Goal: Book appointment/travel/reservation

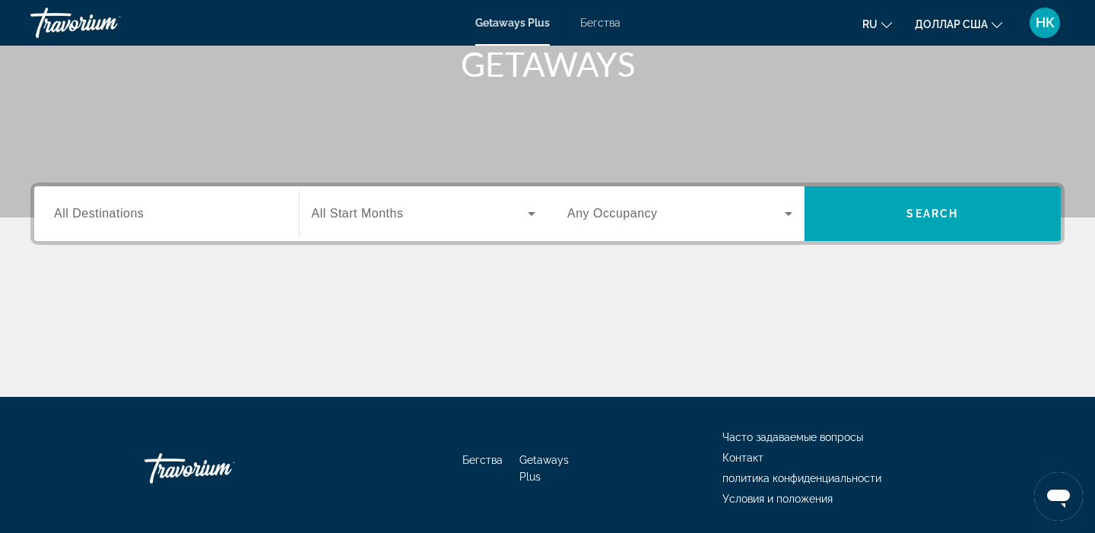
scroll to position [249, 0]
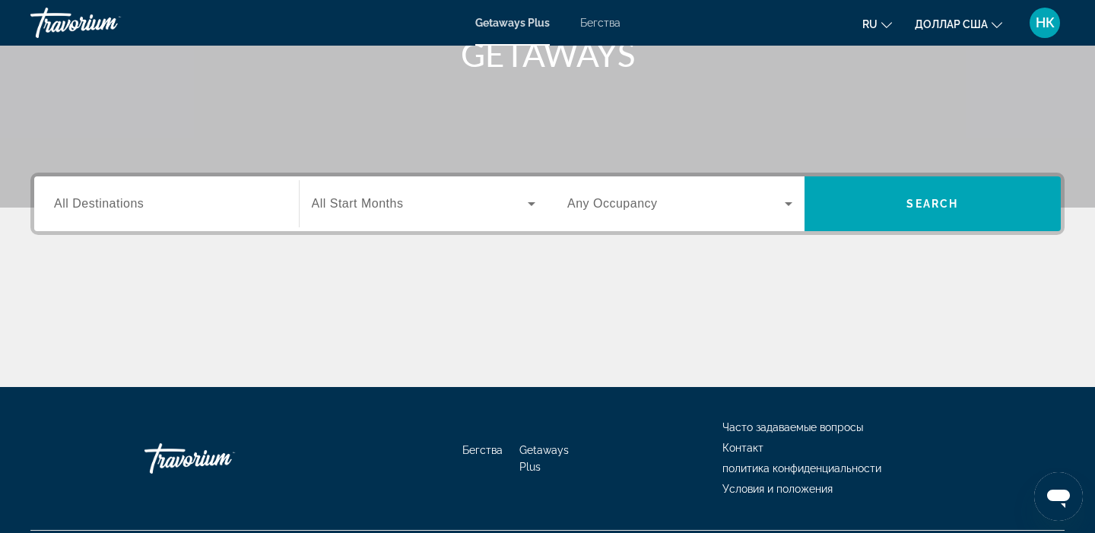
click at [108, 206] on span "All Destinations" at bounding box center [99, 203] width 90 height 13
click at [108, 206] on input "Destination All Destinations" at bounding box center [166, 204] width 225 height 18
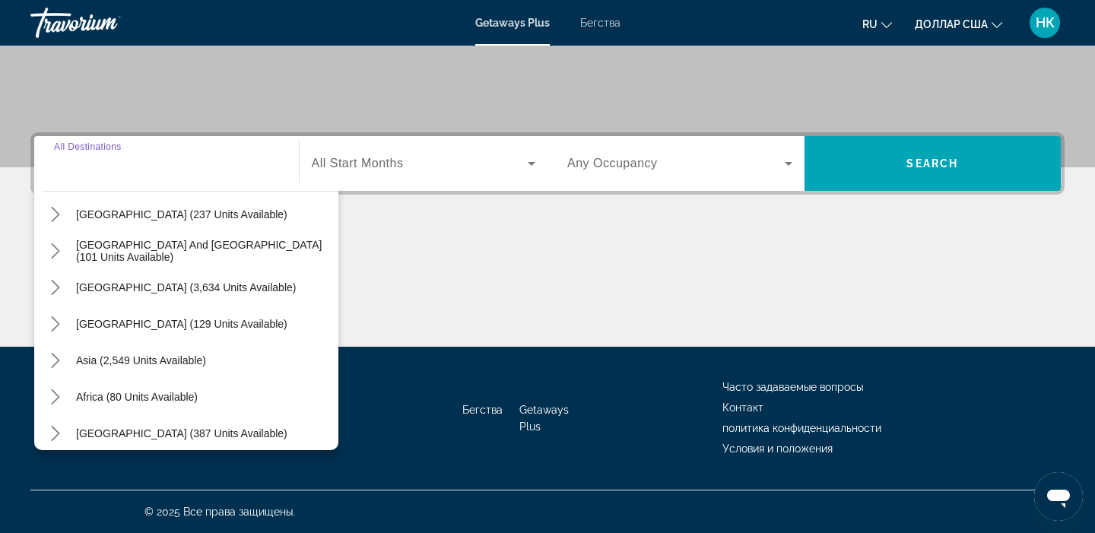
scroll to position [246, 0]
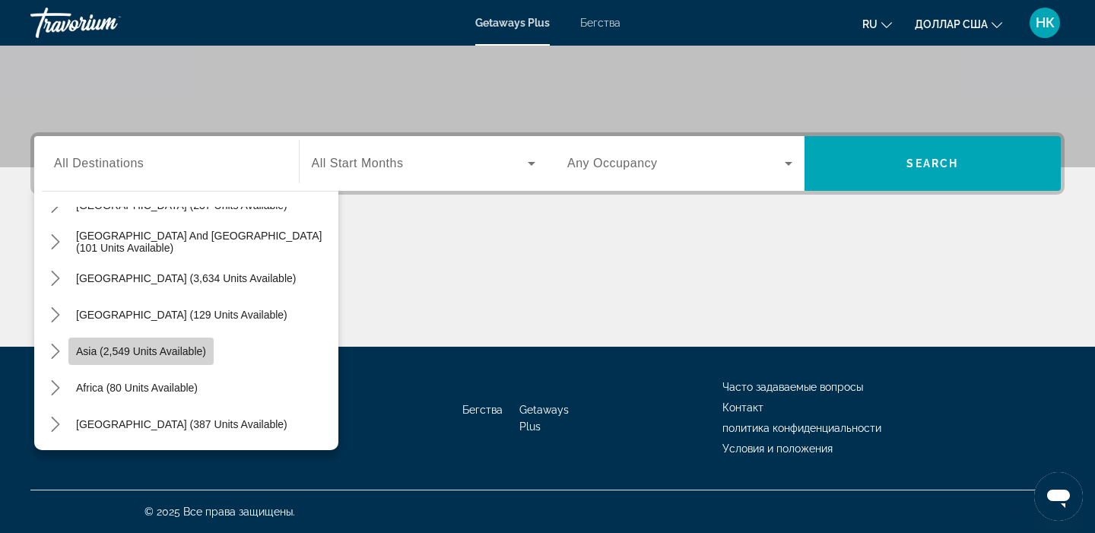
click at [154, 357] on span "Select destination: Asia (2,549 units available)" at bounding box center [140, 351] width 145 height 37
type input "**********"
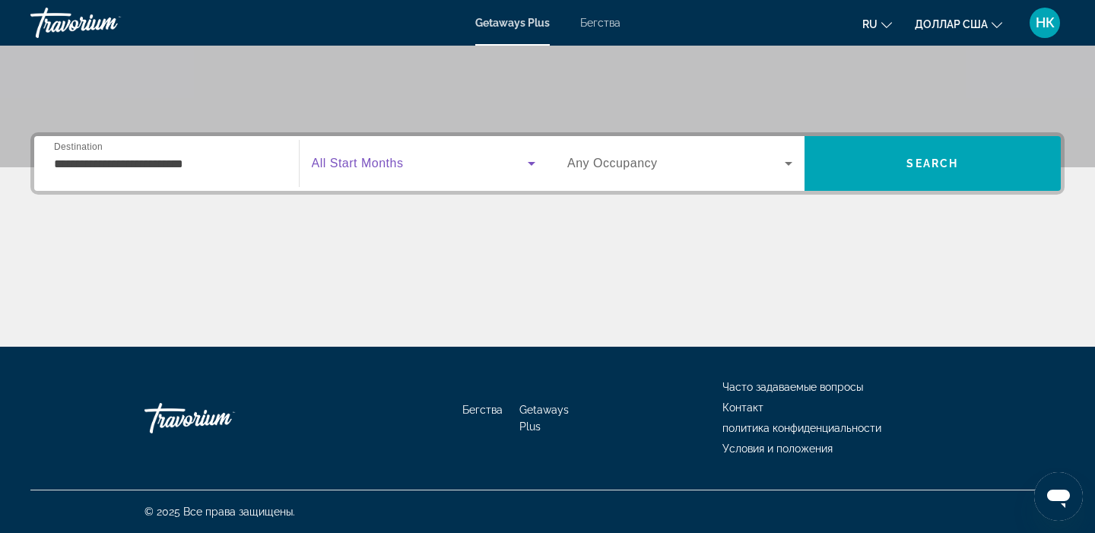
click at [529, 167] on icon "Виджет поиска" at bounding box center [532, 163] width 18 height 18
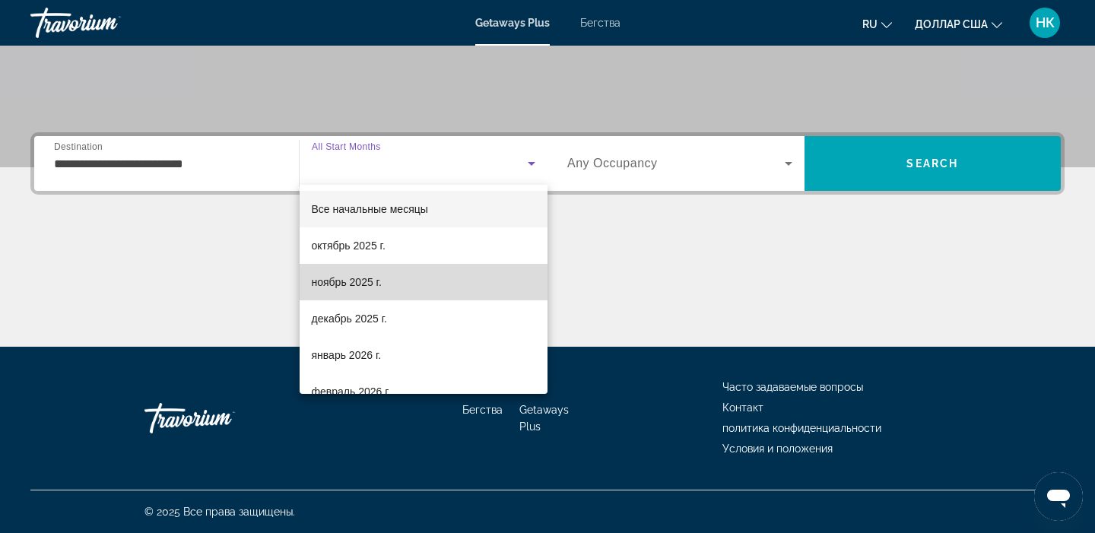
click at [360, 285] on font "ноябрь 2025 г." at bounding box center [347, 282] width 70 height 12
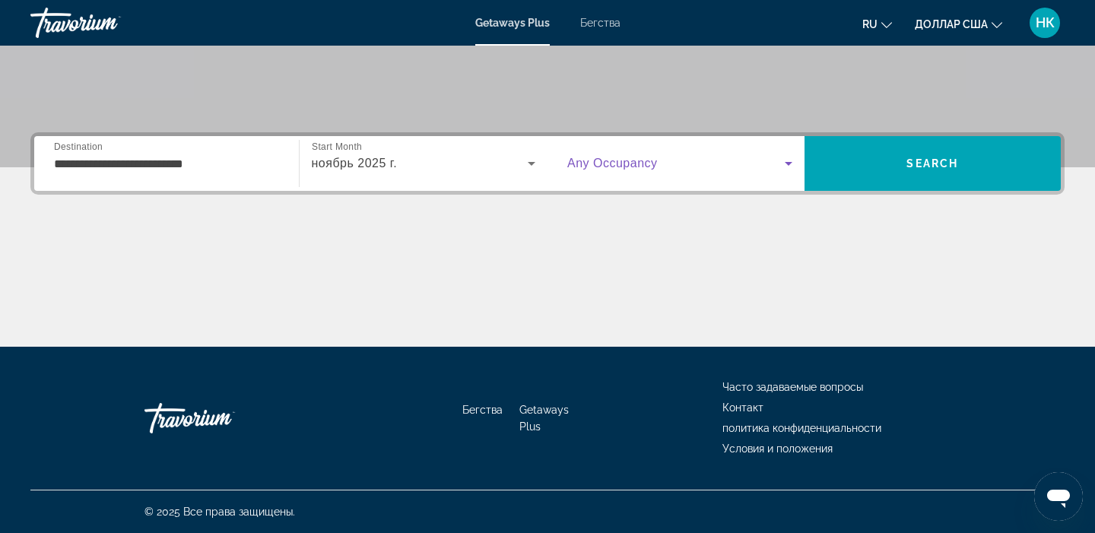
click at [786, 164] on icon "Виджет поиска" at bounding box center [789, 163] width 18 height 18
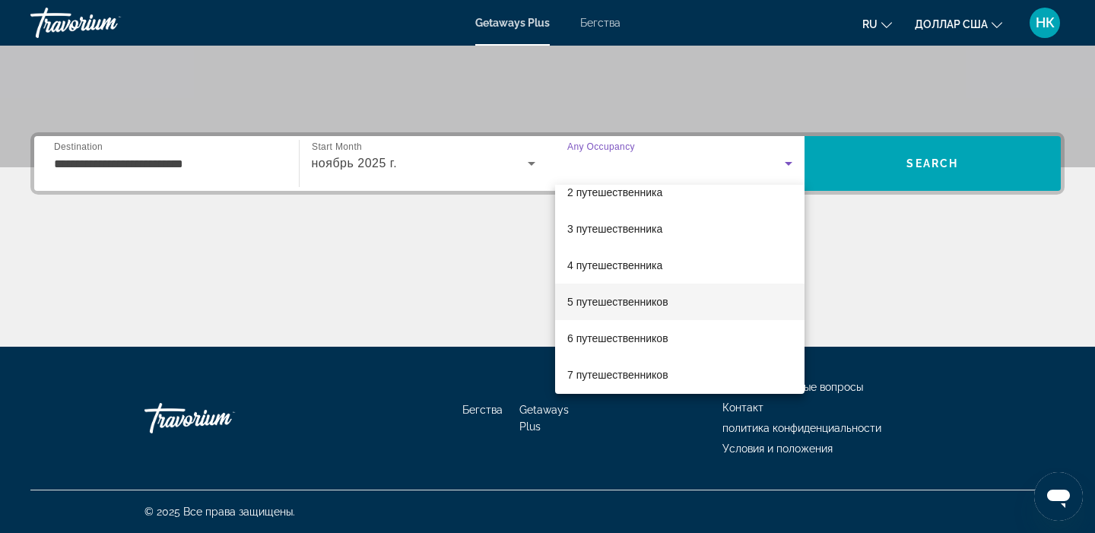
scroll to position [58, 0]
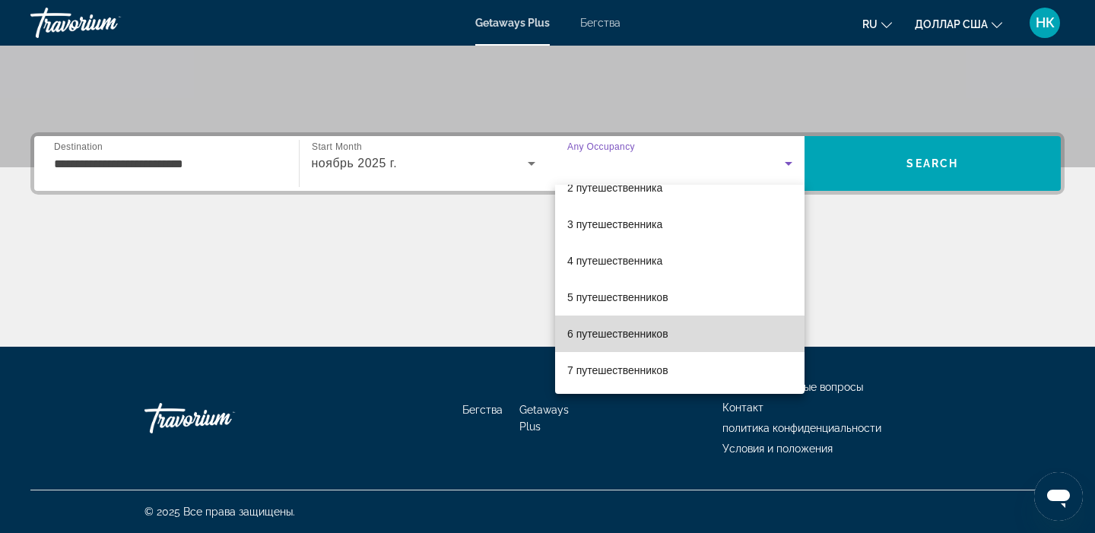
click at [628, 339] on font "6 путешественников" at bounding box center [617, 334] width 101 height 12
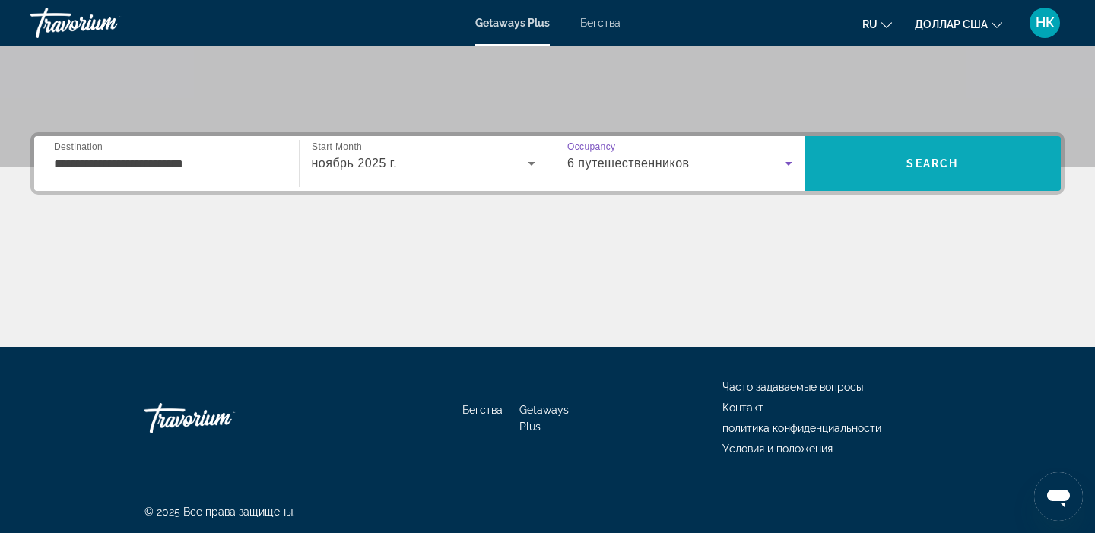
click at [943, 181] on span "Поиск" at bounding box center [933, 163] width 257 height 37
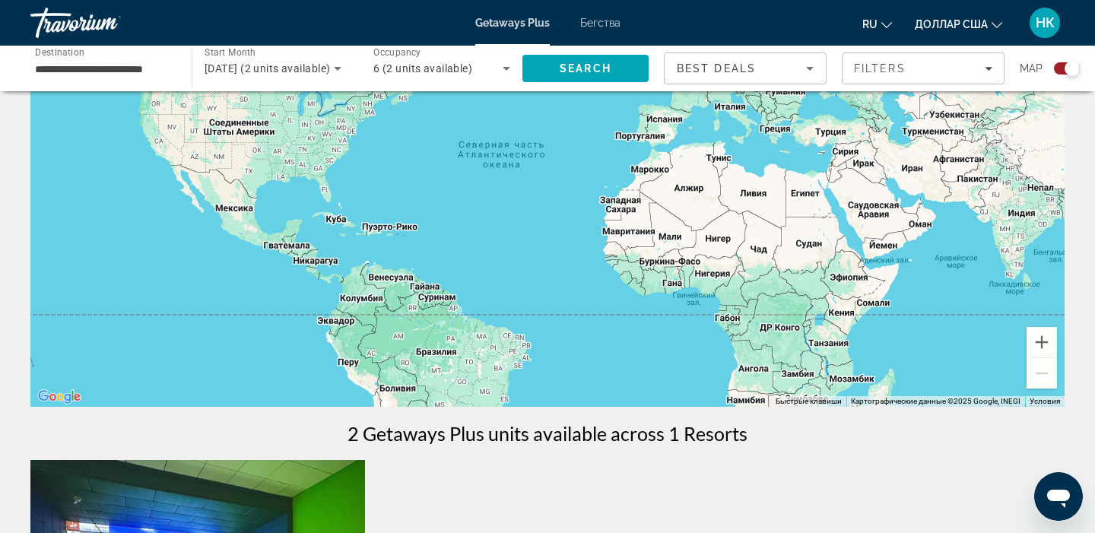
scroll to position [158, 0]
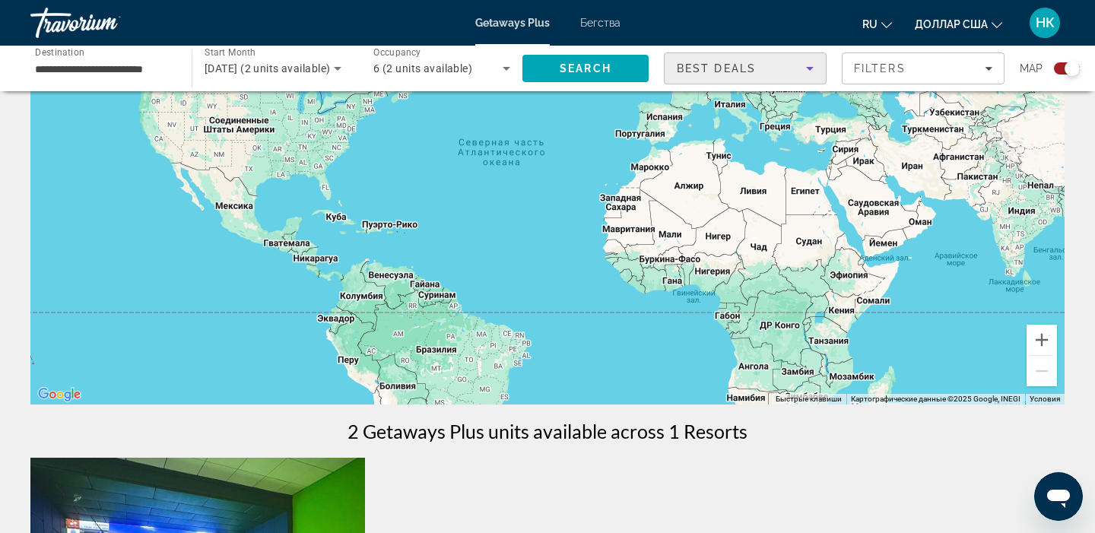
click at [810, 70] on icon "Sort by" at bounding box center [810, 68] width 18 height 18
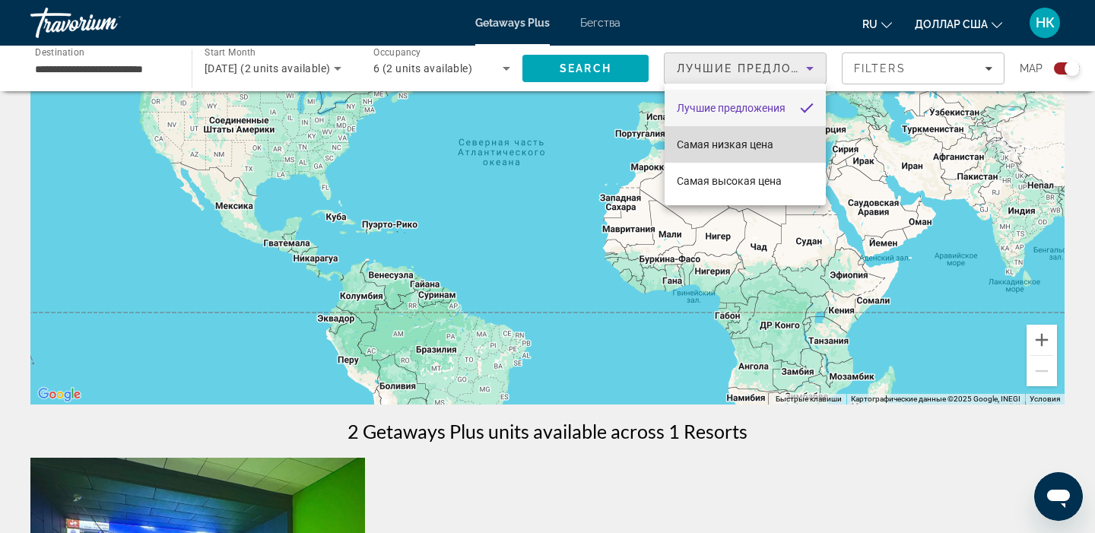
click at [755, 144] on font "Самая низкая цена" at bounding box center [725, 144] width 97 height 12
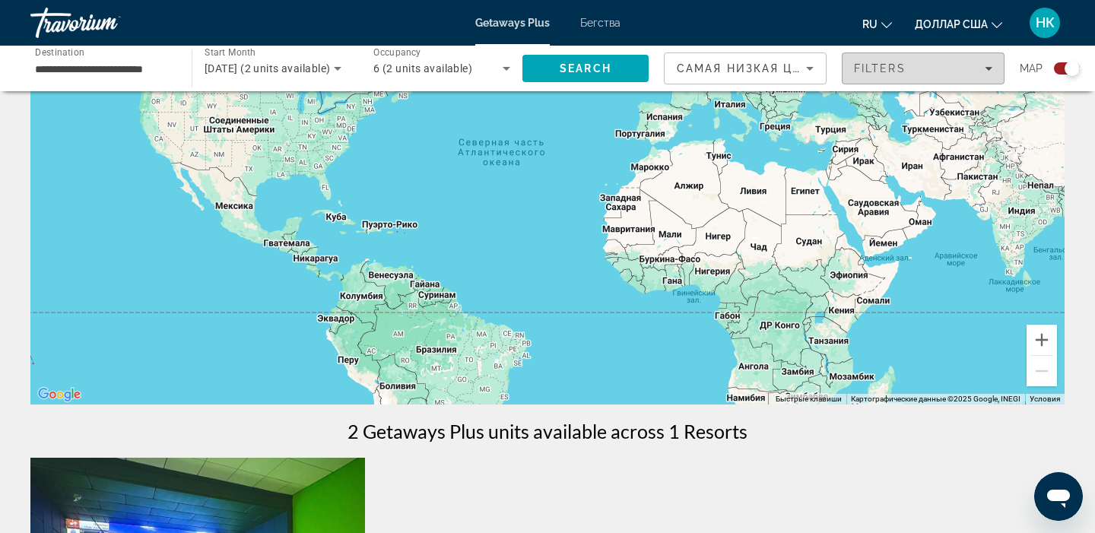
click at [993, 70] on span "Filters" at bounding box center [923, 68] width 161 height 37
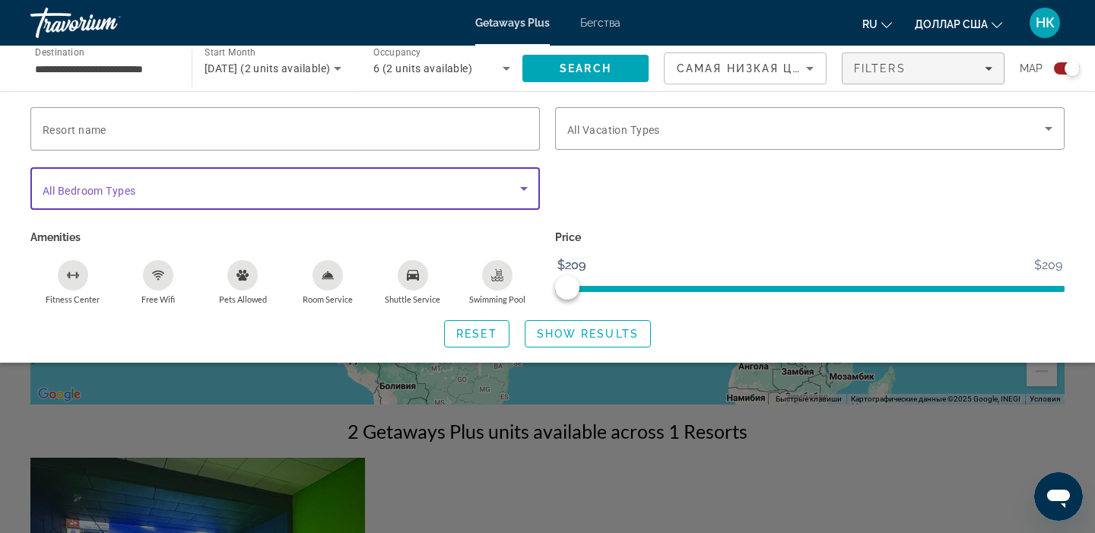
click at [521, 187] on icon "Search widget" at bounding box center [524, 188] width 18 height 18
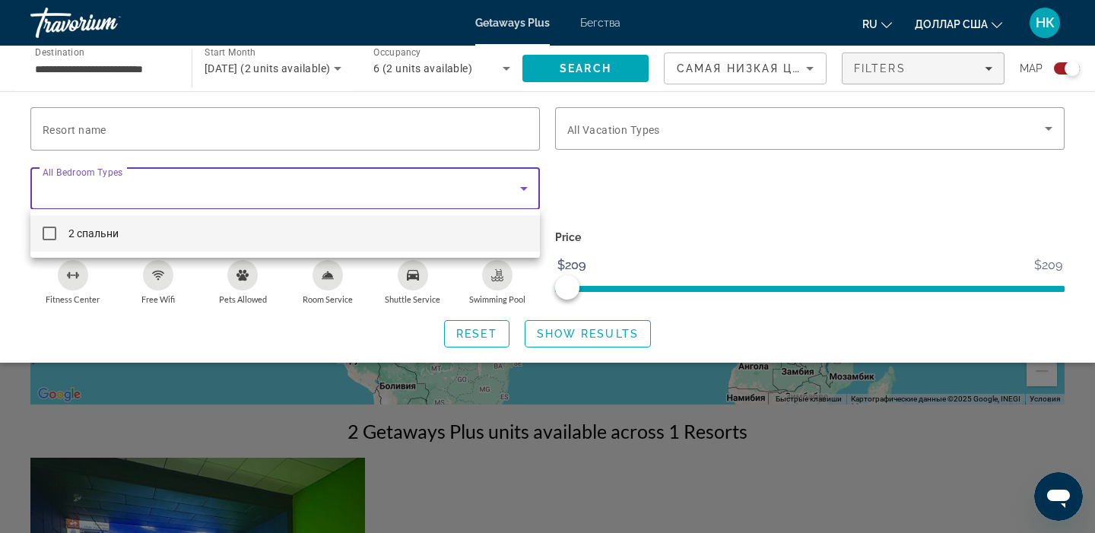
click at [479, 230] on mat-option "2 спальни" at bounding box center [285, 233] width 510 height 37
click at [1045, 131] on div at bounding box center [547, 266] width 1095 height 533
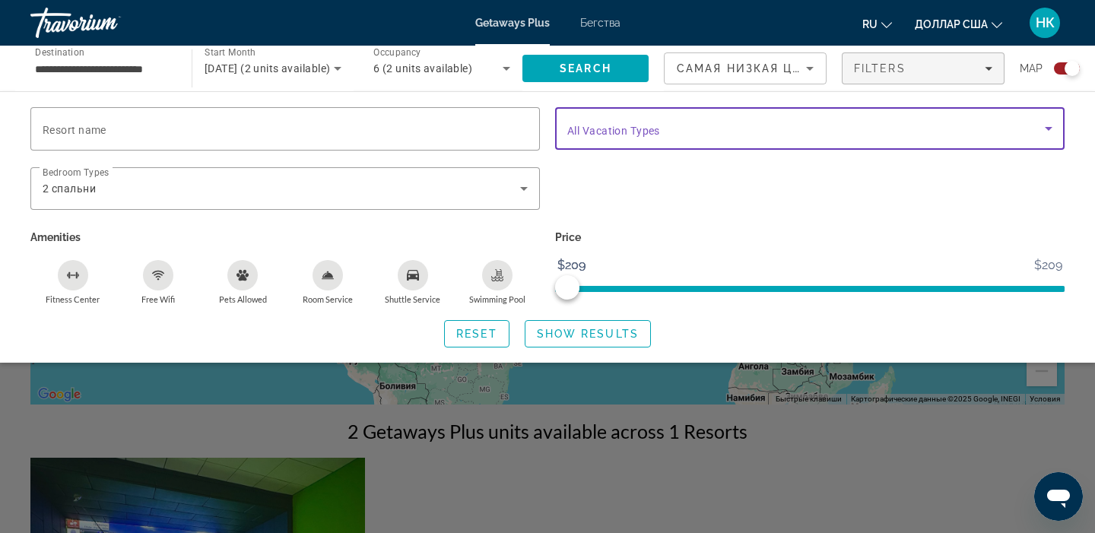
click at [1048, 130] on icon "Search widget" at bounding box center [1049, 128] width 18 height 18
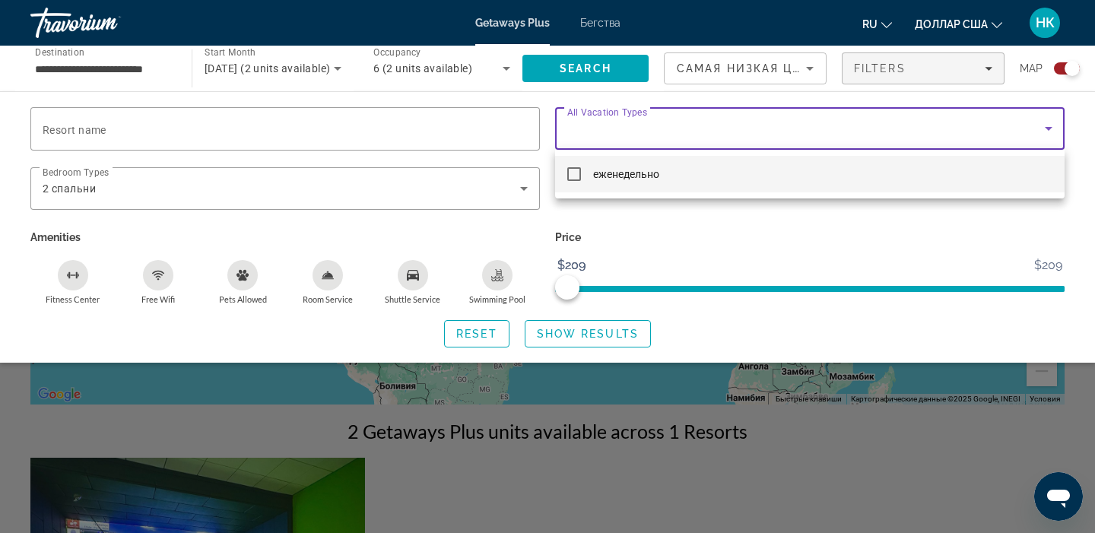
click at [564, 341] on div at bounding box center [547, 266] width 1095 height 533
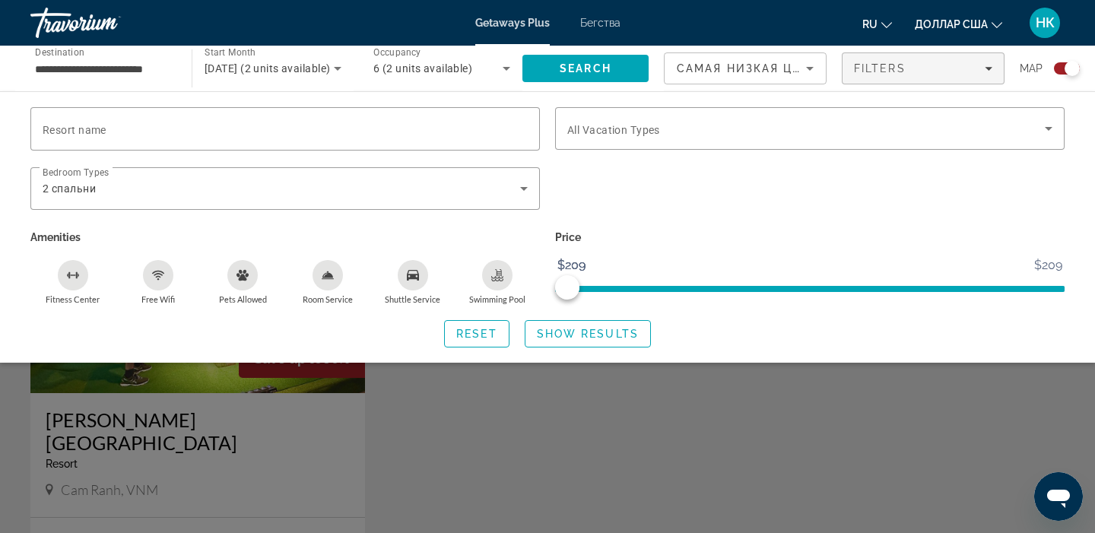
scroll to position [448, 0]
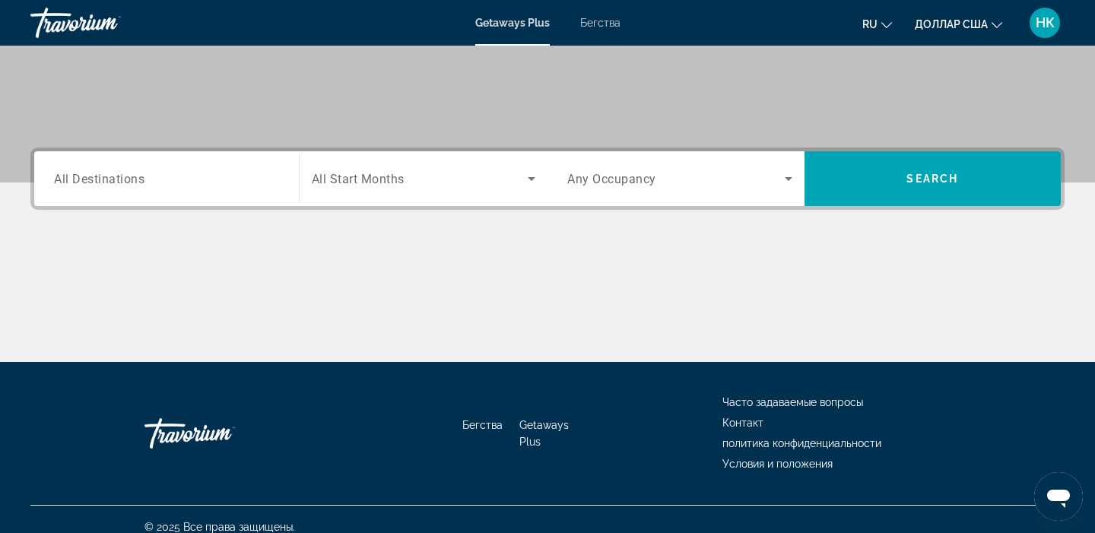
scroll to position [276, 0]
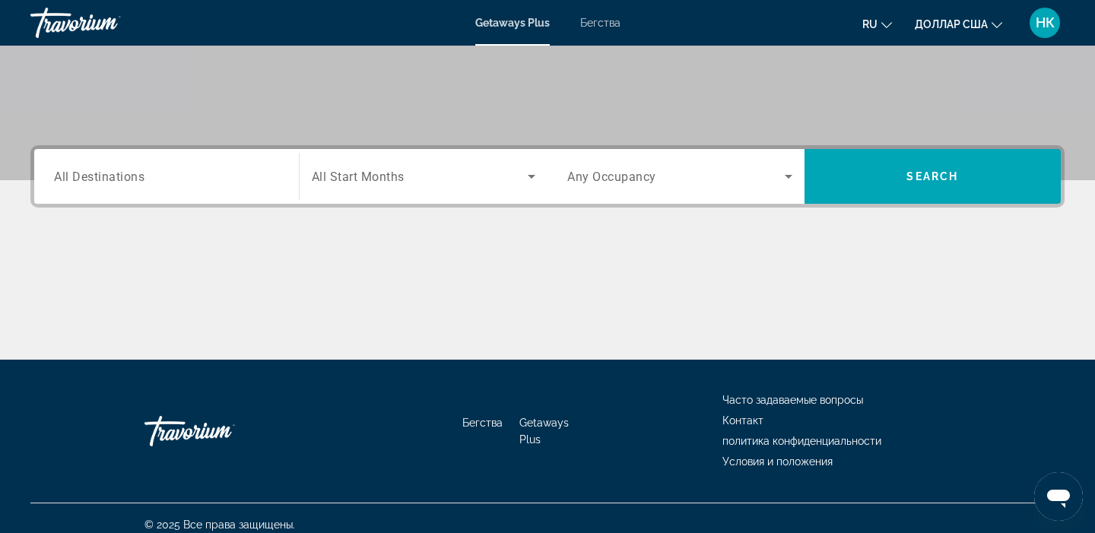
click at [102, 180] on span "All Destinations" at bounding box center [99, 176] width 91 height 14
click at [102, 180] on input "Destination All Destinations" at bounding box center [166, 177] width 225 height 18
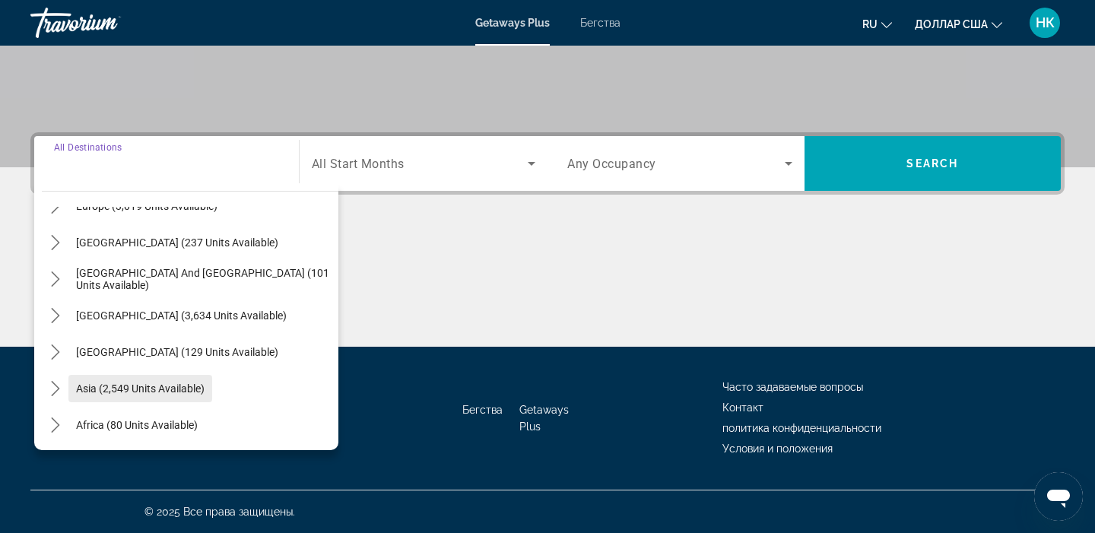
scroll to position [246, 0]
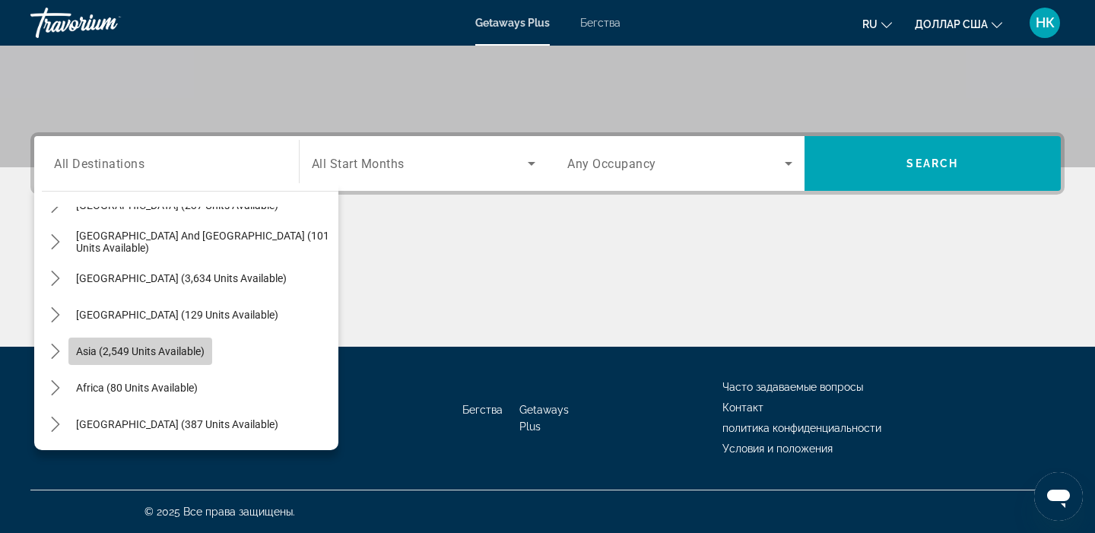
click at [177, 353] on span "Asia (2,549 units available)" at bounding box center [140, 351] width 129 height 12
type input "**********"
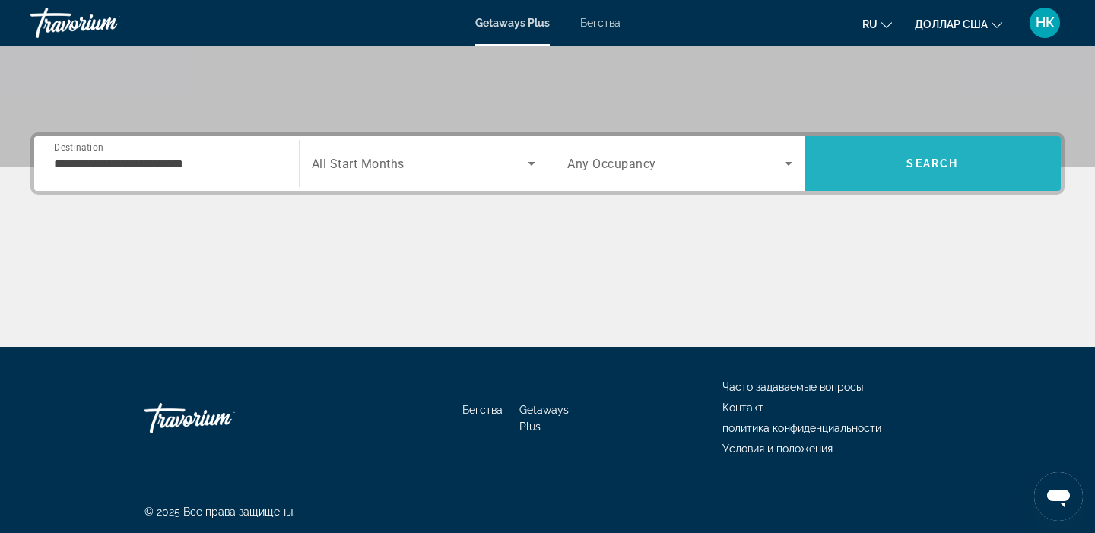
click at [944, 171] on span "Search" at bounding box center [933, 163] width 257 height 37
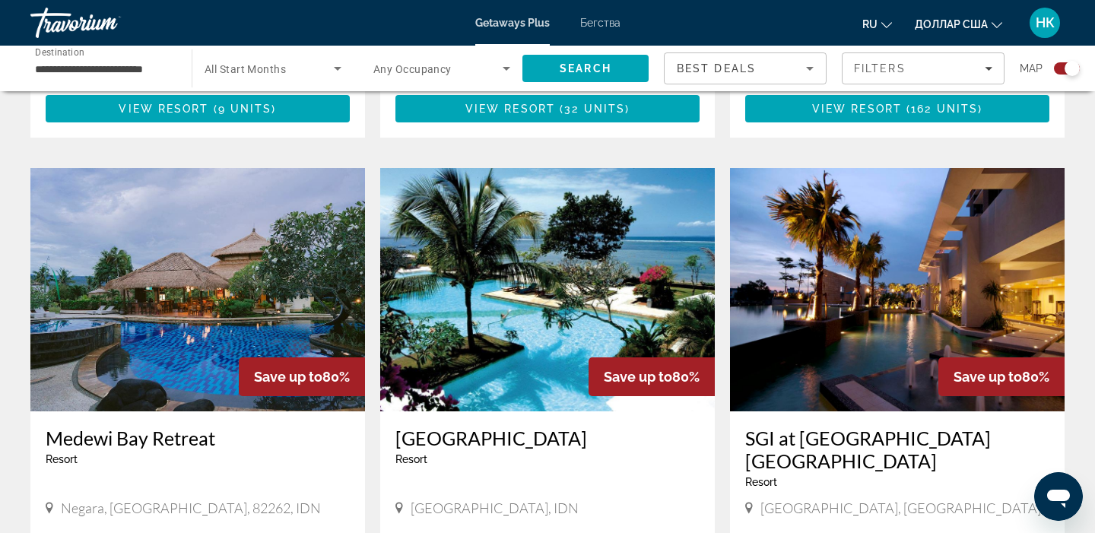
scroll to position [2091, 0]
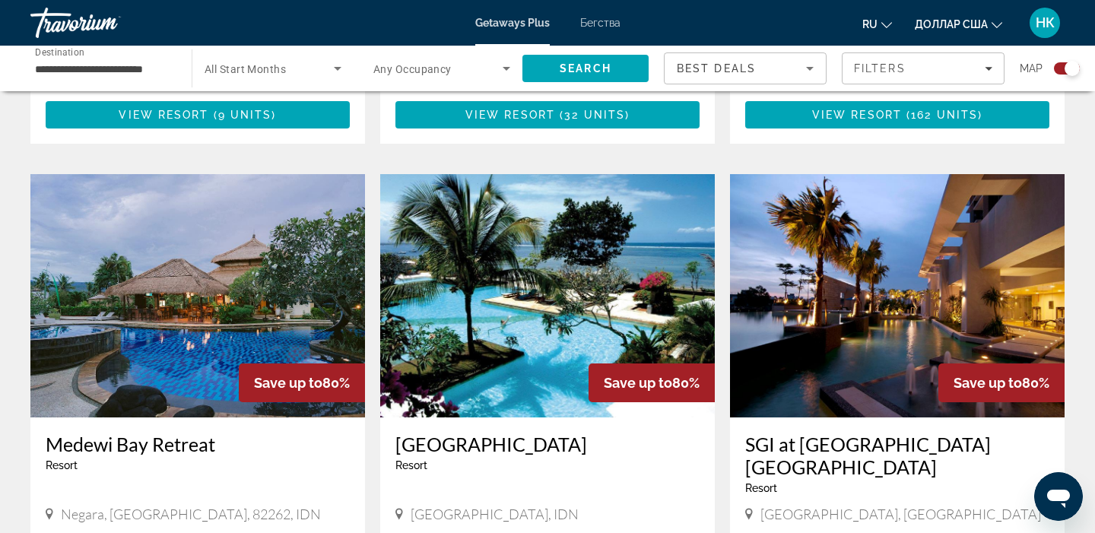
click at [875, 351] on img "Основное содержание" at bounding box center [897, 295] width 335 height 243
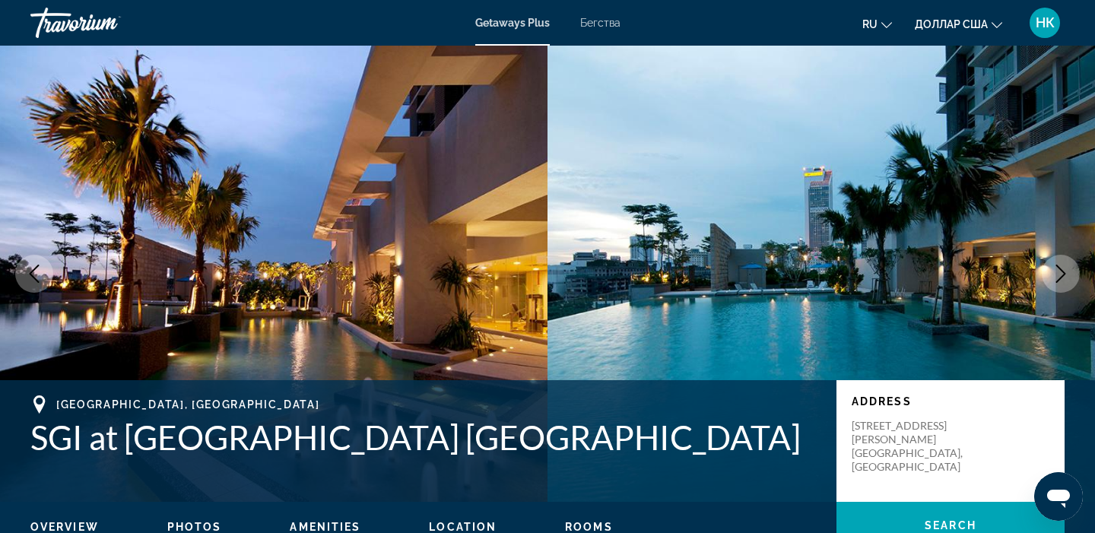
click at [1059, 279] on icon "Next image" at bounding box center [1061, 274] width 10 height 18
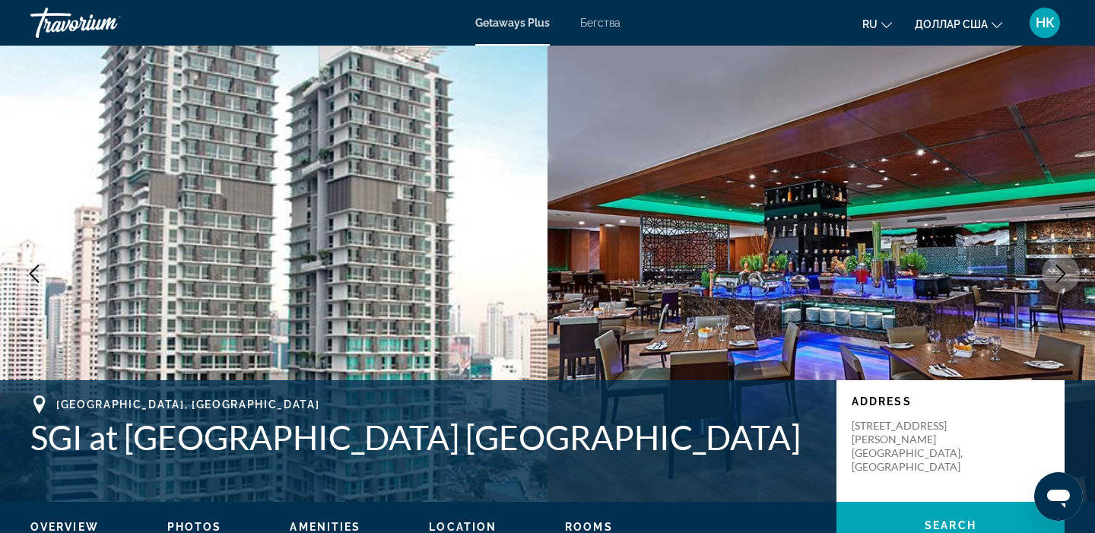
click at [1059, 279] on icon "Next image" at bounding box center [1061, 274] width 10 height 18
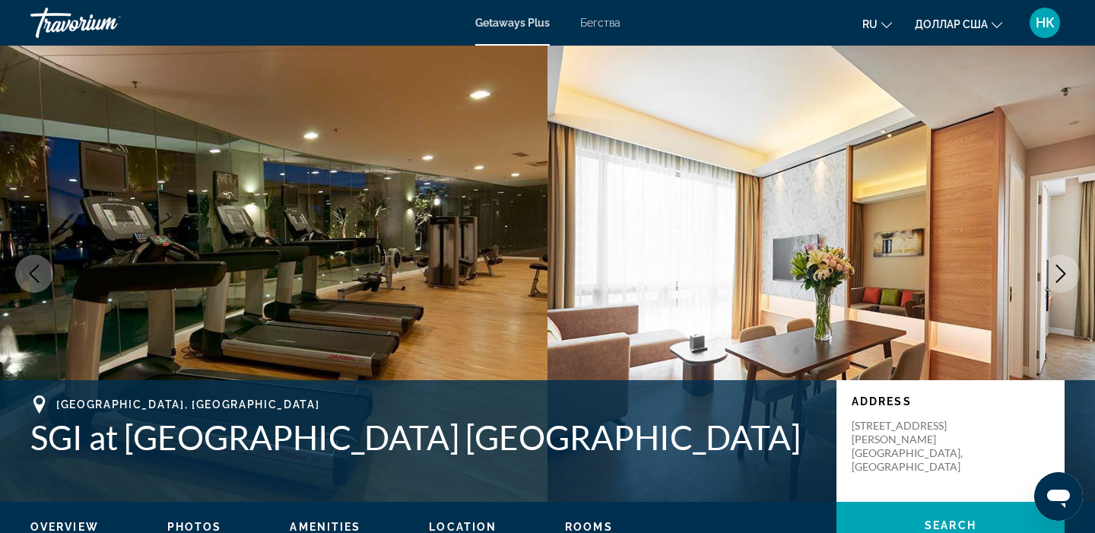
click at [1059, 279] on icon "Next image" at bounding box center [1061, 274] width 10 height 18
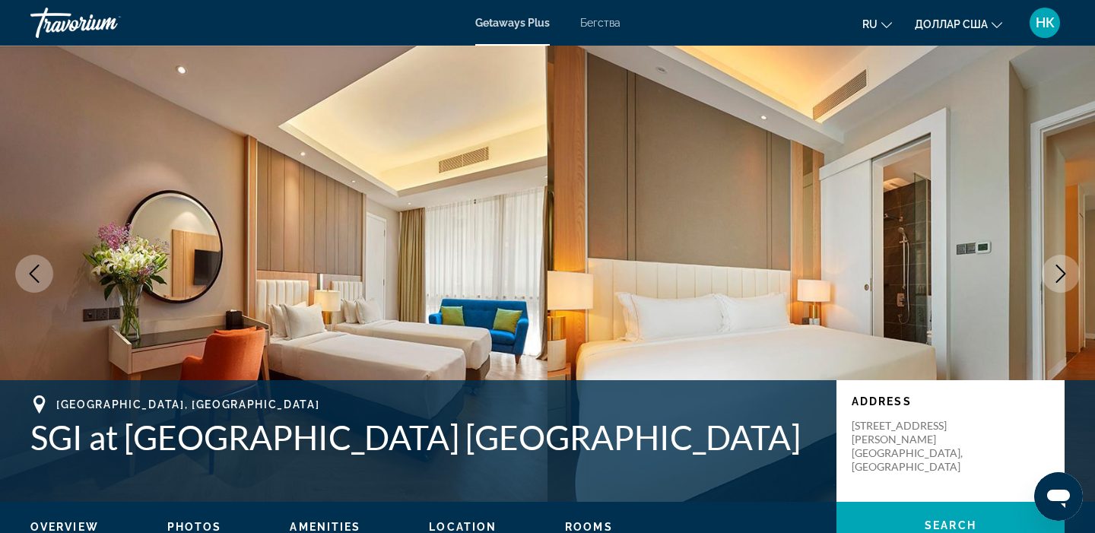
click at [1059, 279] on icon "Next image" at bounding box center [1061, 274] width 10 height 18
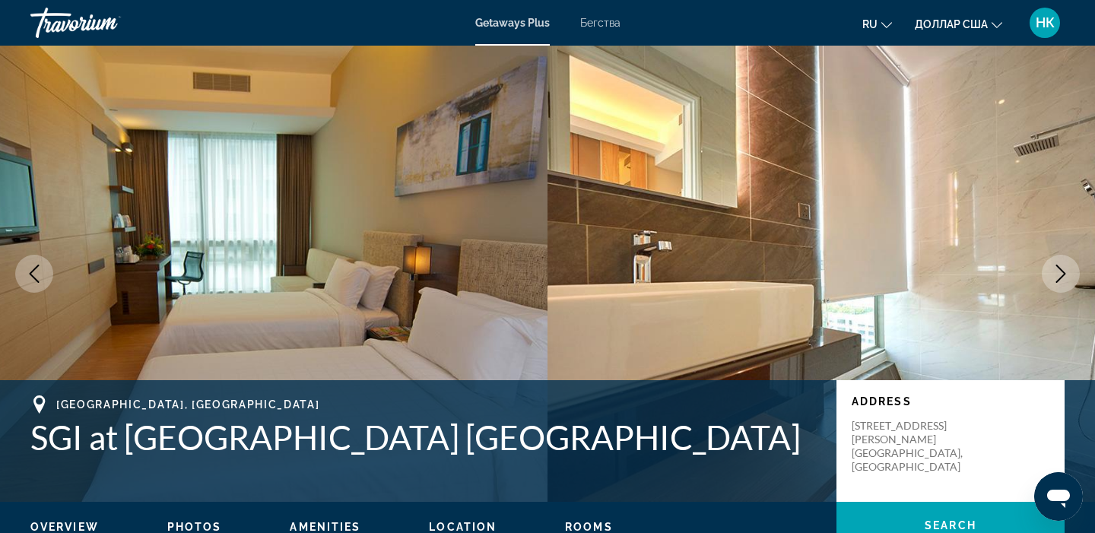
click at [1059, 279] on icon "Next image" at bounding box center [1061, 274] width 10 height 18
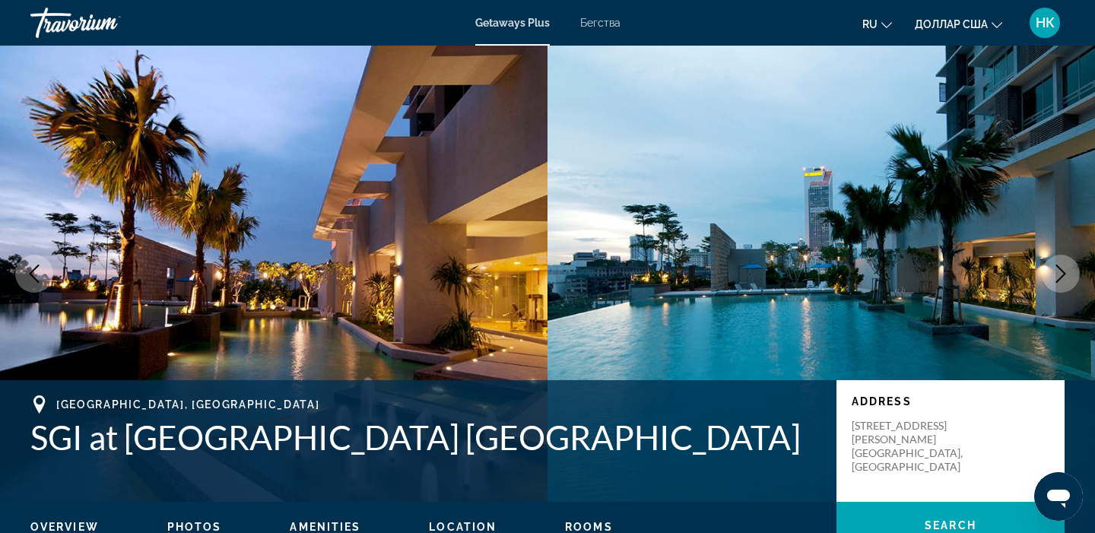
click at [1059, 279] on icon "Next image" at bounding box center [1061, 274] width 10 height 18
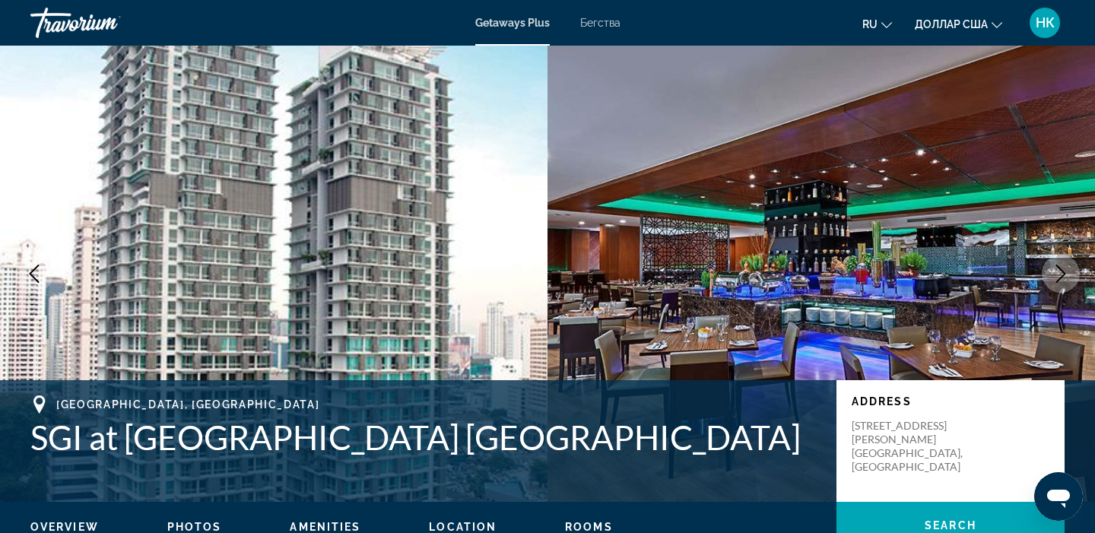
click at [1059, 269] on icon "Next image" at bounding box center [1061, 274] width 18 height 18
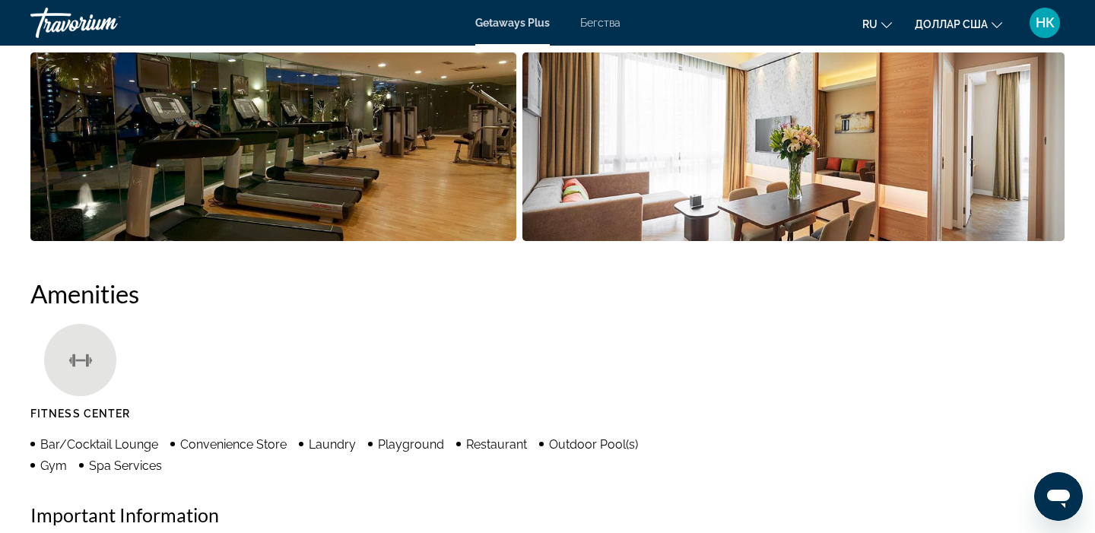
scroll to position [954, 0]
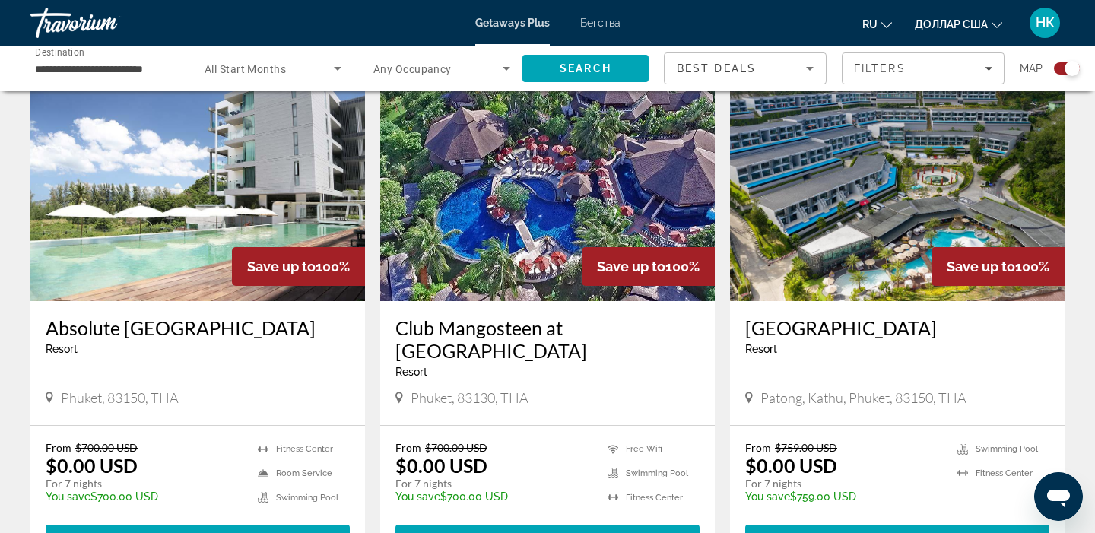
scroll to position [564, 0]
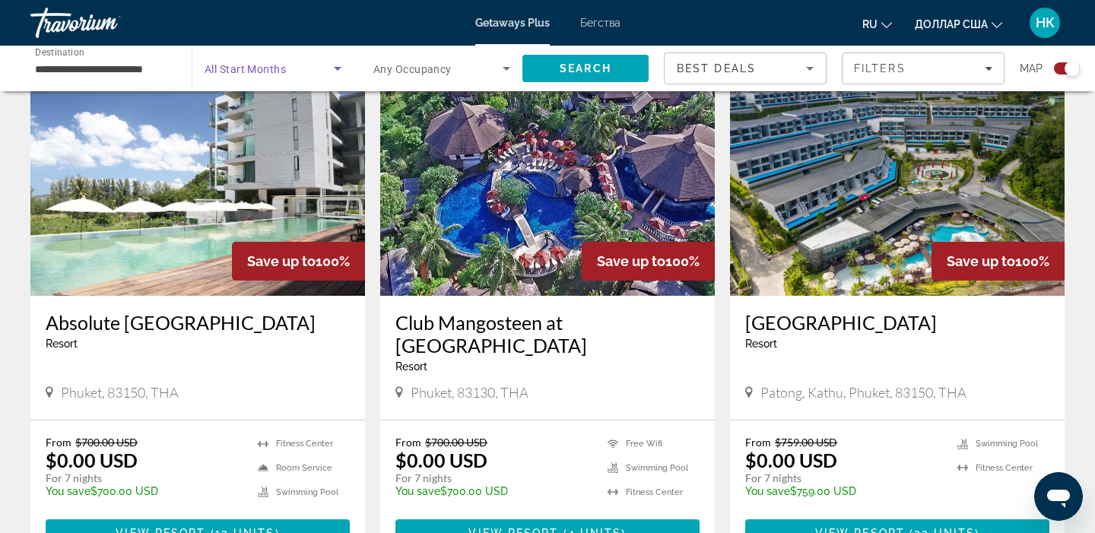
click at [332, 69] on icon "Search widget" at bounding box center [338, 68] width 18 height 18
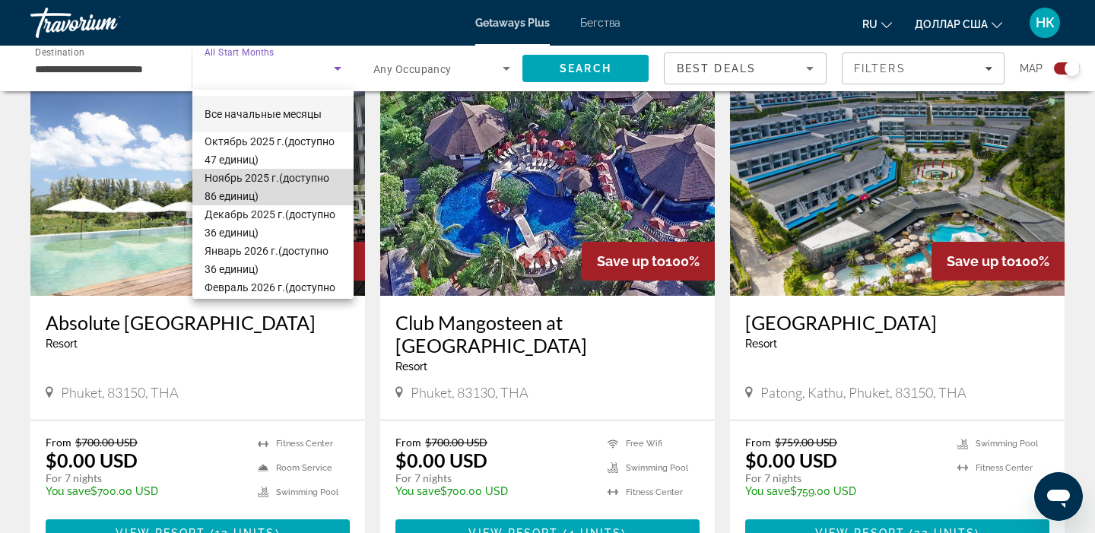
click at [279, 179] on font "Ноябрь 2025 г." at bounding box center [242, 178] width 75 height 12
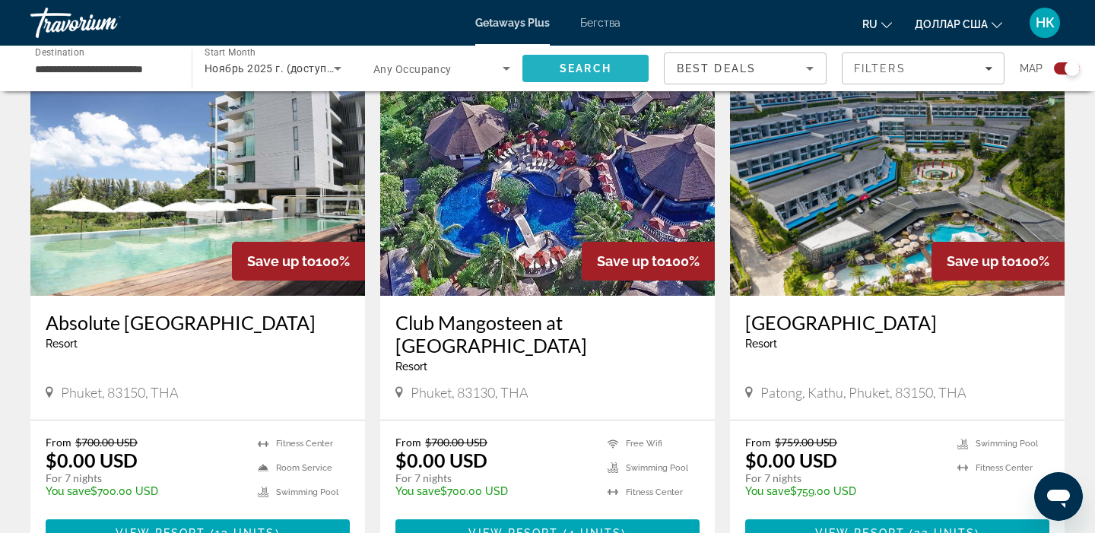
click at [602, 65] on span "Search" at bounding box center [586, 68] width 52 height 12
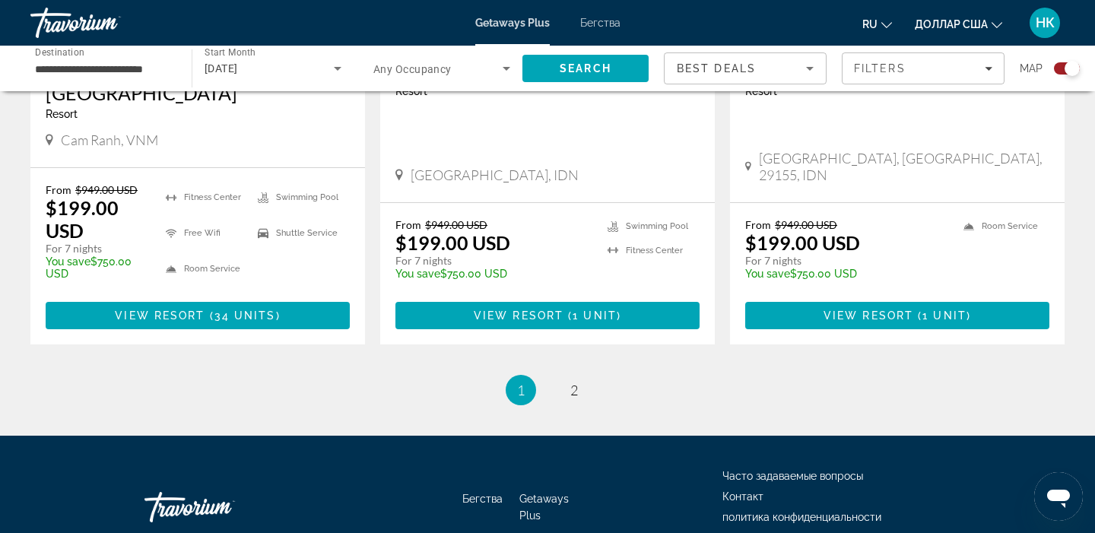
scroll to position [2472, 0]
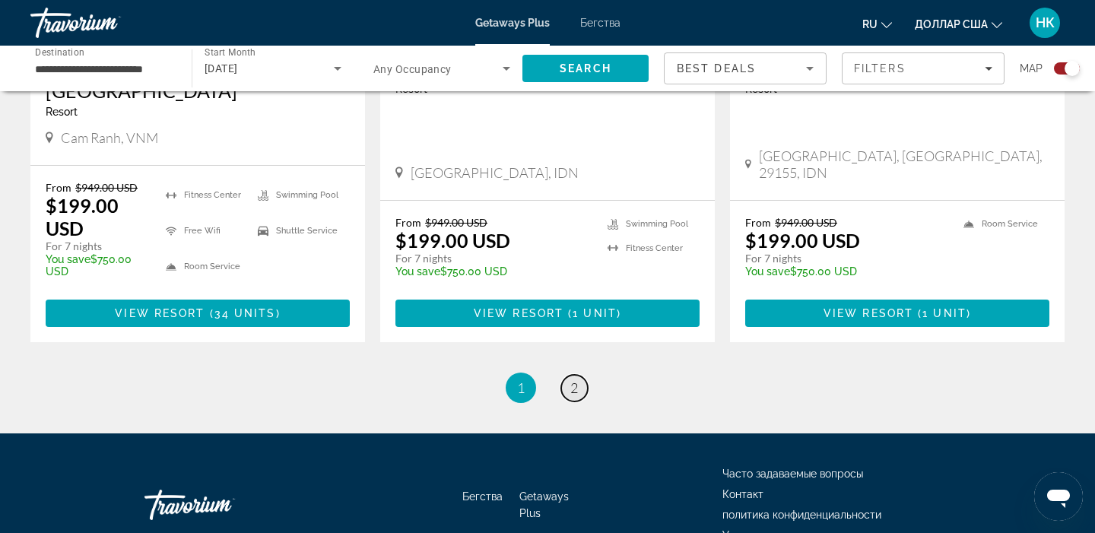
click at [576, 380] on span "2" at bounding box center [574, 388] width 8 height 17
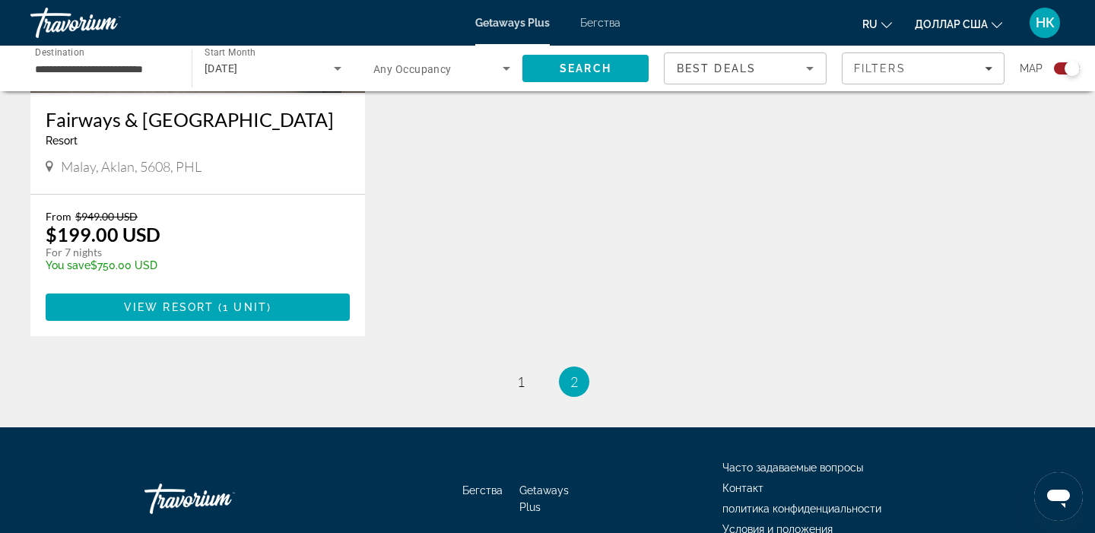
scroll to position [769, 0]
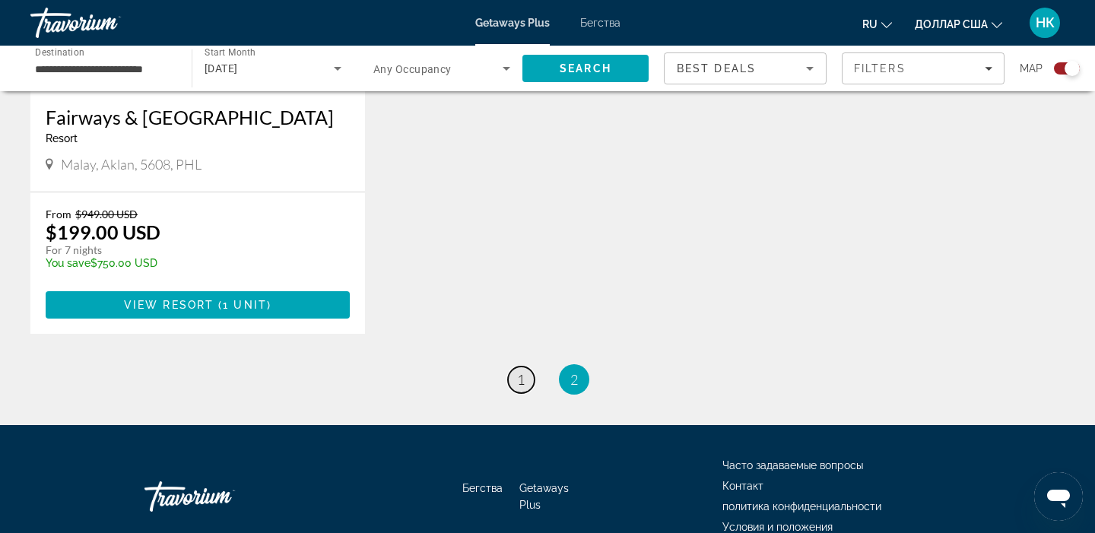
click at [519, 388] on span "1" at bounding box center [521, 379] width 8 height 17
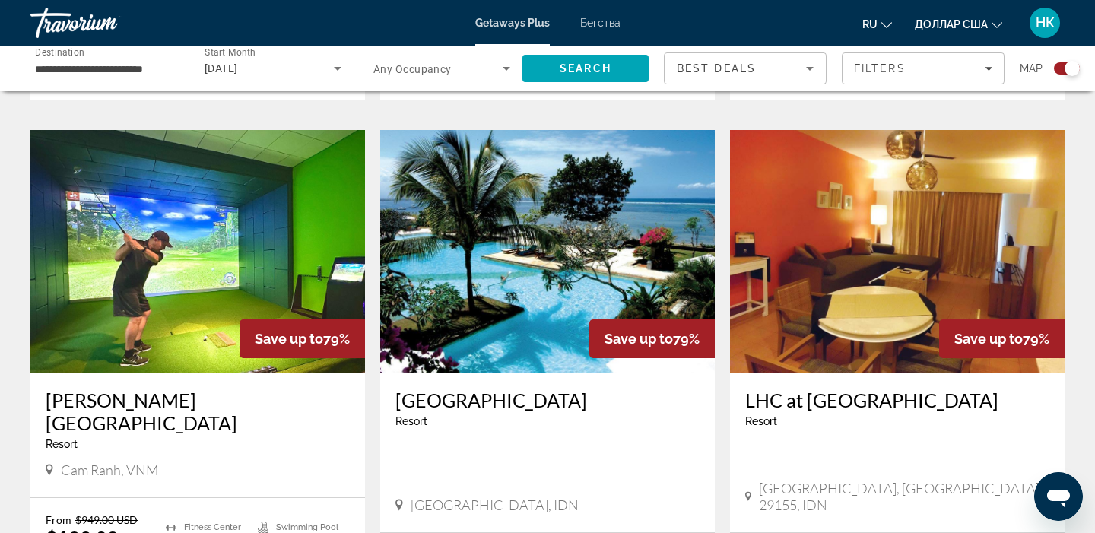
scroll to position [2136, 0]
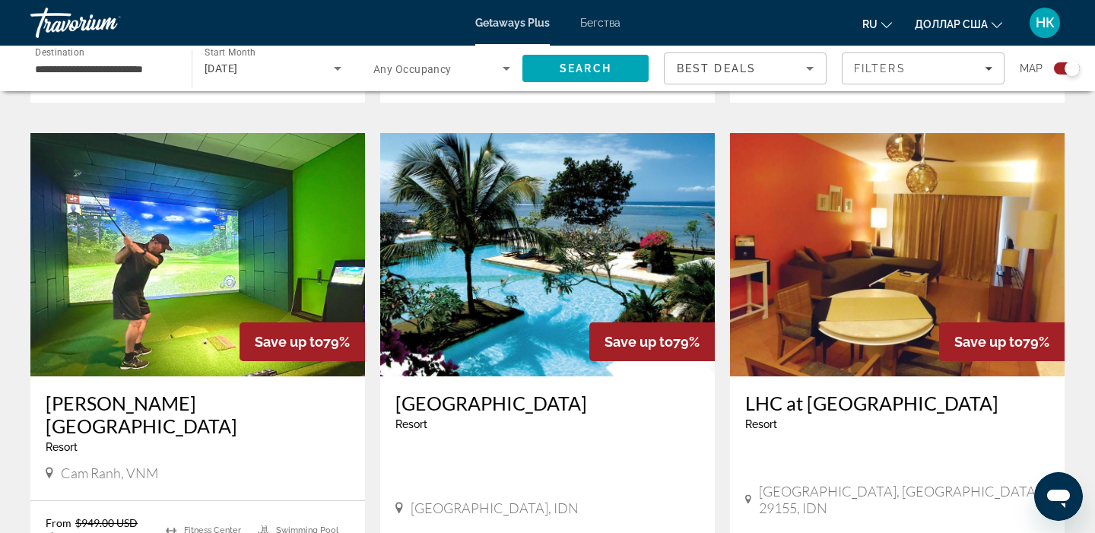
click at [573, 236] on img "Основное содержание" at bounding box center [547, 254] width 335 height 243
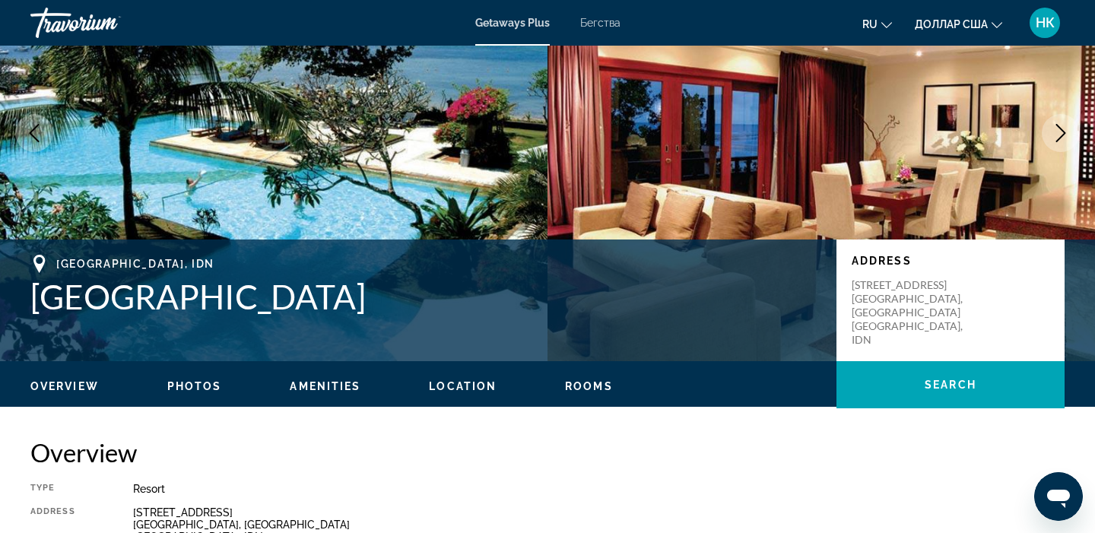
scroll to position [142, 0]
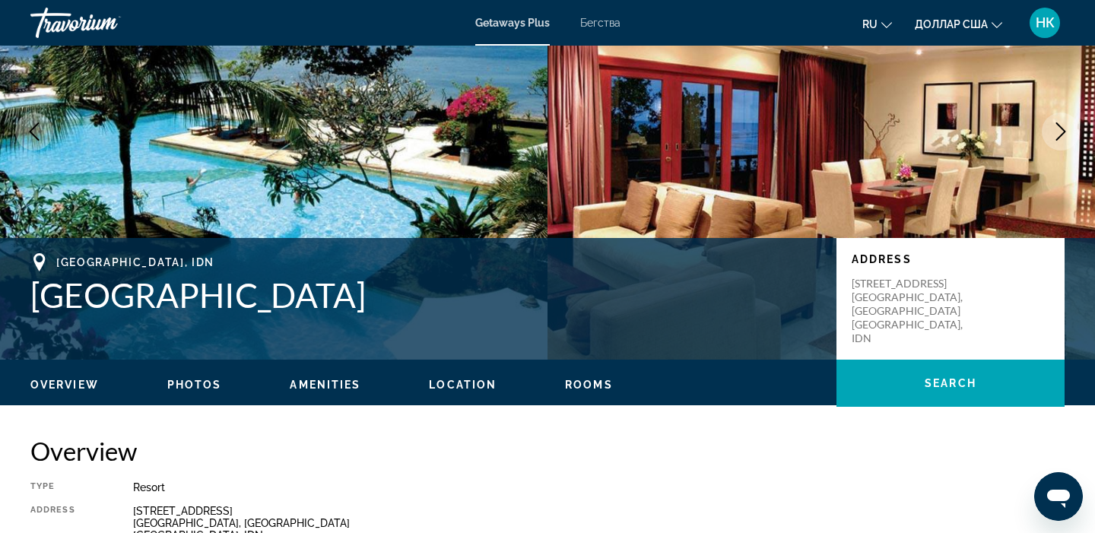
click at [1066, 135] on icon "Next image" at bounding box center [1061, 131] width 18 height 18
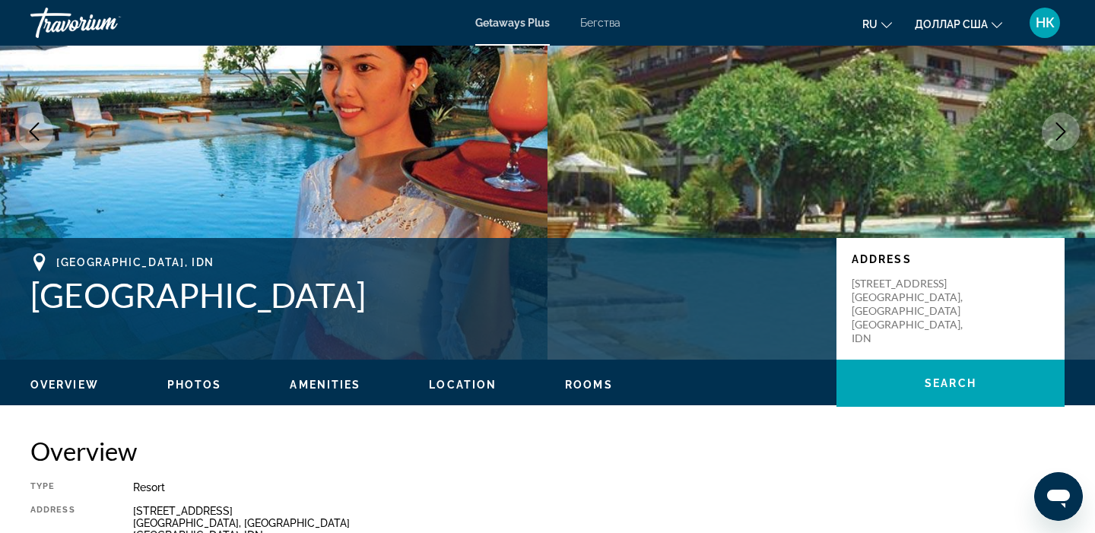
click at [1066, 135] on icon "Next image" at bounding box center [1061, 131] width 18 height 18
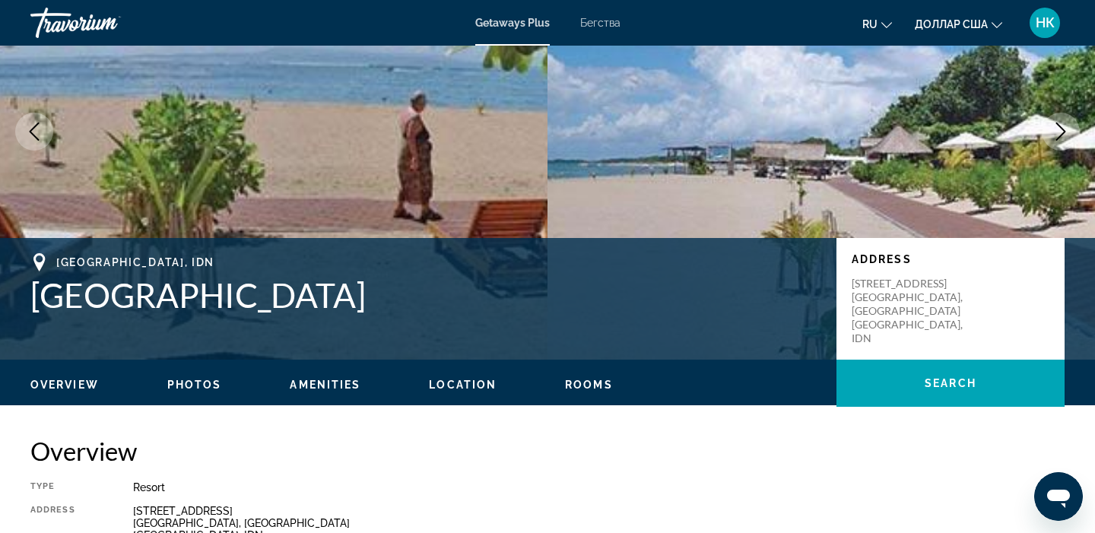
click at [1066, 135] on icon "Next image" at bounding box center [1061, 131] width 18 height 18
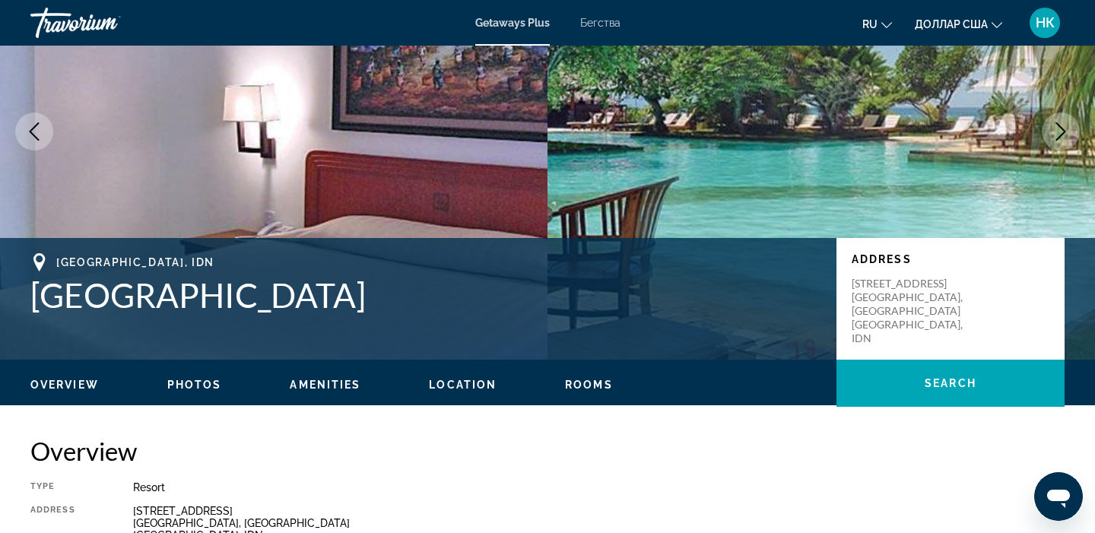
click at [1066, 135] on icon "Next image" at bounding box center [1061, 131] width 18 height 18
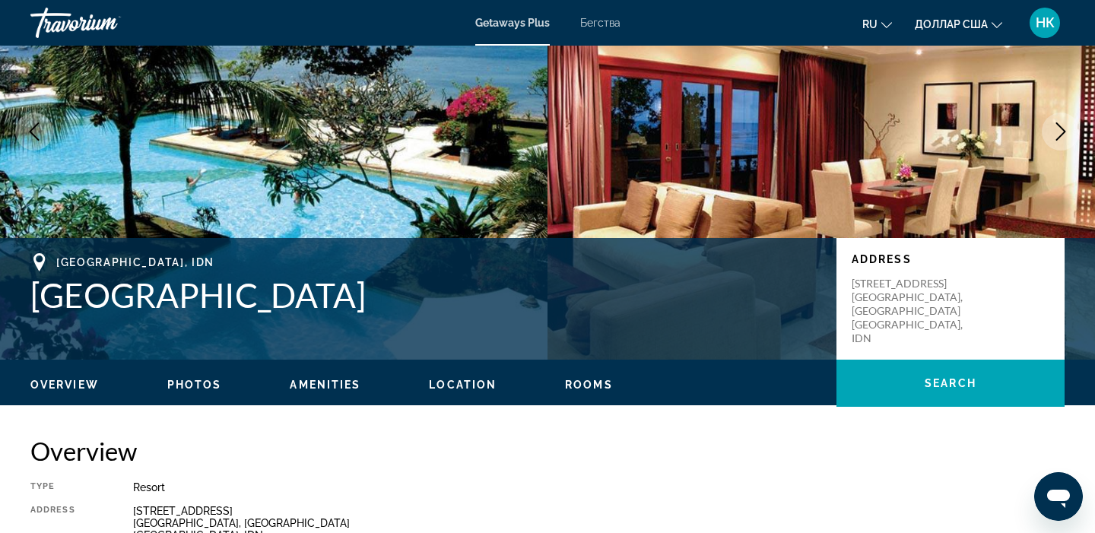
click at [1066, 135] on icon "Next image" at bounding box center [1061, 131] width 18 height 18
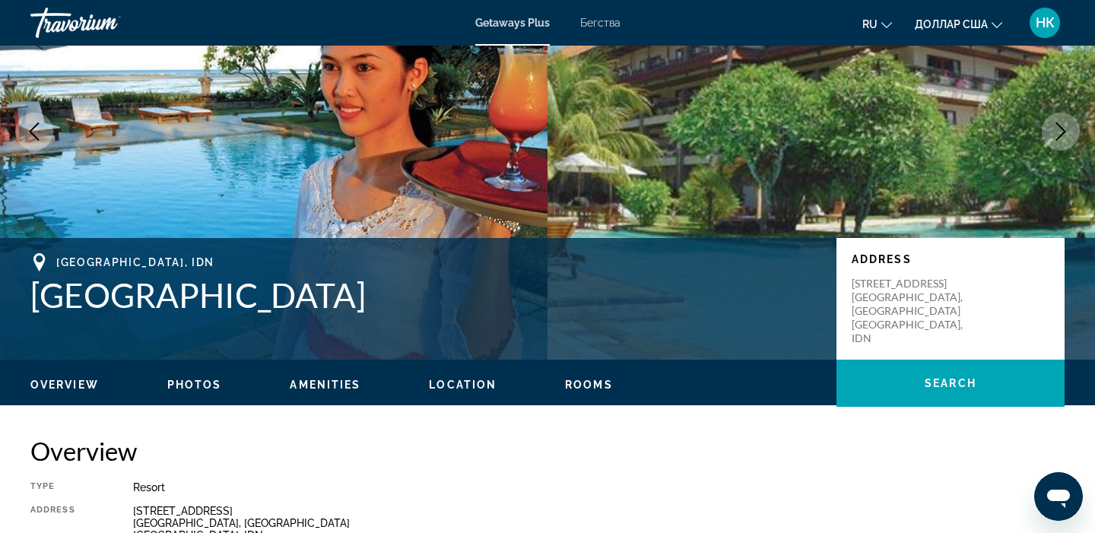
click at [1066, 135] on icon "Next image" at bounding box center [1061, 131] width 18 height 18
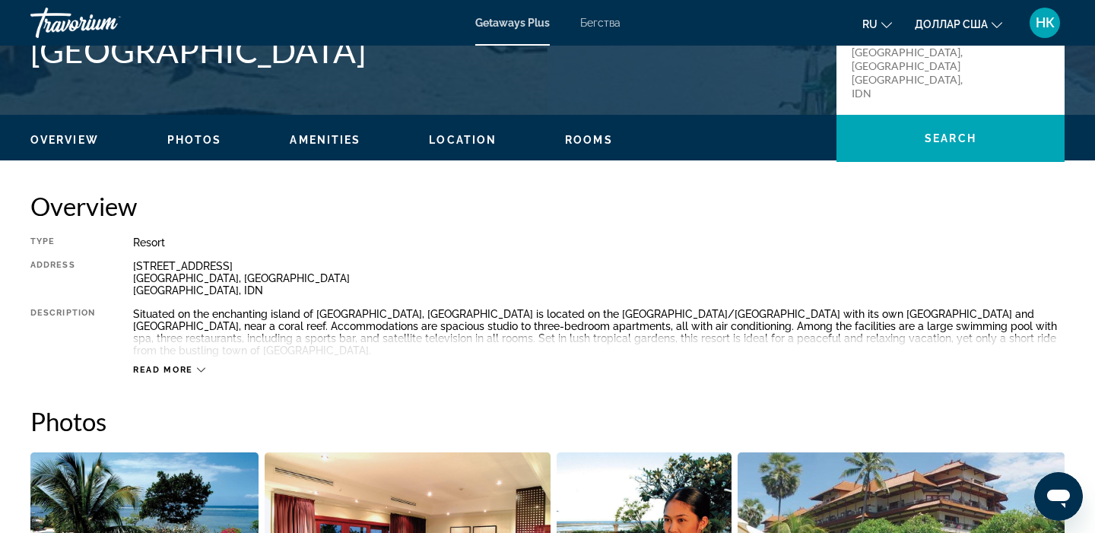
scroll to position [0, 0]
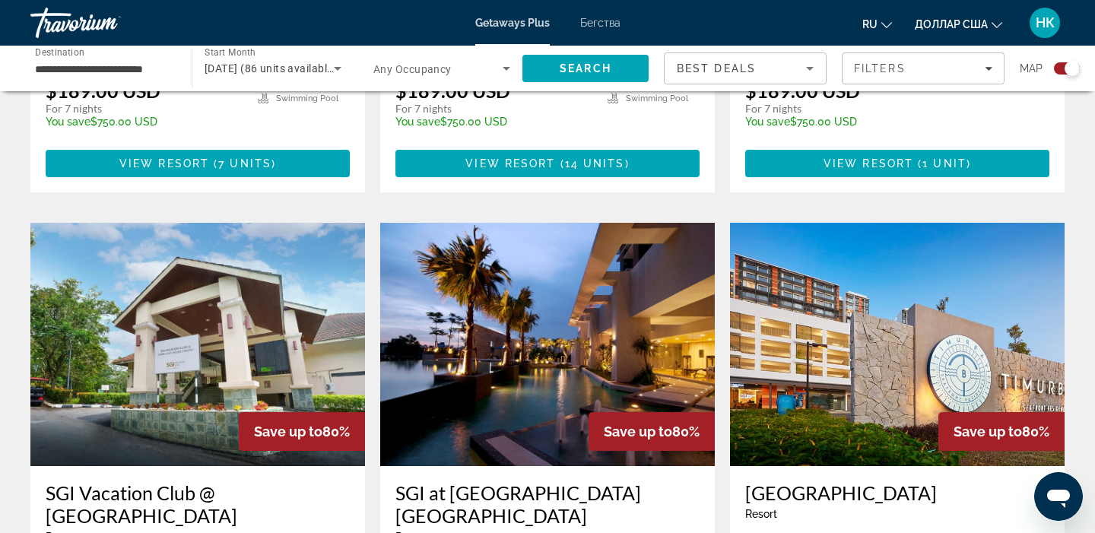
scroll to position [955, 0]
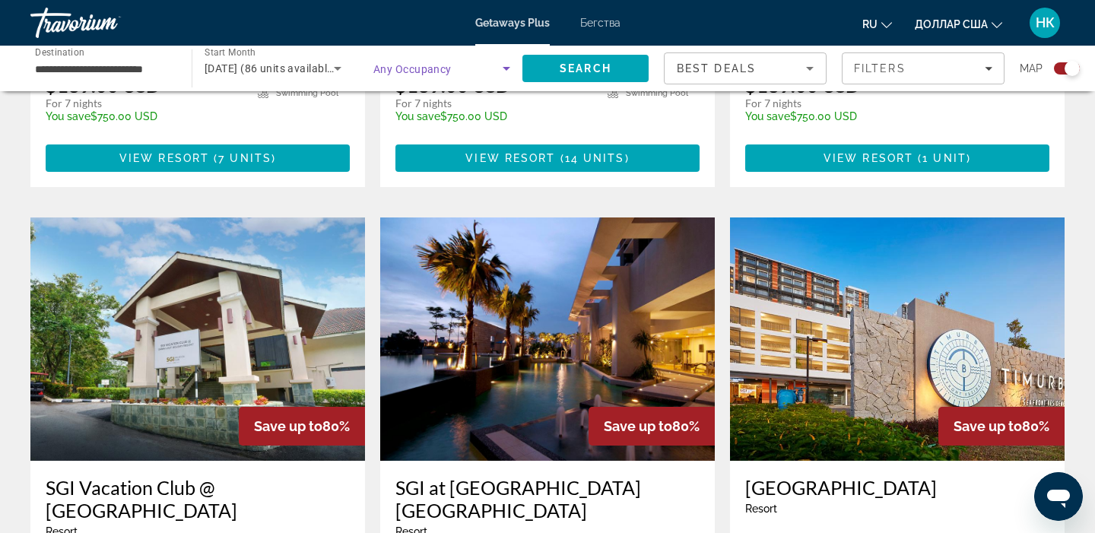
click at [513, 69] on icon "Search widget" at bounding box center [506, 68] width 18 height 18
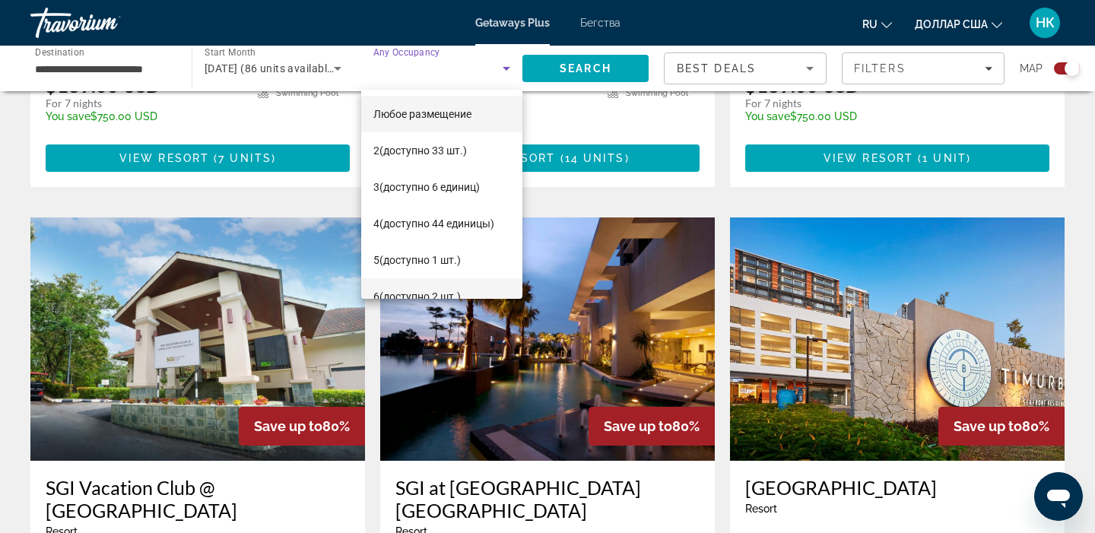
click at [430, 294] on font "(доступно 2 шт.)" at bounding box center [420, 297] width 81 height 12
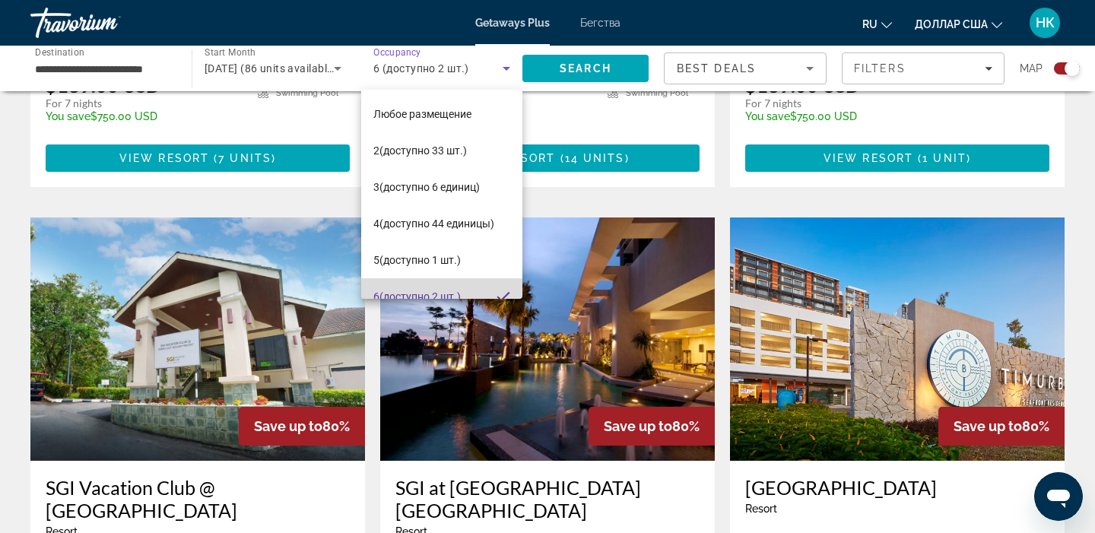
scroll to position [16, 0]
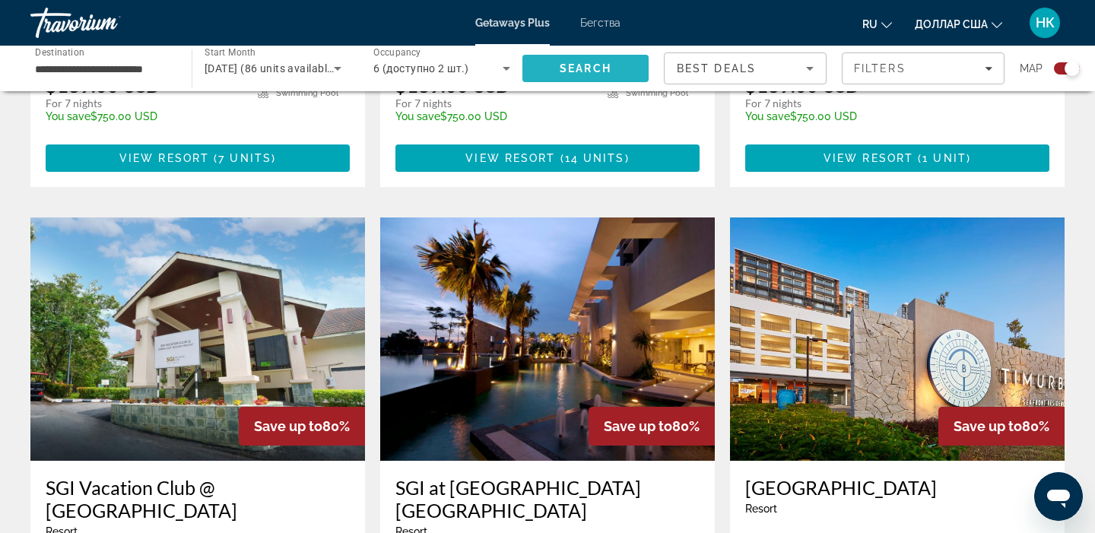
click at [613, 67] on span "Search" at bounding box center [586, 68] width 126 height 37
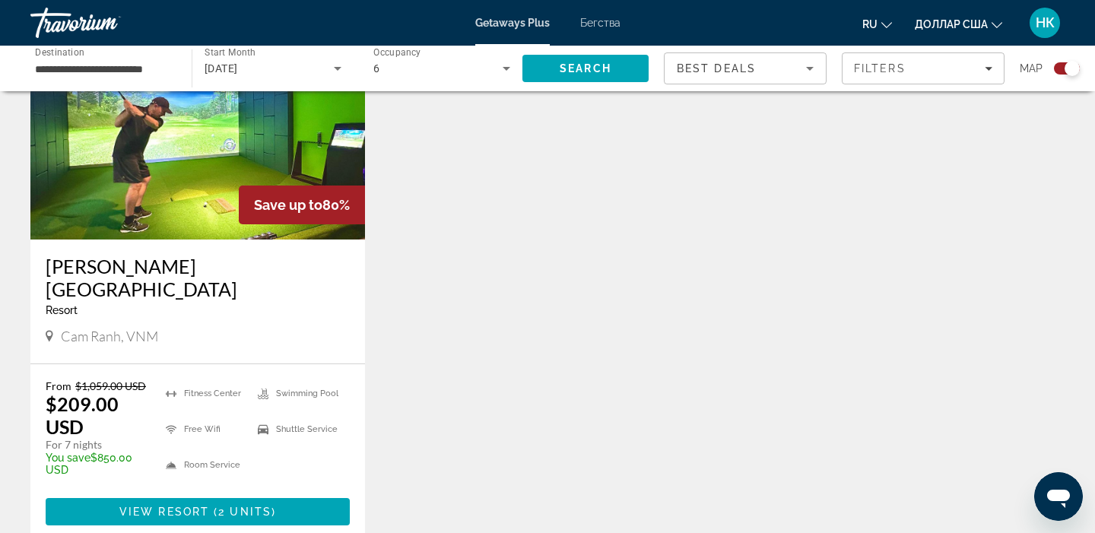
scroll to position [634, 0]
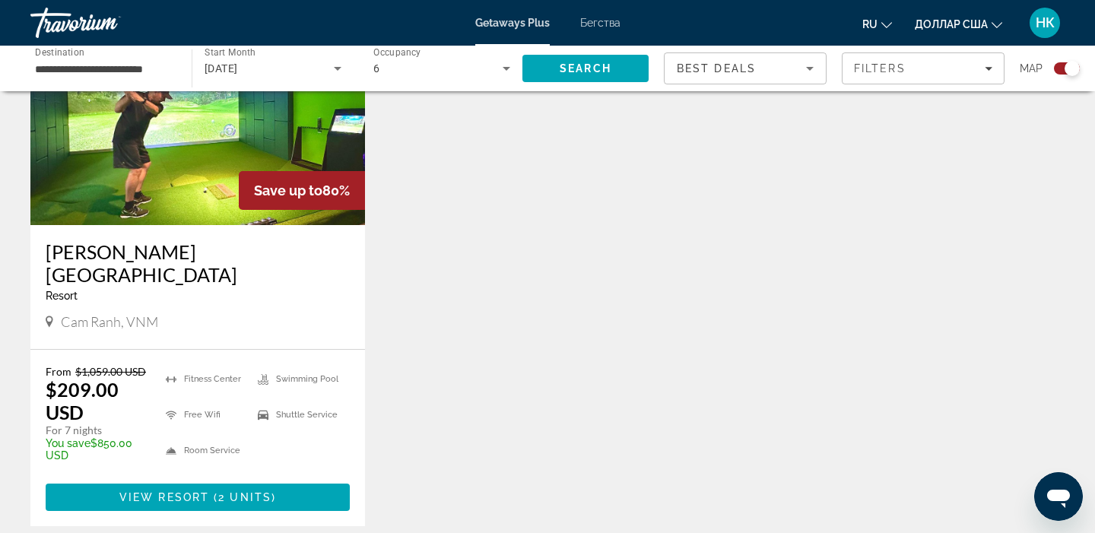
click at [225, 173] on img "Основное содержание" at bounding box center [197, 103] width 335 height 243
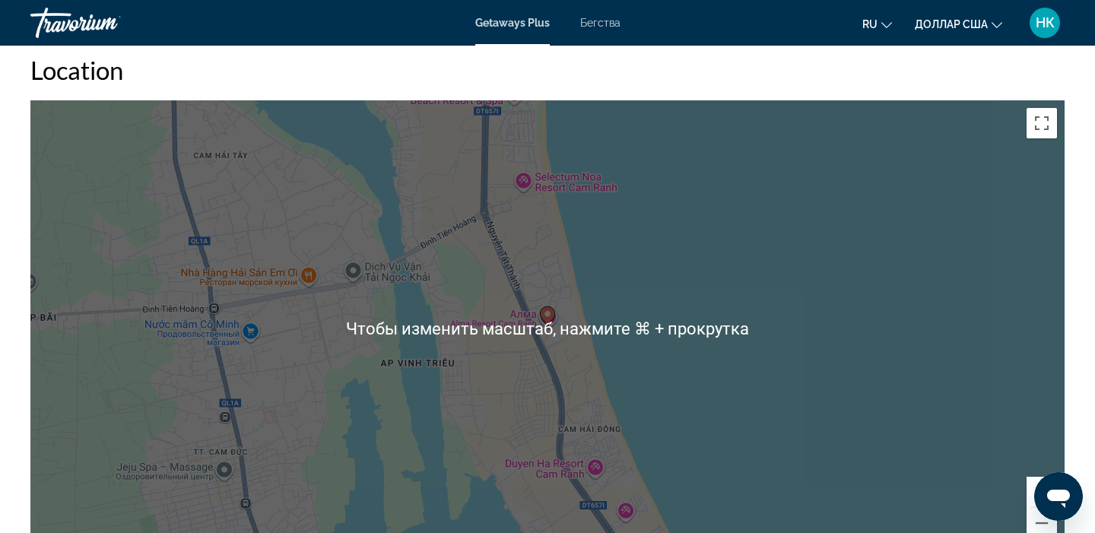
scroll to position [1980, 0]
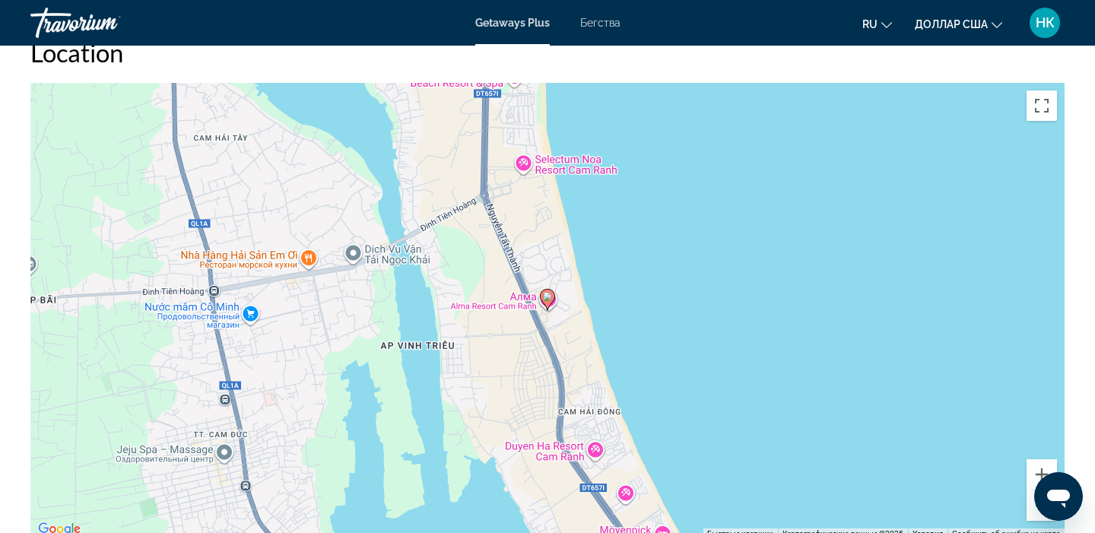
click at [561, 234] on div "Чтобы активировать перетаскивание с помощью клавиатуры, нажмите Alt + Ввод. Пос…" at bounding box center [547, 311] width 1034 height 456
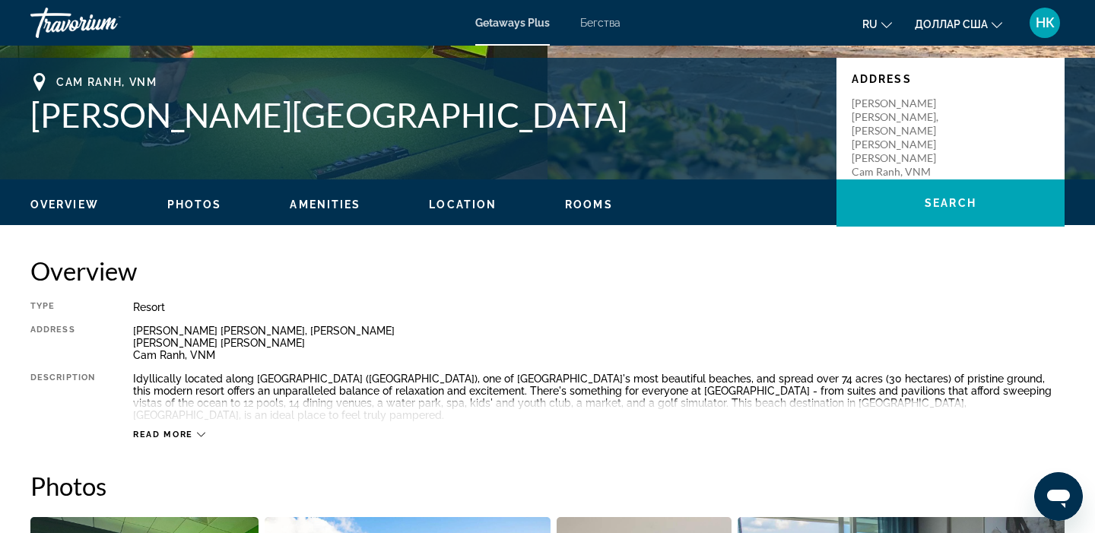
scroll to position [319, 0]
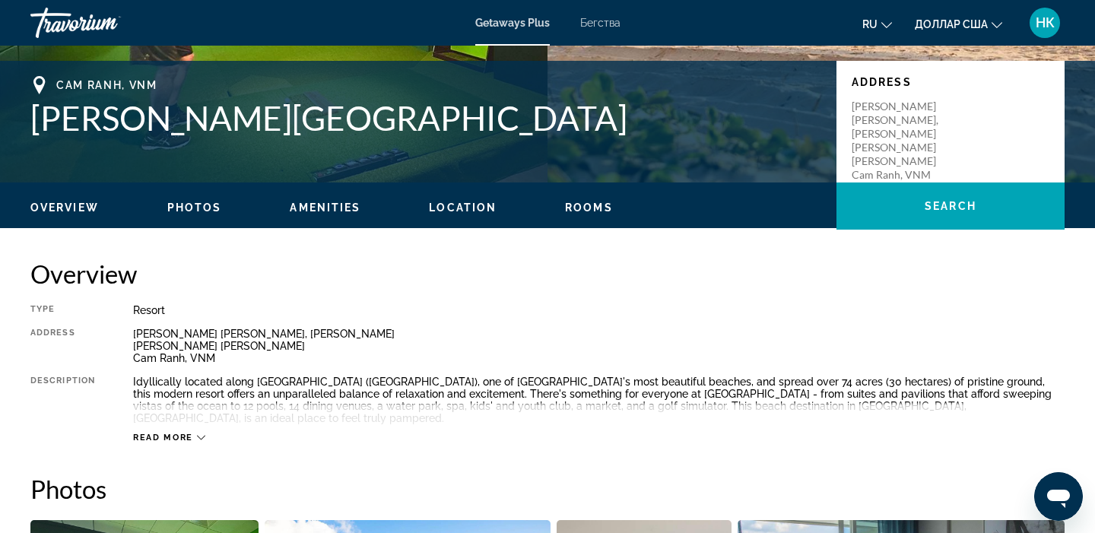
click at [602, 27] on font "Бегства" at bounding box center [600, 23] width 40 height 12
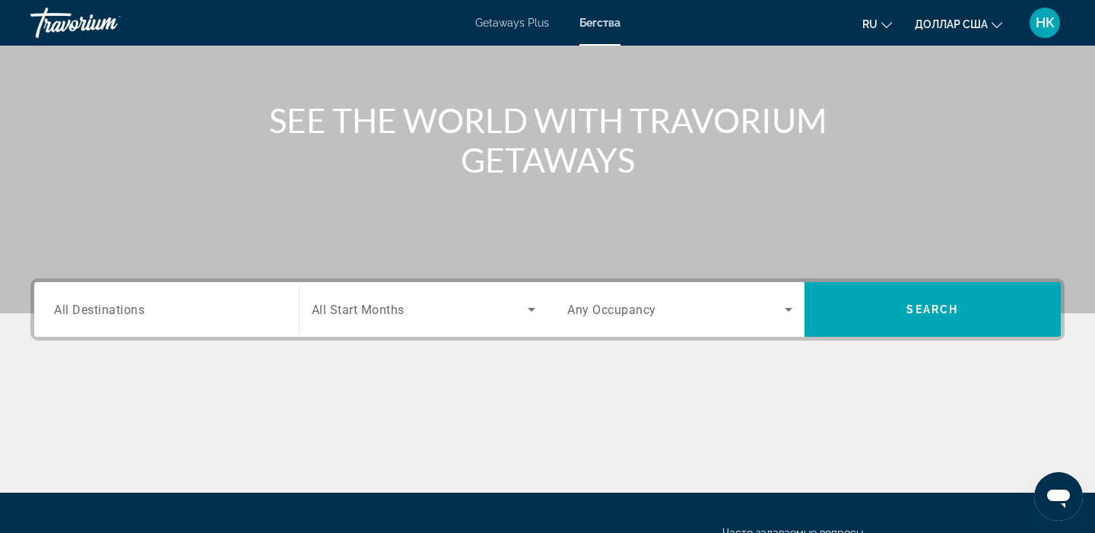
scroll to position [289, 0]
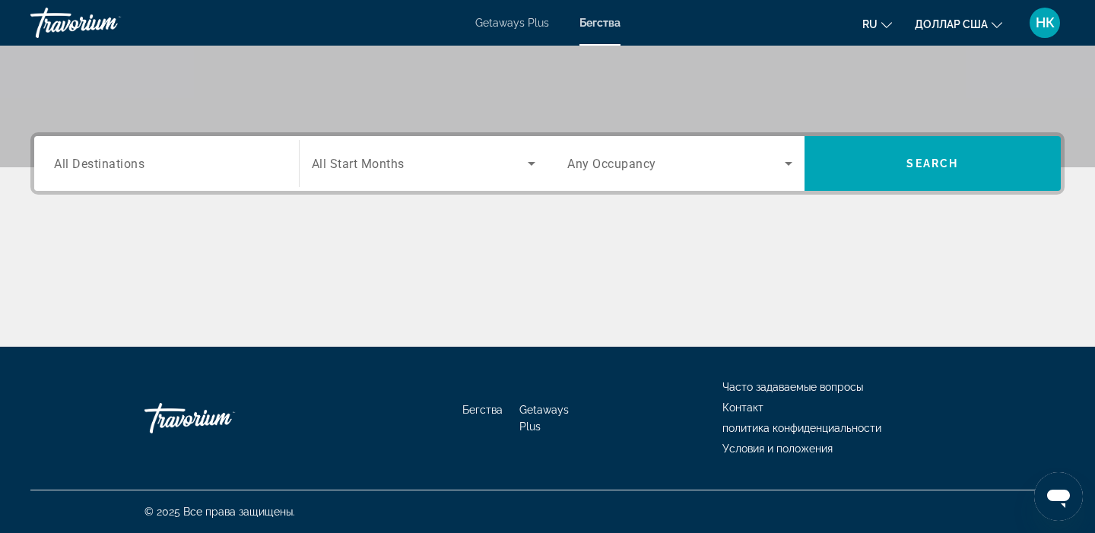
click at [93, 160] on span "All Destinations" at bounding box center [99, 163] width 91 height 14
click at [93, 160] on input "Destination All Destinations" at bounding box center [166, 164] width 225 height 18
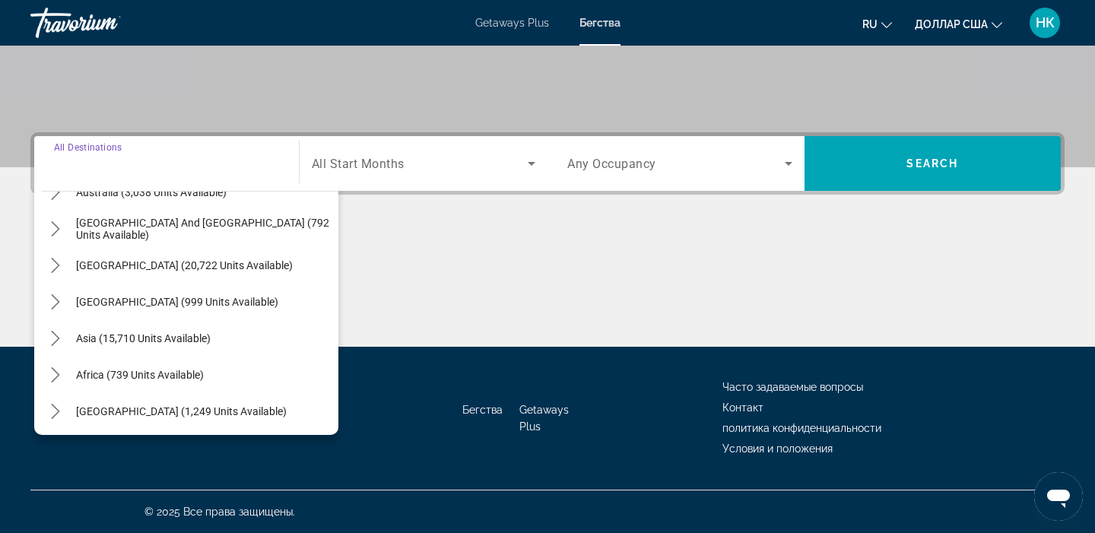
scroll to position [246, 0]
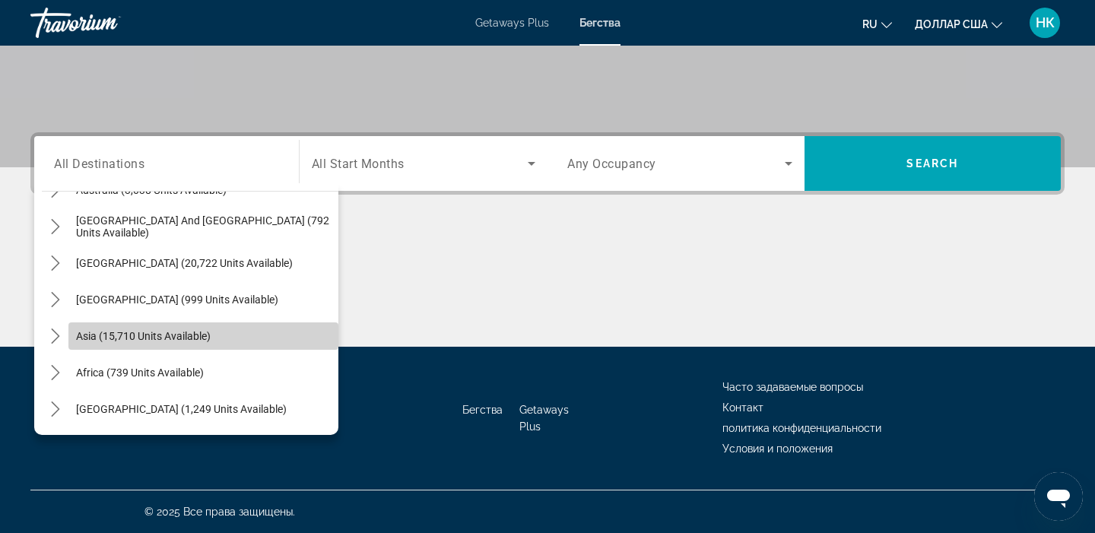
click at [152, 336] on span "Asia (15,710 units available)" at bounding box center [143, 336] width 135 height 12
type input "**********"
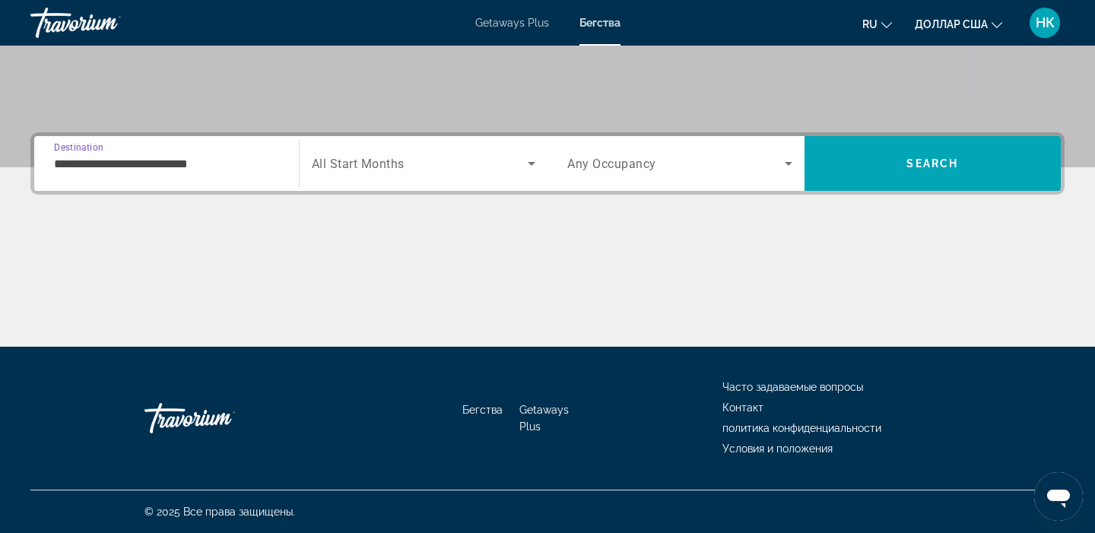
click at [532, 164] on icon "Search widget" at bounding box center [532, 164] width 8 height 4
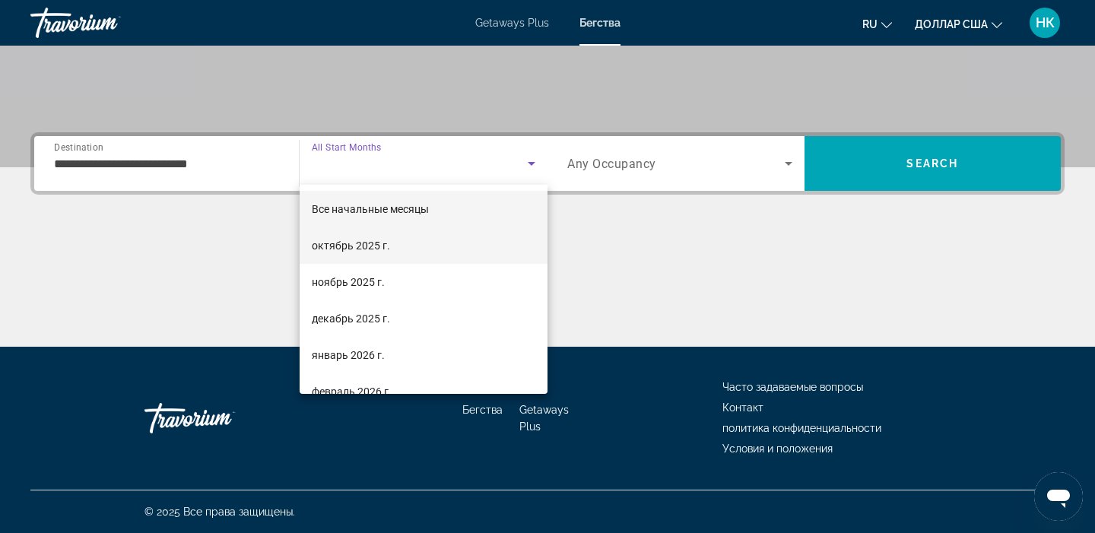
click at [397, 244] on mat-option "октябрь 2025 г." at bounding box center [424, 245] width 249 height 37
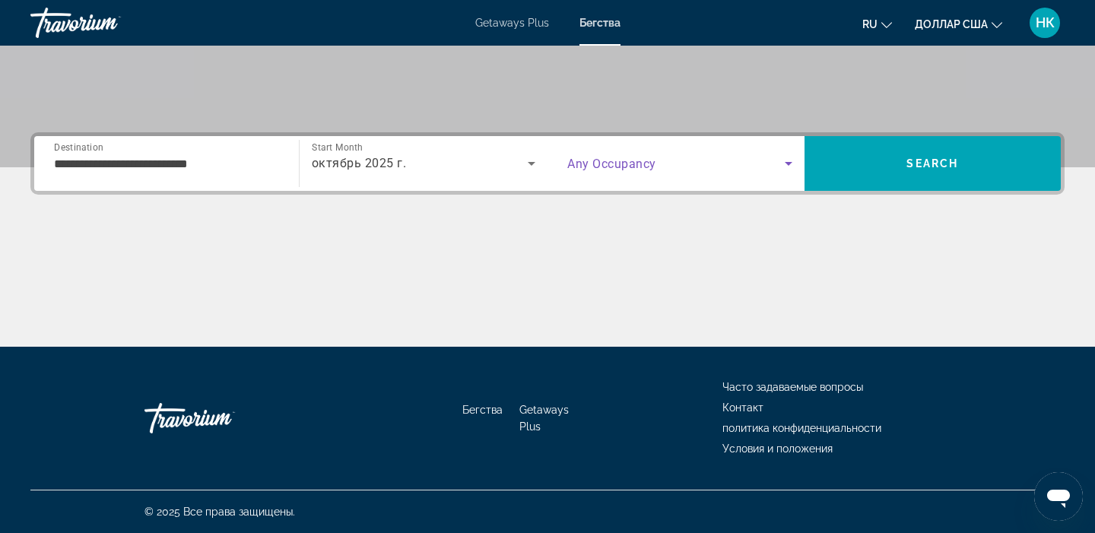
click at [794, 163] on icon "Search widget" at bounding box center [789, 163] width 18 height 18
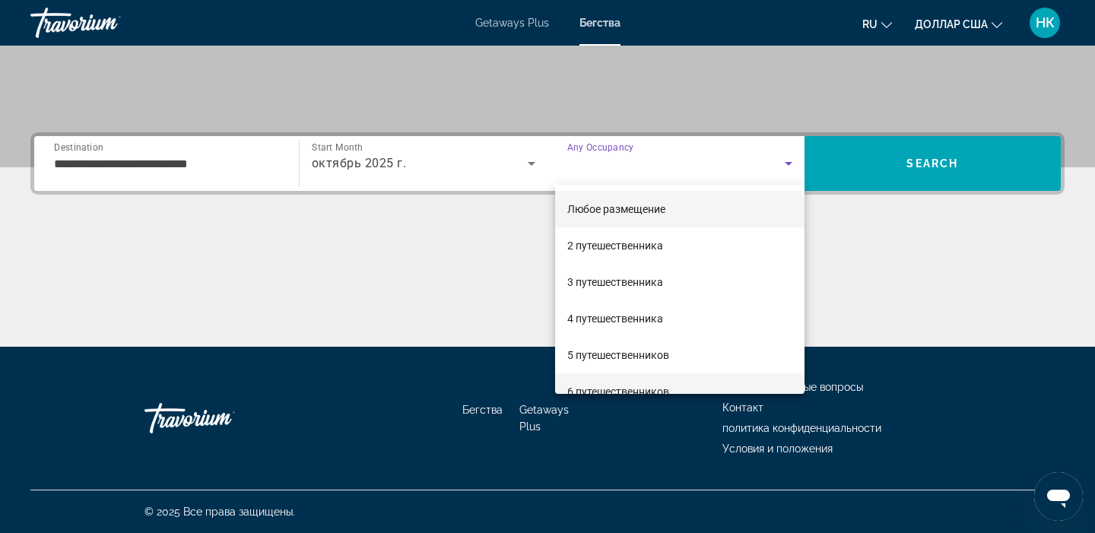
click at [623, 386] on font "6 путешественников" at bounding box center [618, 392] width 102 height 12
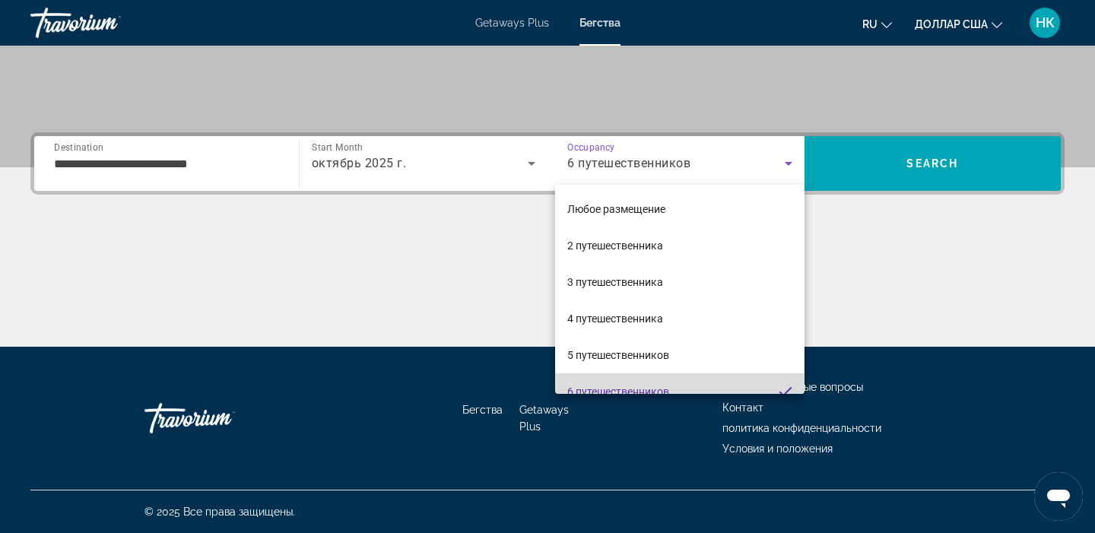
scroll to position [0, 0]
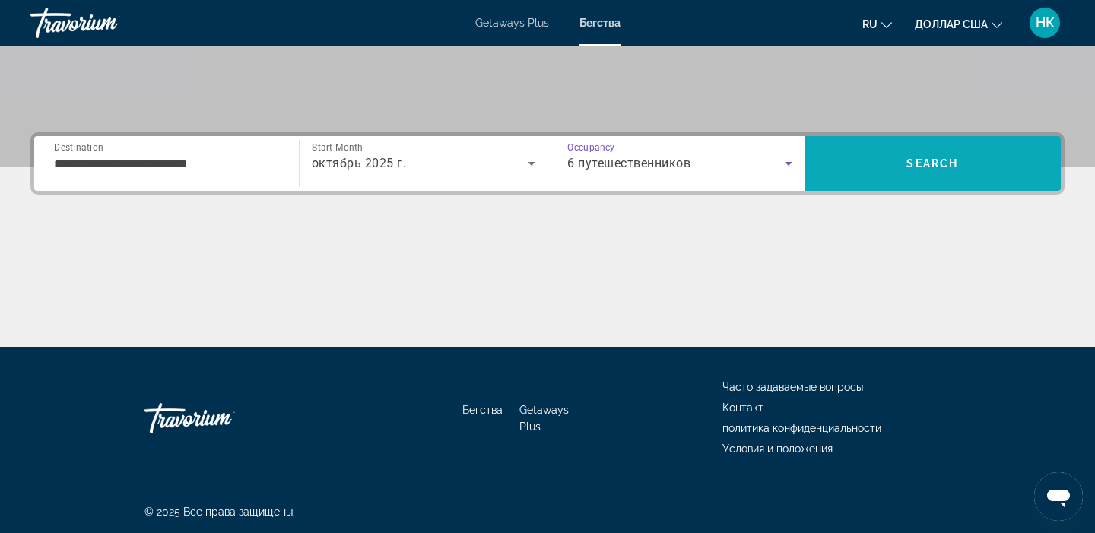
click at [929, 176] on span "Search" at bounding box center [933, 163] width 257 height 37
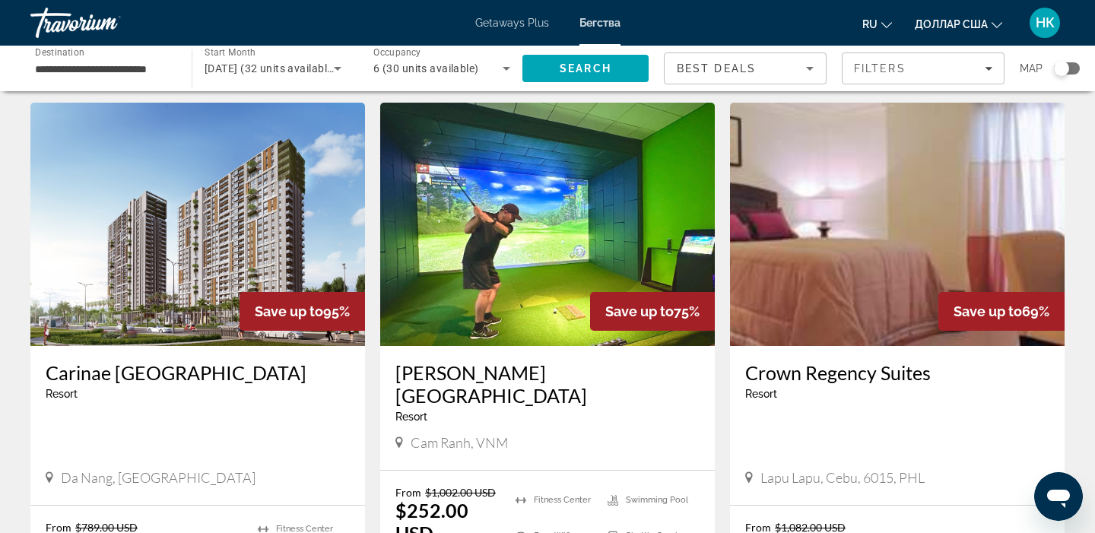
scroll to position [1699, 0]
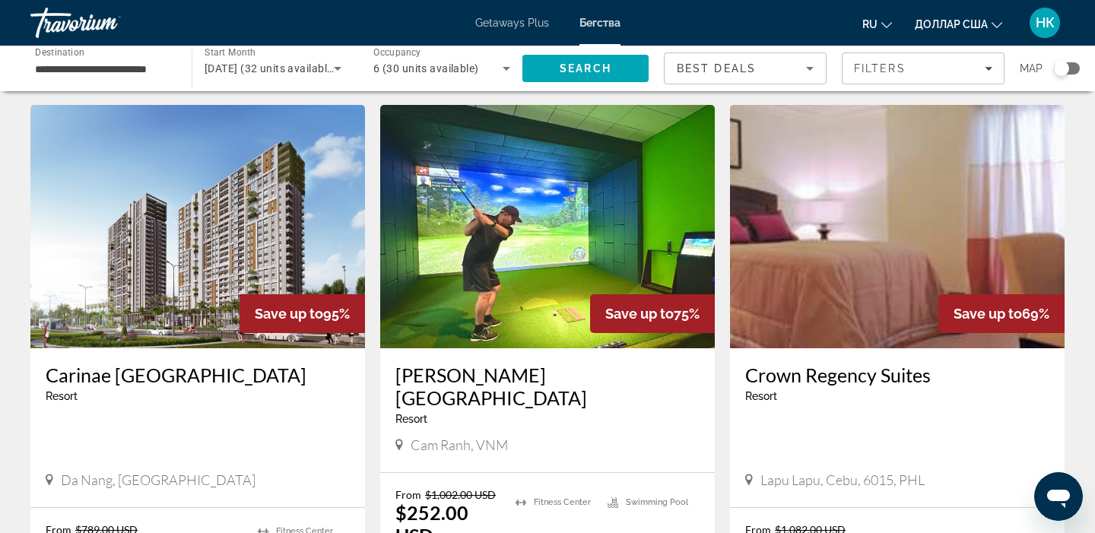
click at [916, 228] on img "Основное содержание" at bounding box center [897, 226] width 335 height 243
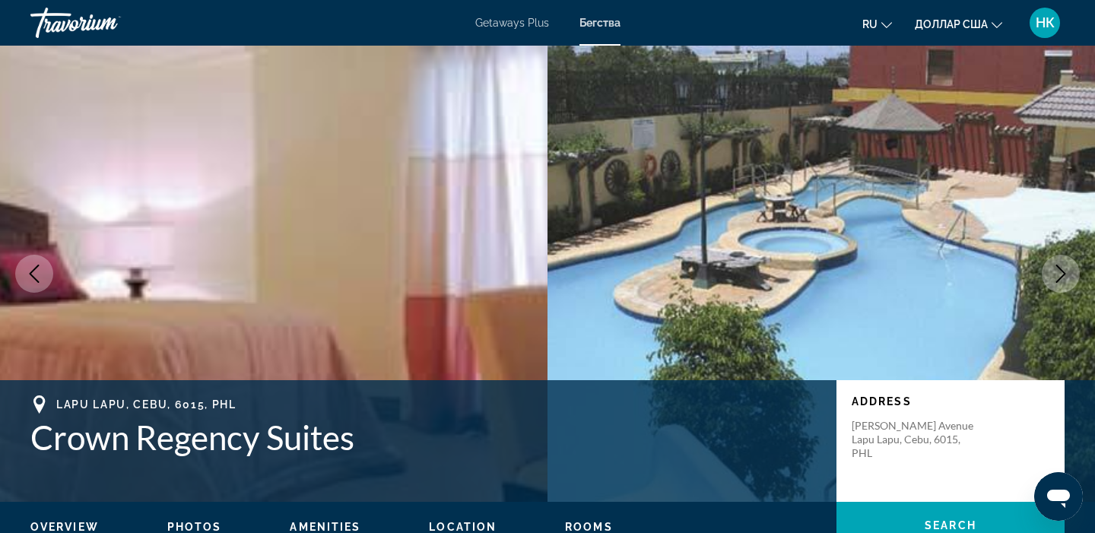
click at [1060, 277] on icon "Next image" at bounding box center [1061, 274] width 18 height 18
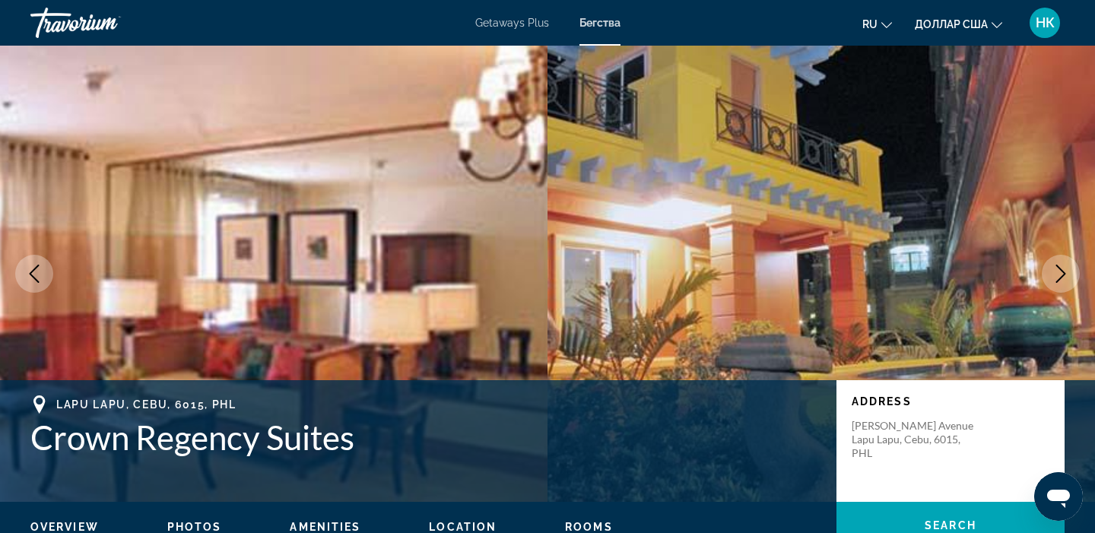
click at [1060, 277] on icon "Next image" at bounding box center [1061, 274] width 18 height 18
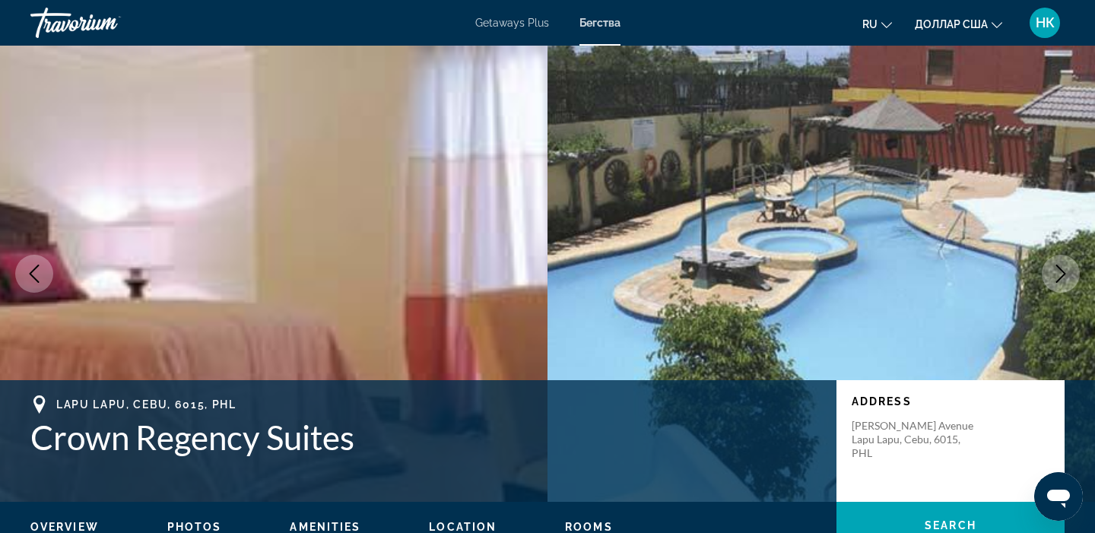
click at [1060, 277] on icon "Next image" at bounding box center [1061, 274] width 18 height 18
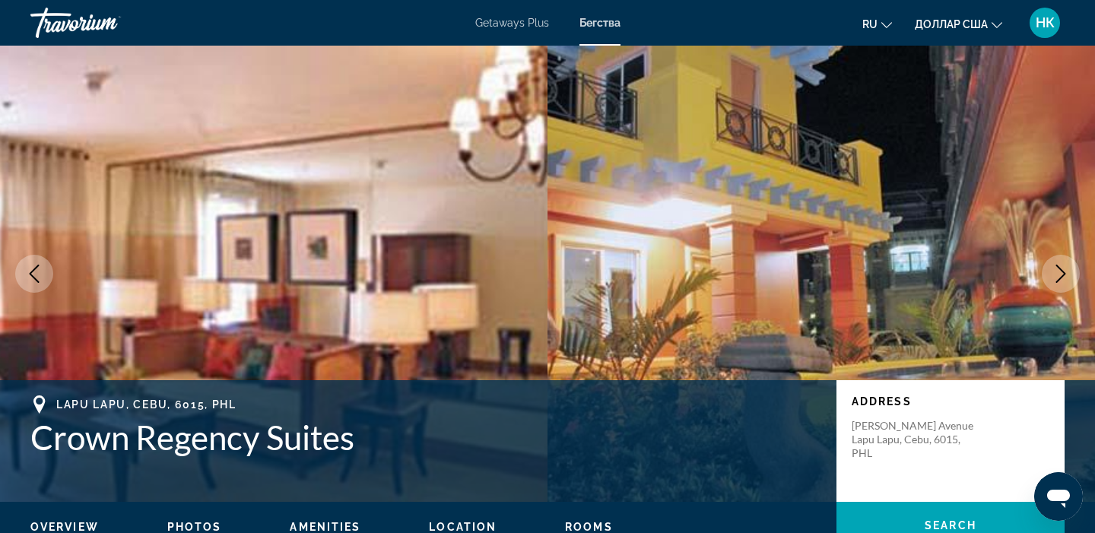
click at [1060, 277] on icon "Next image" at bounding box center [1061, 274] width 18 height 18
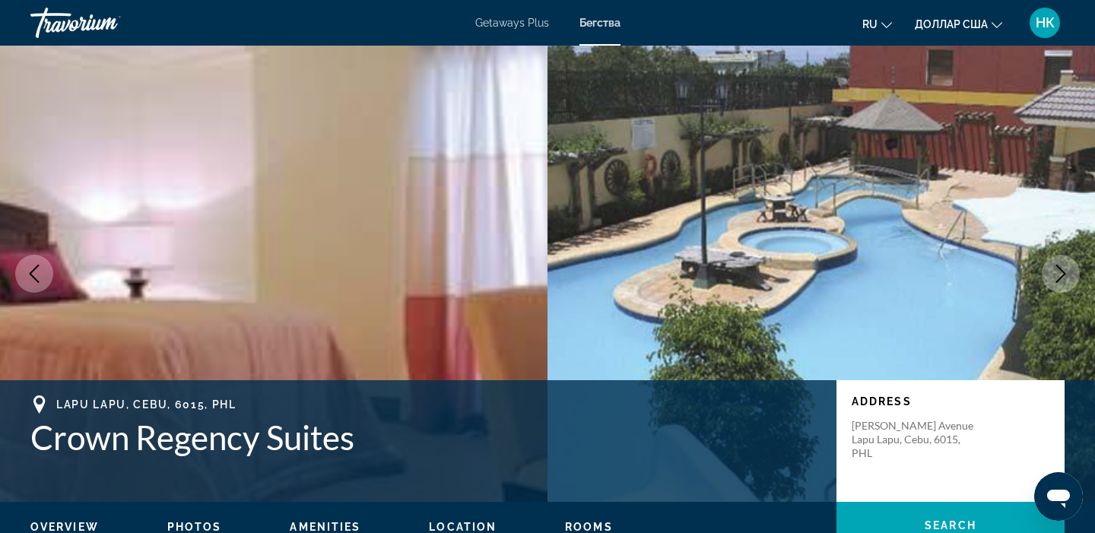
click at [1060, 277] on icon "Next image" at bounding box center [1061, 274] width 18 height 18
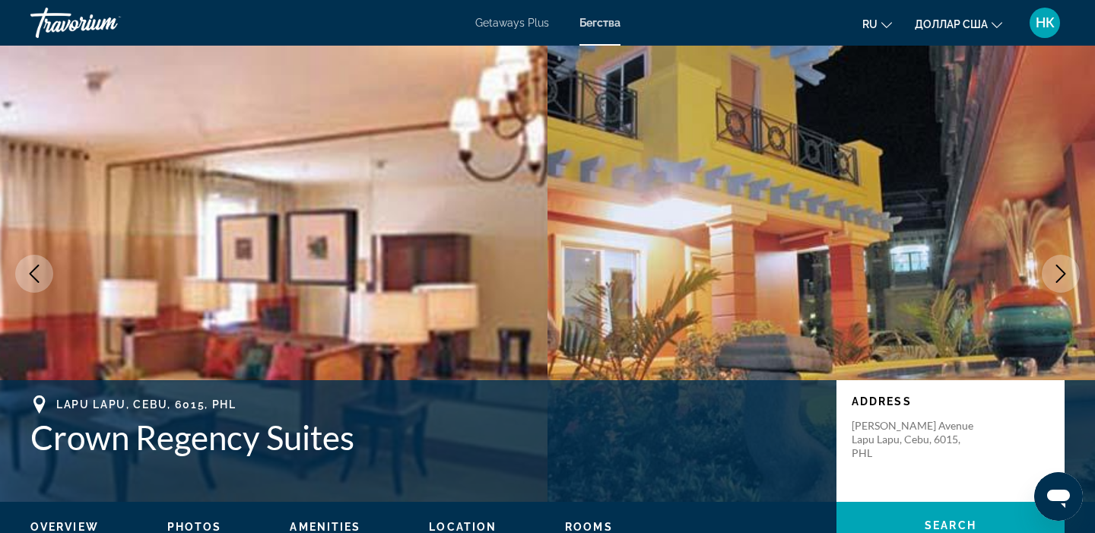
click at [32, 281] on icon "Previous image" at bounding box center [34, 274] width 18 height 18
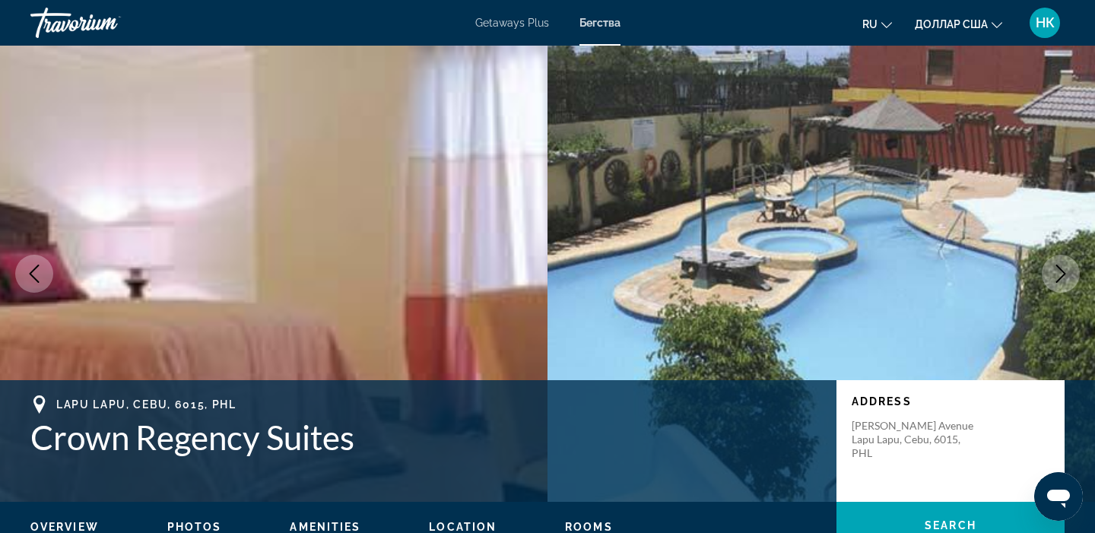
click at [63, 106] on img "Основное содержание" at bounding box center [274, 274] width 548 height 456
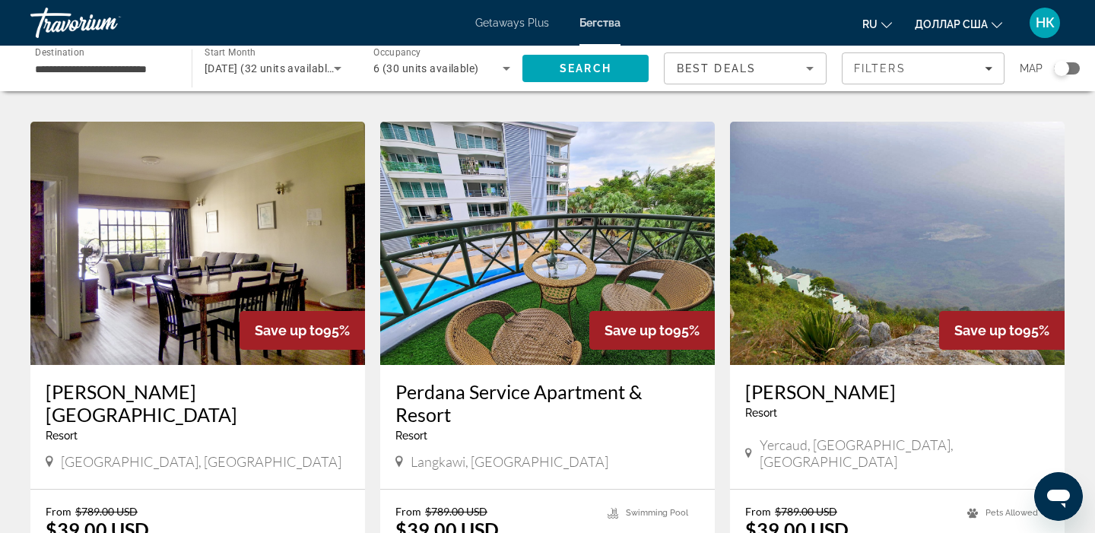
scroll to position [586, 0]
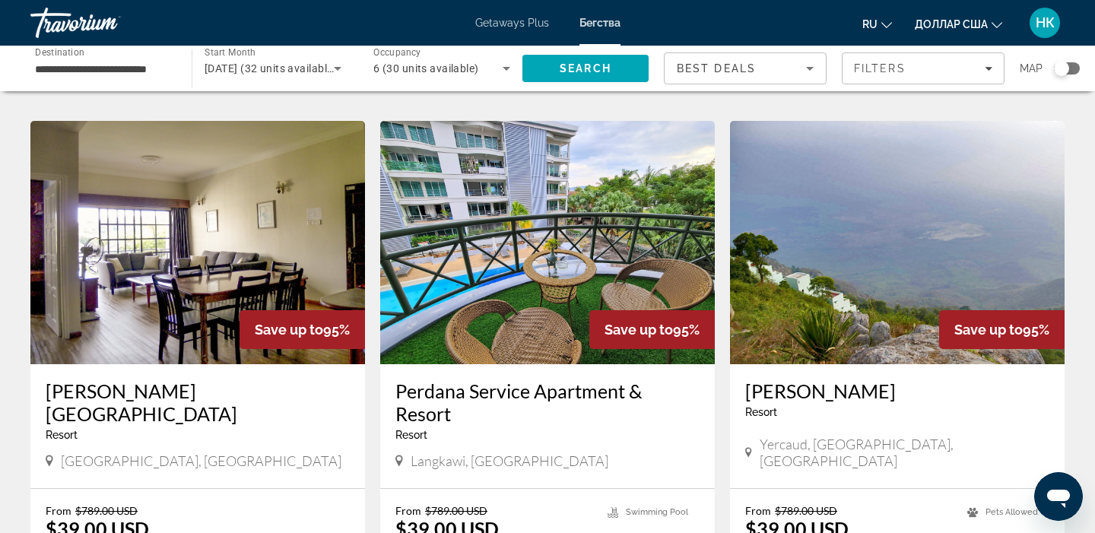
click at [576, 288] on img "Основное содержание" at bounding box center [547, 242] width 335 height 243
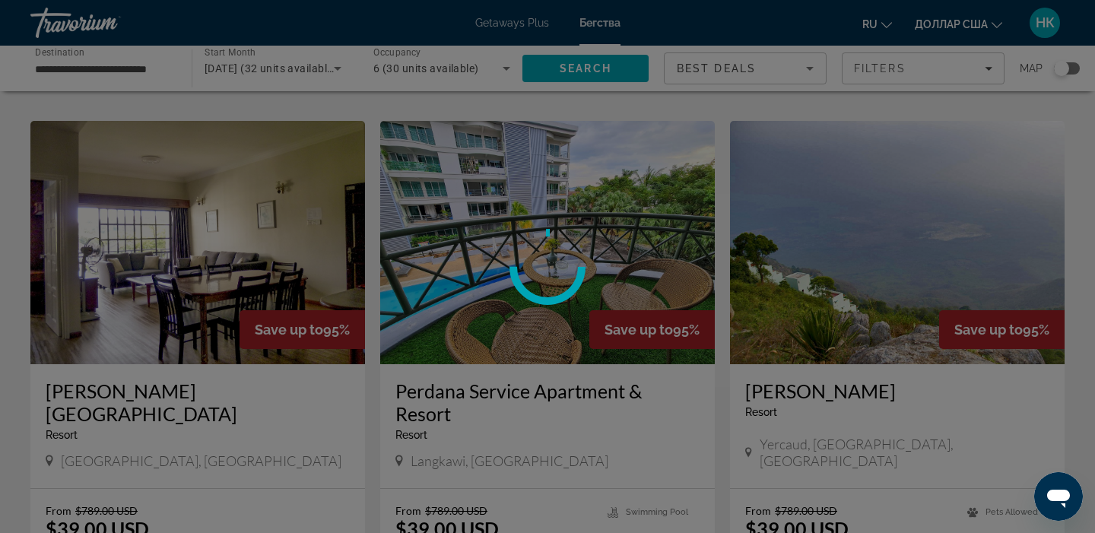
click at [576, 289] on div at bounding box center [548, 267] width 98 height 98
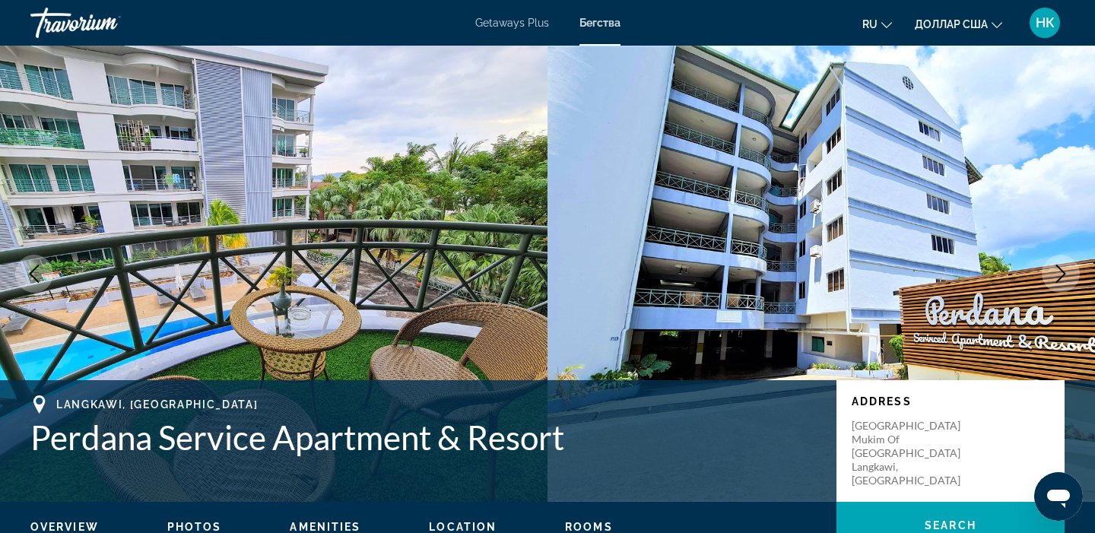
click at [1061, 281] on icon "Next image" at bounding box center [1061, 274] width 18 height 18
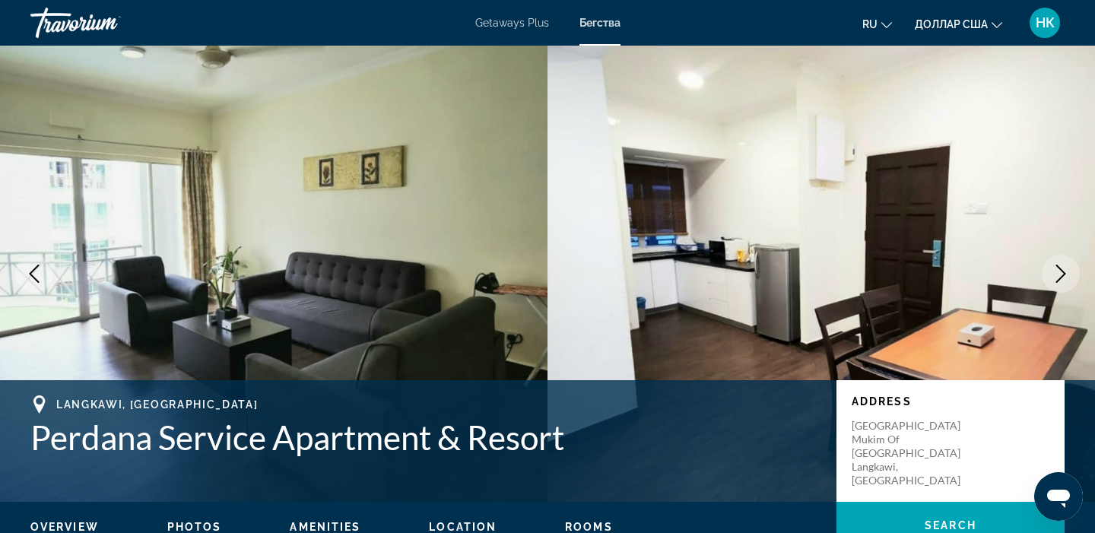
click at [1061, 281] on icon "Next image" at bounding box center [1061, 274] width 18 height 18
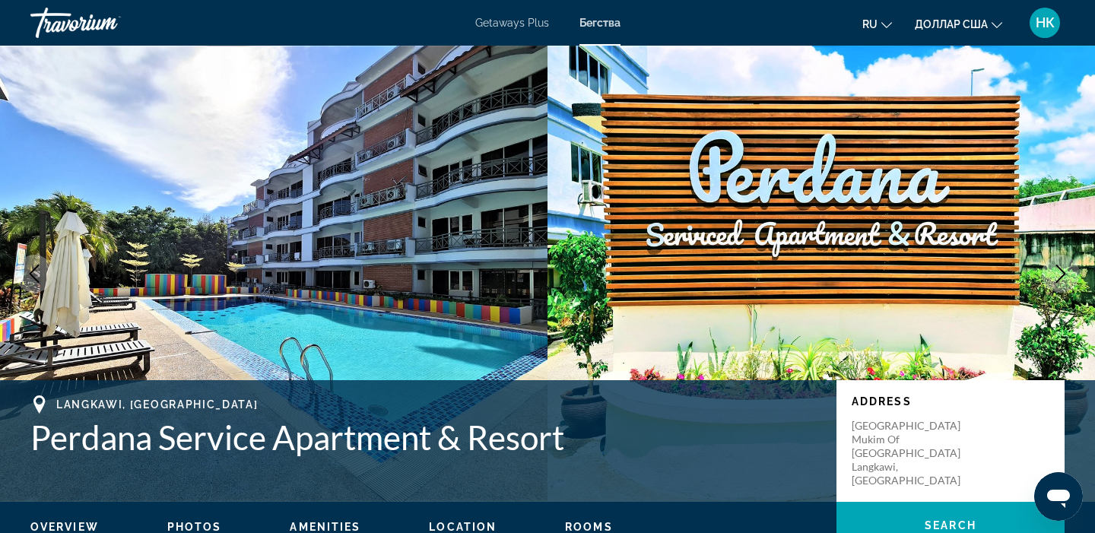
click at [1061, 281] on icon "Next image" at bounding box center [1061, 274] width 18 height 18
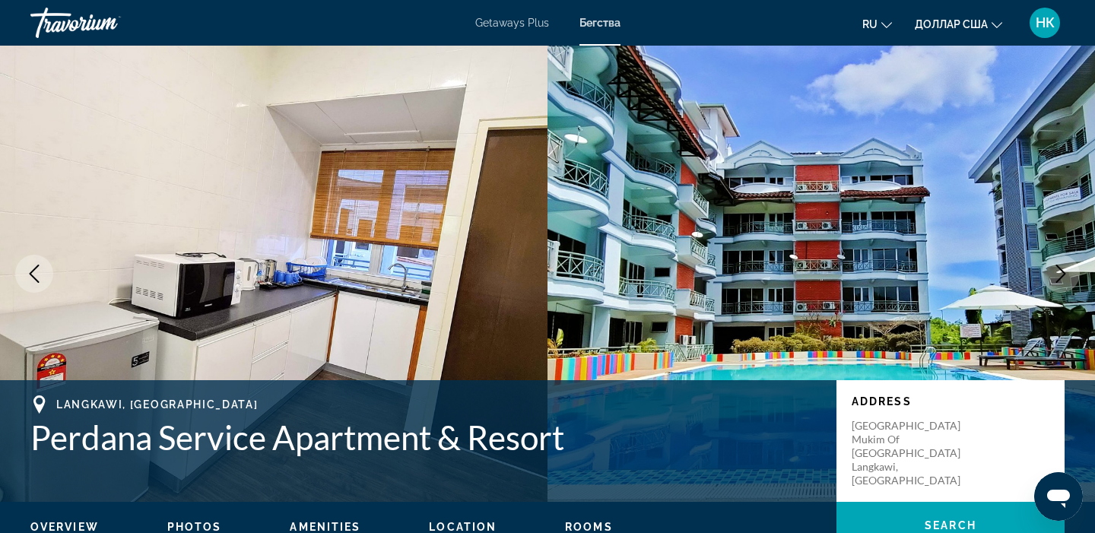
click at [1061, 279] on icon "Next image" at bounding box center [1061, 274] width 18 height 18
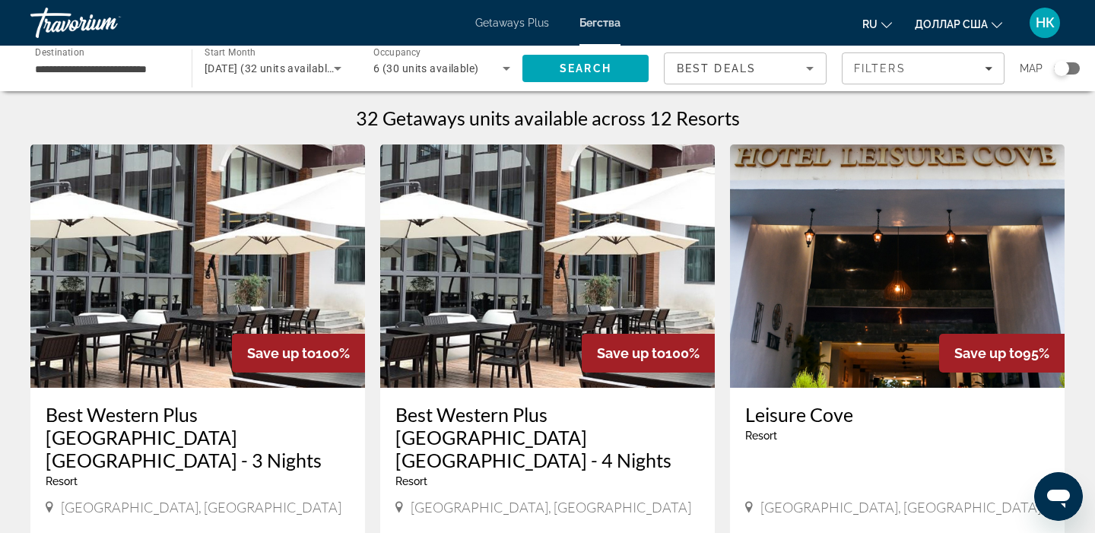
click at [59, 58] on div "**********" at bounding box center [103, 68] width 137 height 43
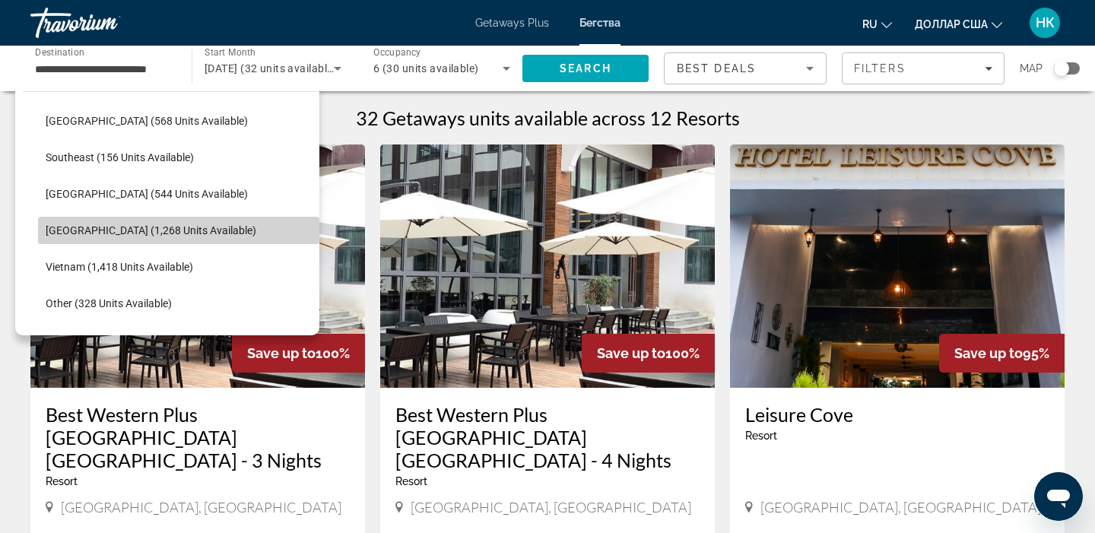
click at [114, 233] on span "[GEOGRAPHIC_DATA] (1,268 units available)" at bounding box center [151, 230] width 211 height 12
type input "**********"
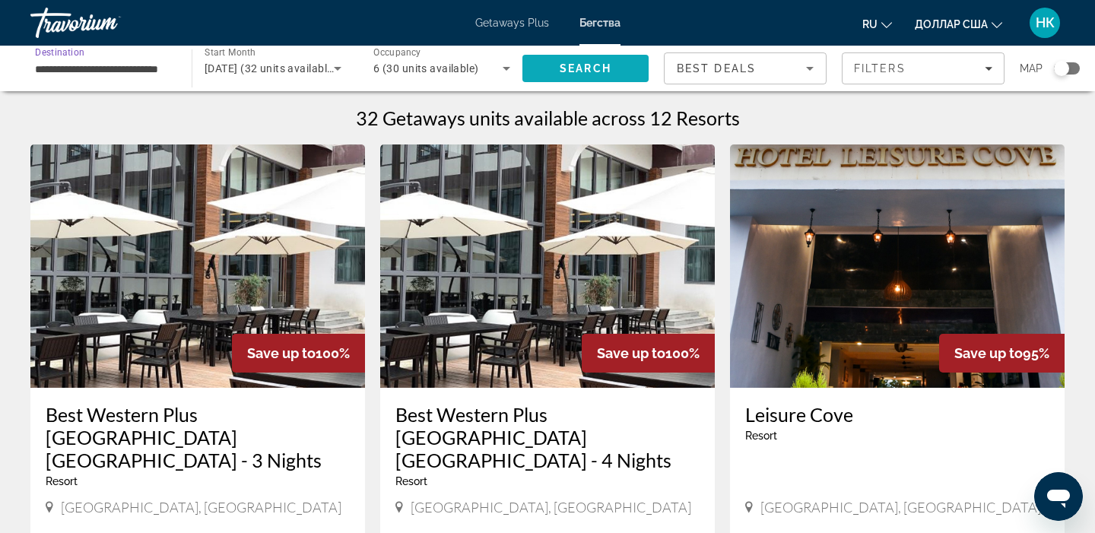
click at [551, 70] on span "Search" at bounding box center [586, 68] width 126 height 37
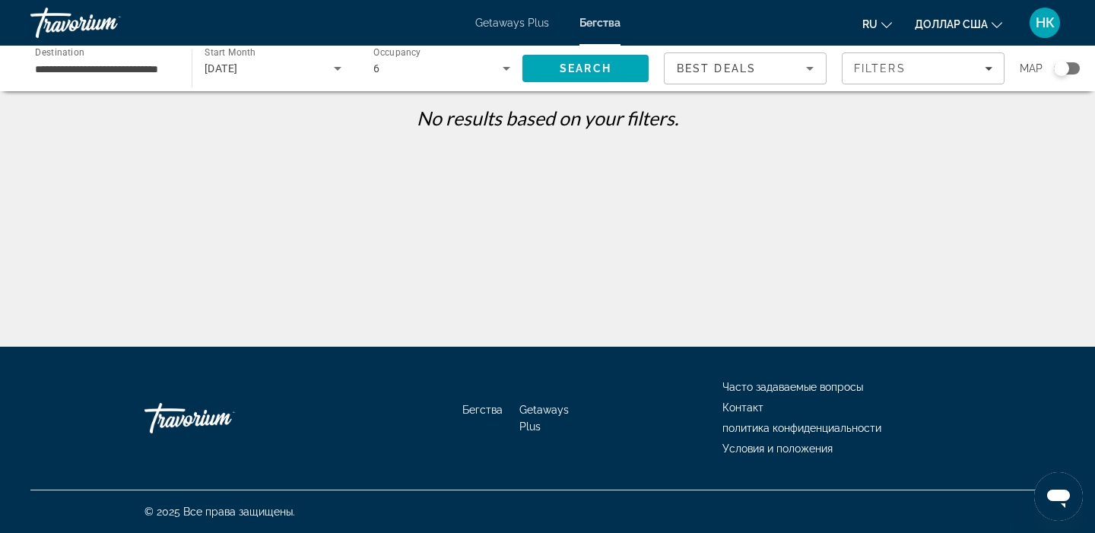
click at [339, 69] on icon "Search widget" at bounding box center [338, 68] width 18 height 18
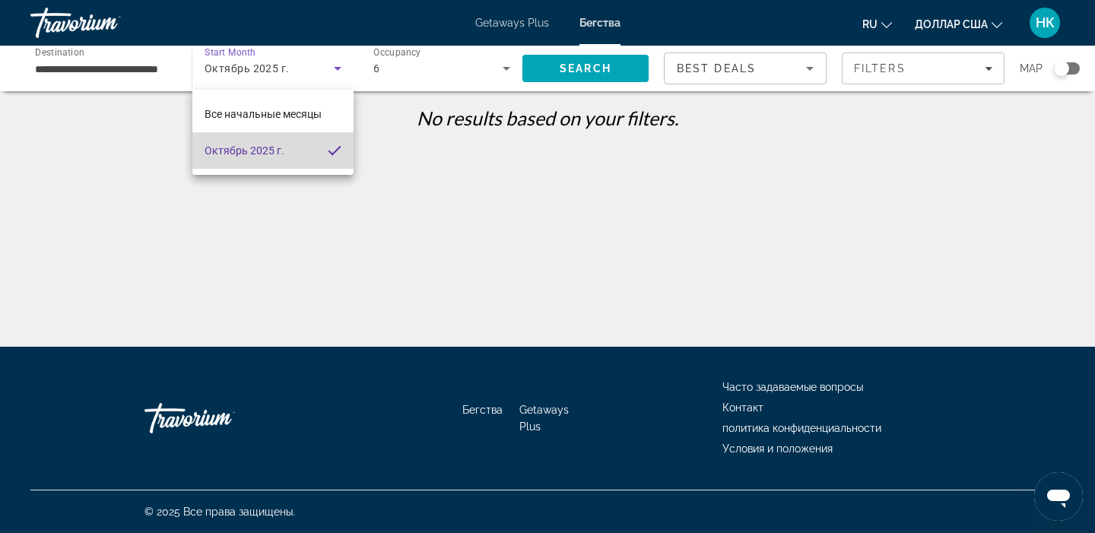
click at [336, 151] on mat-pseudo-checkbox at bounding box center [335, 151] width 14 height 14
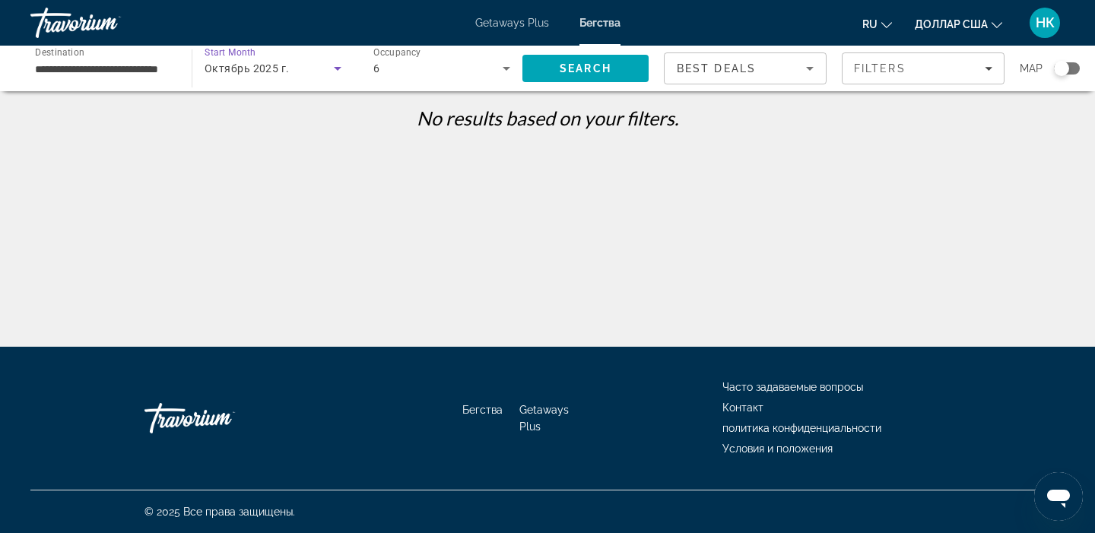
click at [338, 68] on icon "Search widget" at bounding box center [338, 69] width 8 height 4
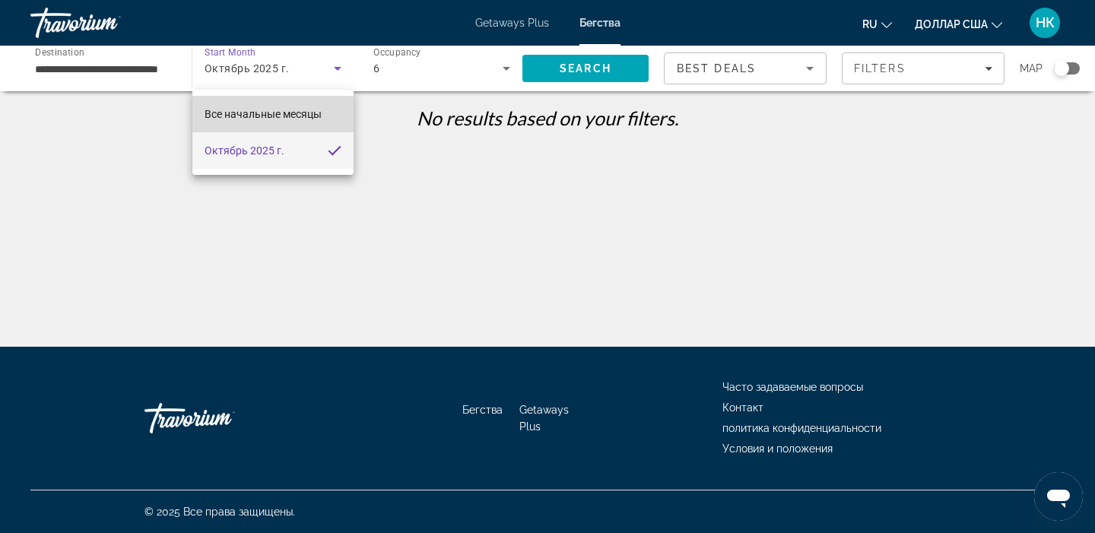
click at [271, 116] on font "Все начальные месяцы" at bounding box center [263, 114] width 117 height 12
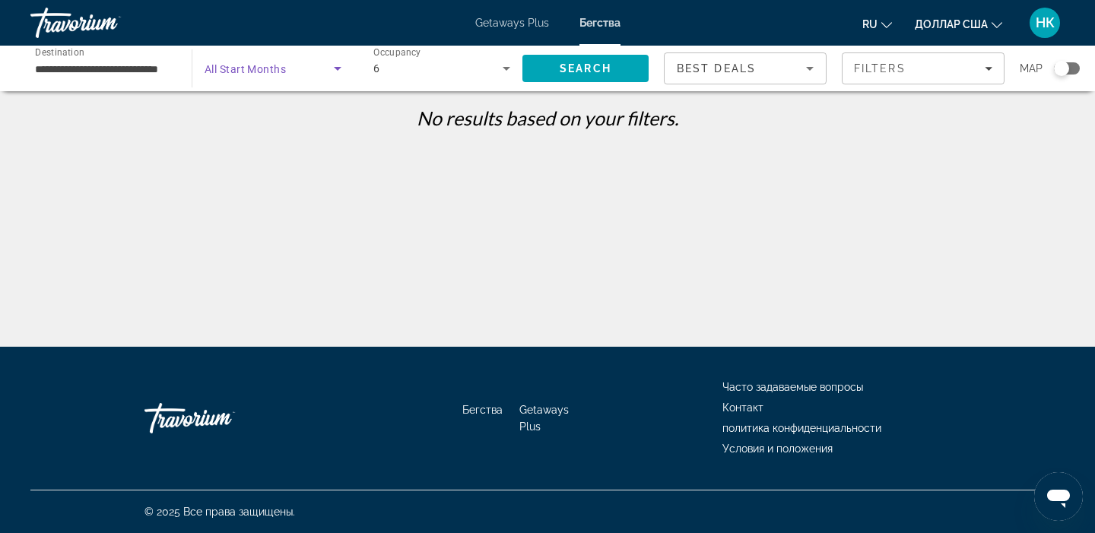
click at [341, 71] on icon "Search widget" at bounding box center [338, 68] width 18 height 18
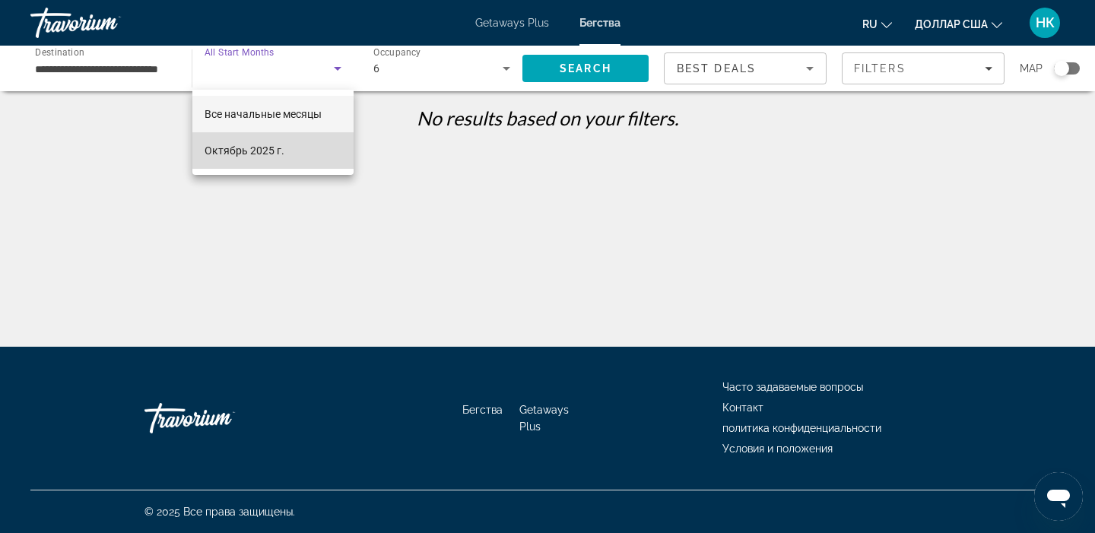
click at [272, 151] on font "Октябрь 2025 г." at bounding box center [245, 151] width 80 height 12
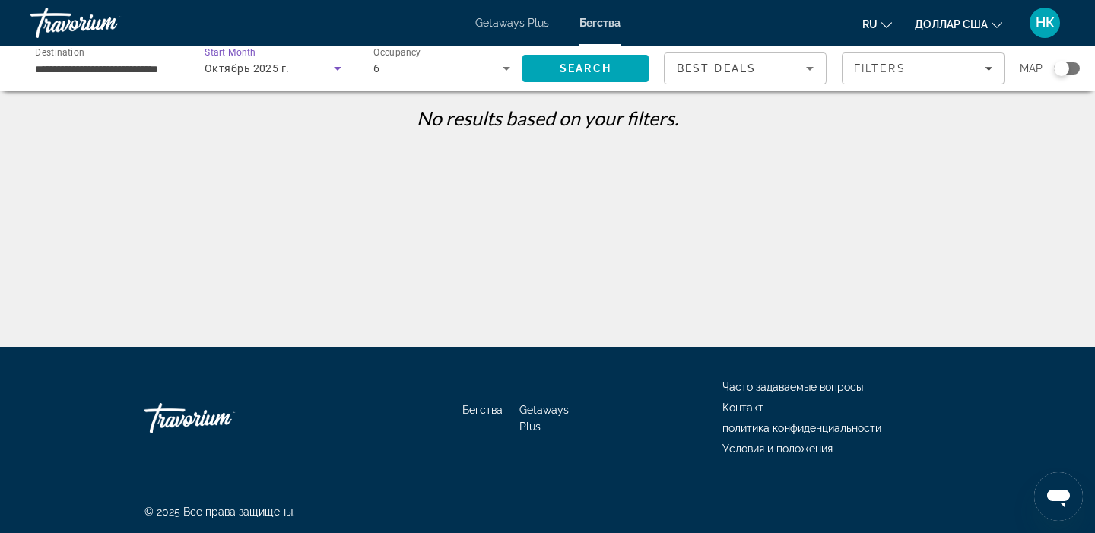
click at [338, 71] on icon "Search widget" at bounding box center [338, 68] width 18 height 18
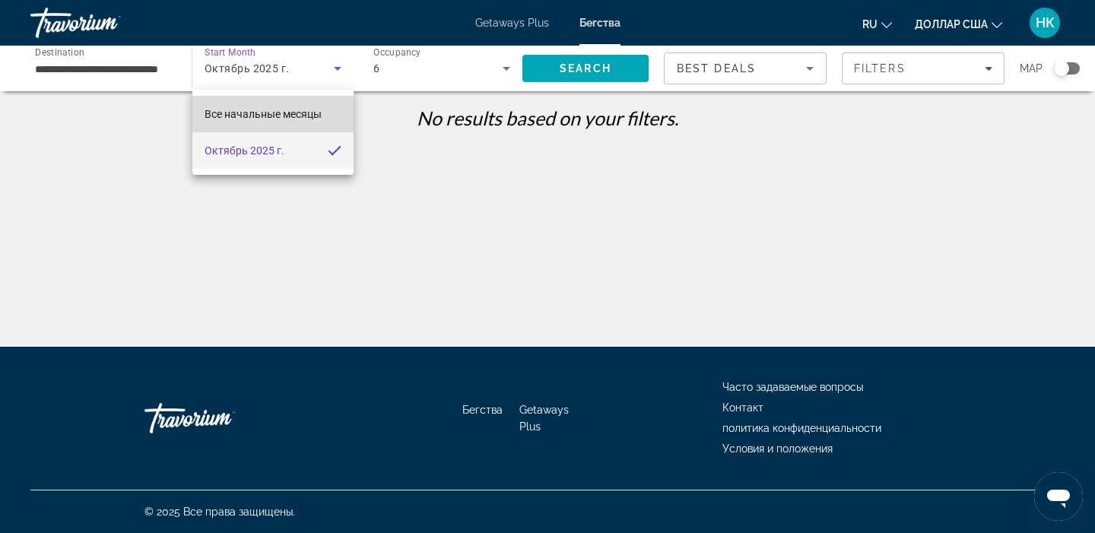
click at [278, 108] on font "Все начальные месяцы" at bounding box center [263, 114] width 117 height 12
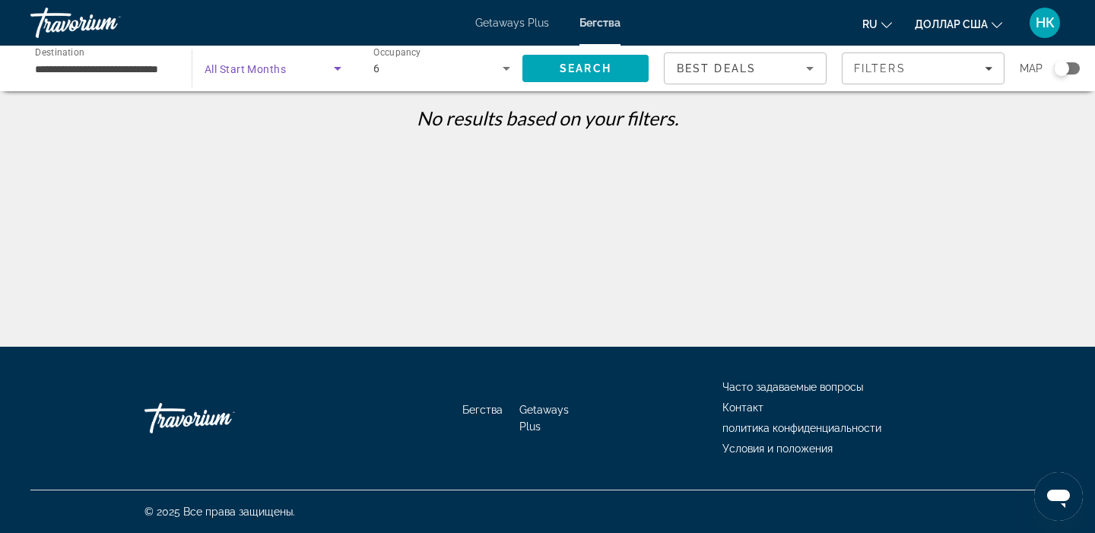
click at [343, 68] on icon "Search widget" at bounding box center [338, 68] width 18 height 18
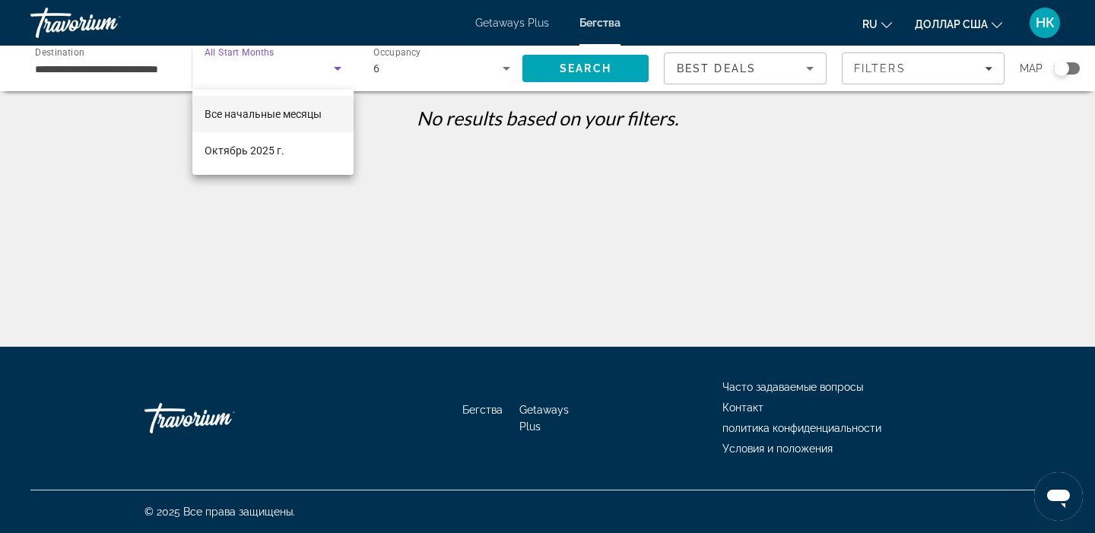
click at [210, 169] on div "Все начальные месяцы Октябрь 2025 г." at bounding box center [272, 132] width 161 height 85
click at [297, 165] on mat-option "Октябрь 2025 г." at bounding box center [272, 150] width 161 height 37
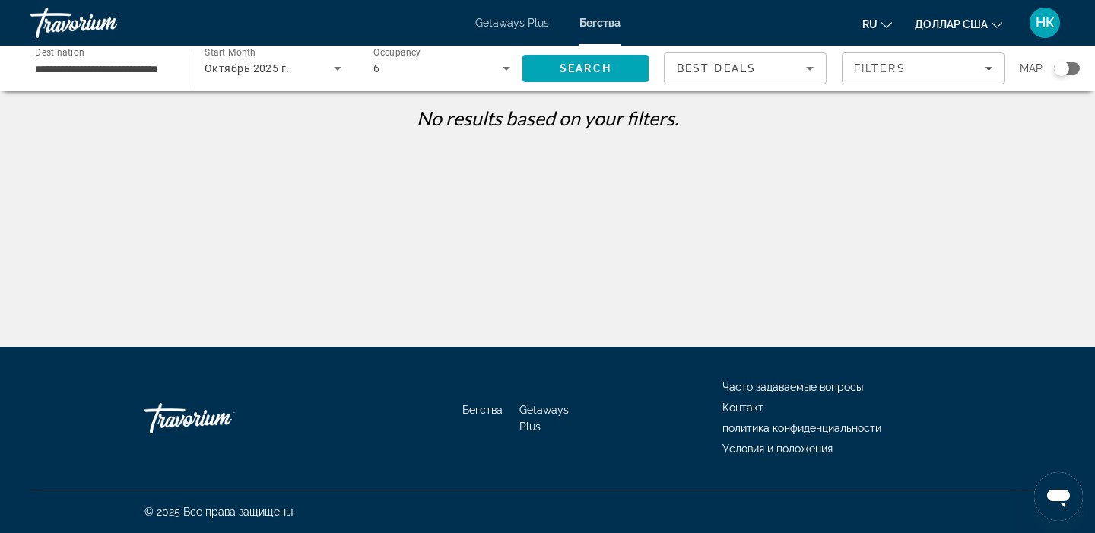
click at [298, 165] on div "**********" at bounding box center [547, 279] width 1095 height 347
click at [342, 69] on icon "Search widget" at bounding box center [338, 68] width 18 height 18
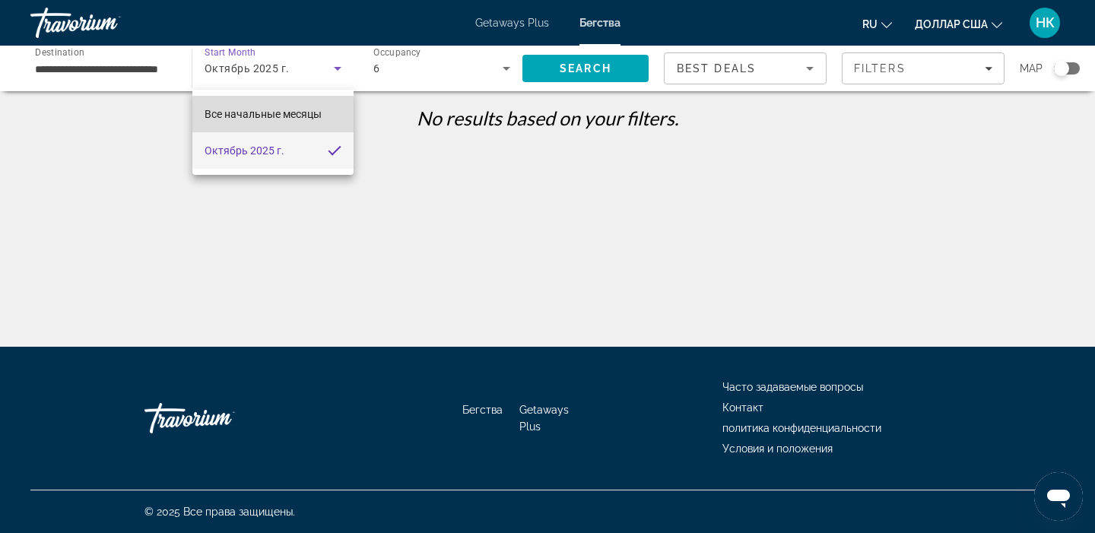
click at [226, 113] on font "Все начальные месяцы" at bounding box center [263, 114] width 117 height 12
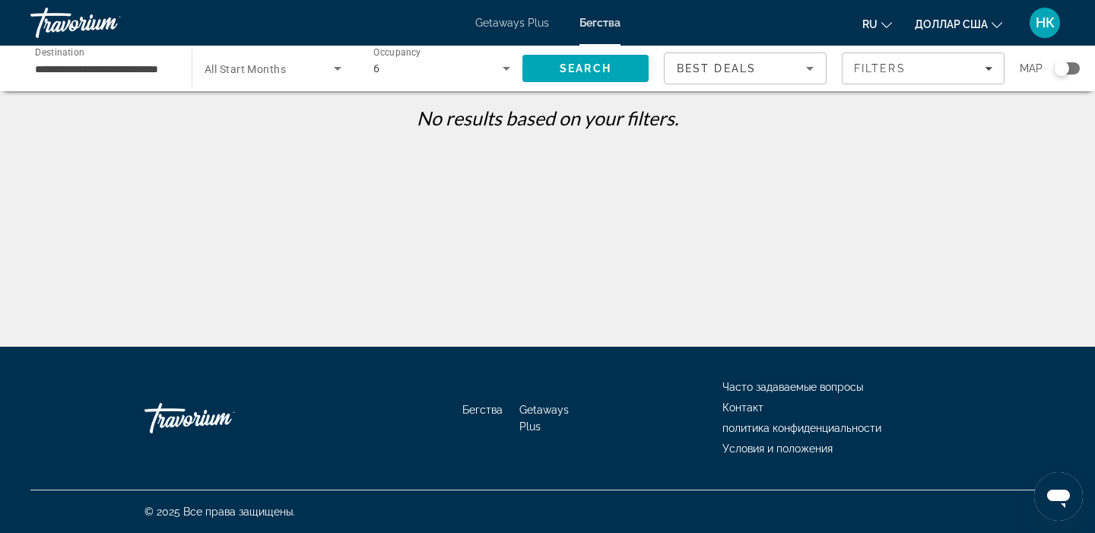
click at [346, 75] on div "Start Month All Start Months" at bounding box center [272, 68] width 161 height 43
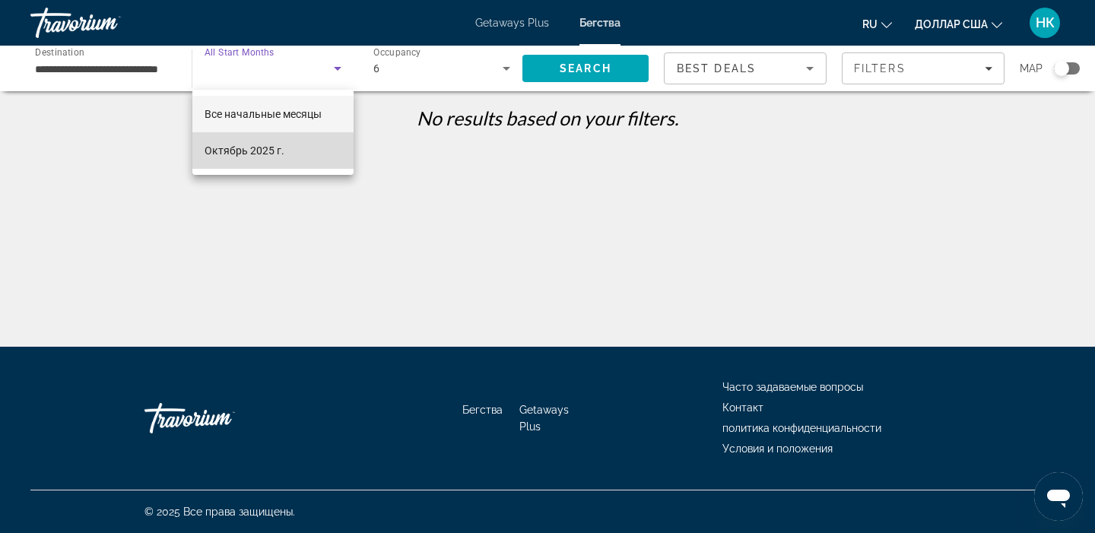
click at [281, 166] on mat-option "Октябрь 2025 г." at bounding box center [272, 150] width 161 height 37
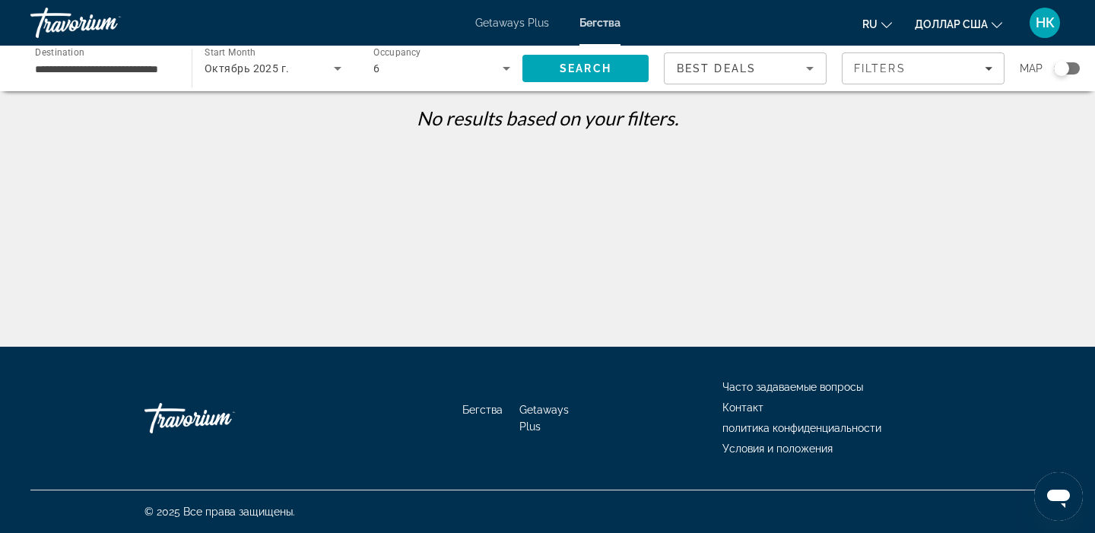
click at [281, 165] on div "**********" at bounding box center [547, 279] width 1095 height 347
click at [341, 63] on icon "Search widget" at bounding box center [338, 68] width 18 height 18
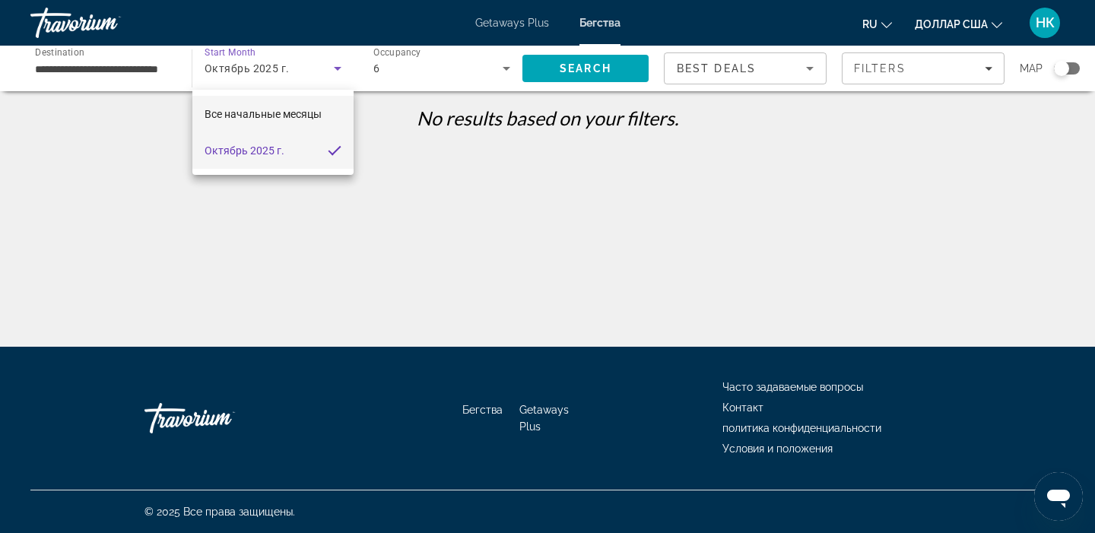
click at [253, 118] on font "Все начальные месяцы" at bounding box center [263, 114] width 117 height 12
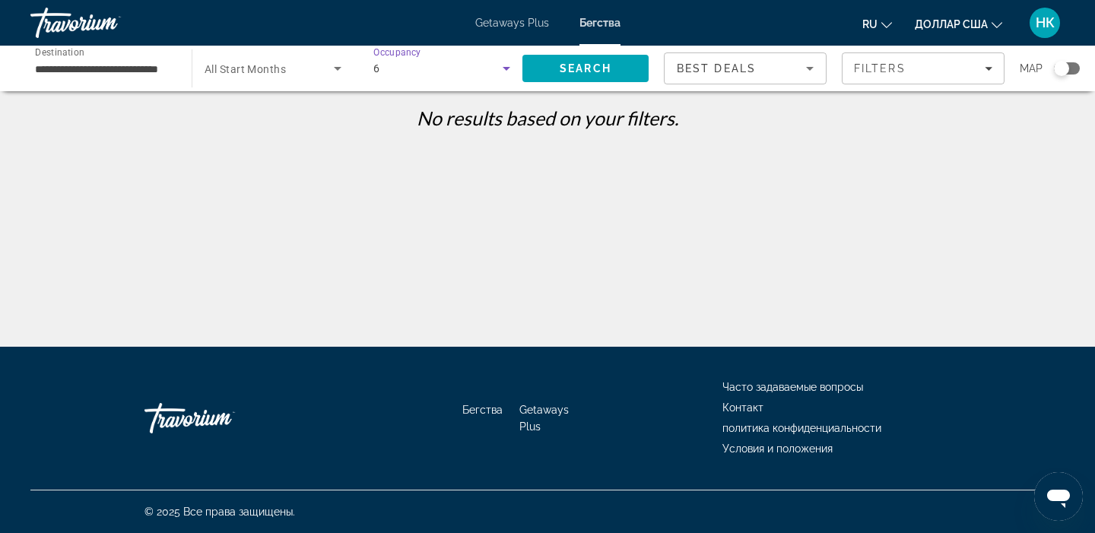
click at [507, 69] on icon "Search widget" at bounding box center [507, 69] width 8 height 4
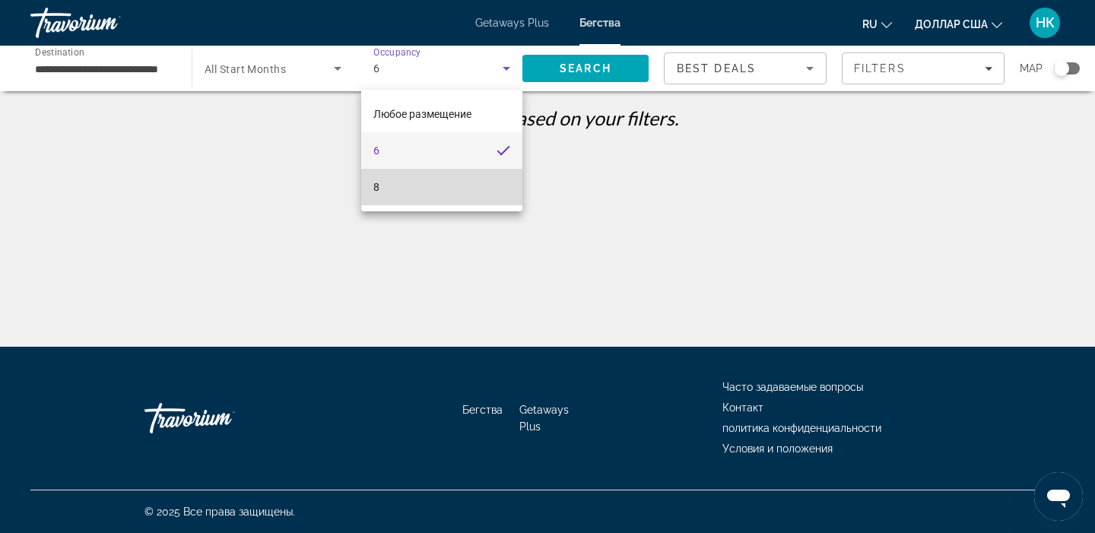
click at [397, 194] on mat-option "8" at bounding box center [441, 187] width 161 height 37
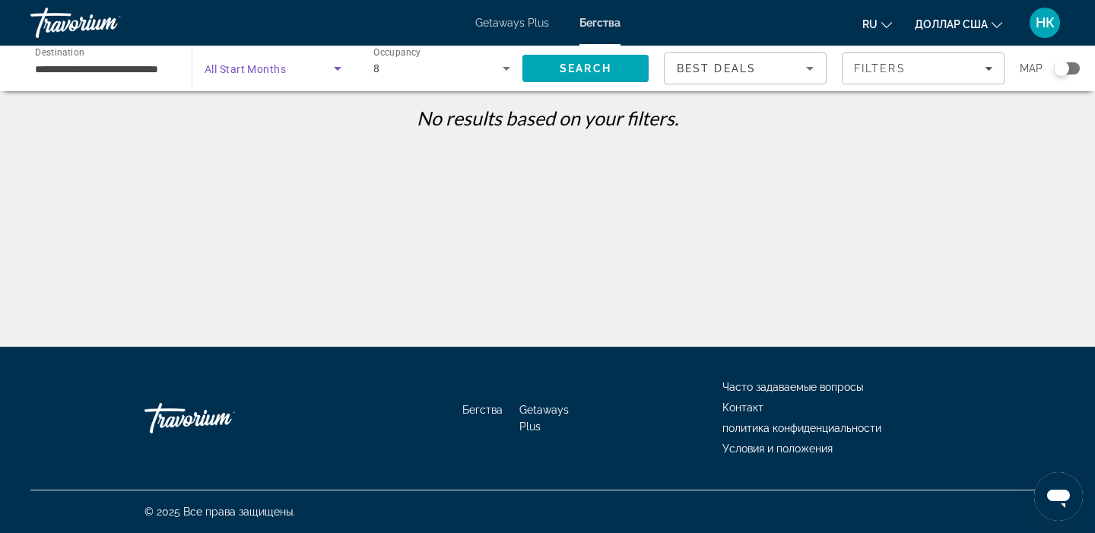
click at [337, 69] on icon "Search widget" at bounding box center [338, 69] width 8 height 4
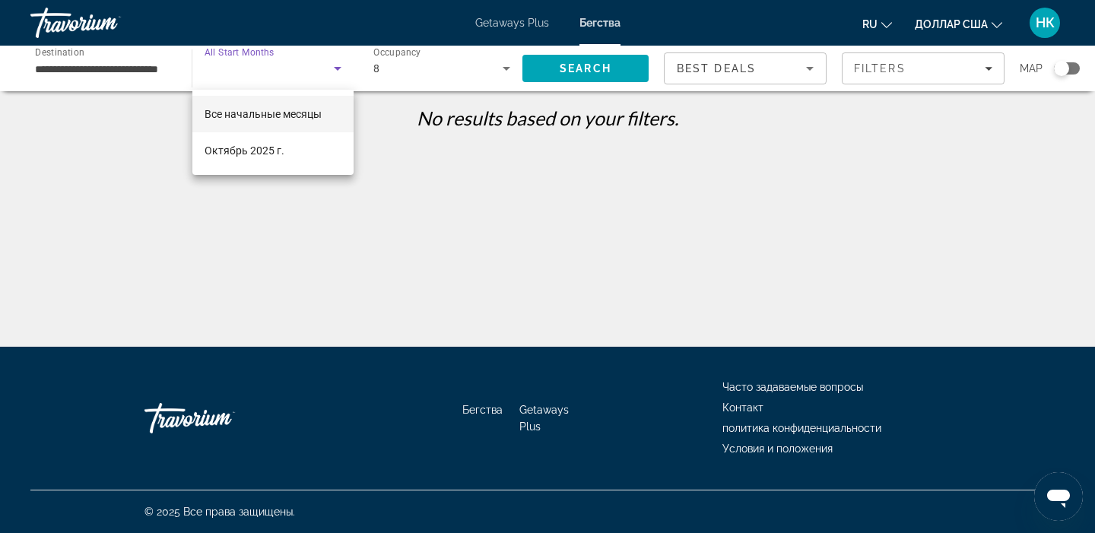
click at [636, 72] on div at bounding box center [547, 266] width 1095 height 533
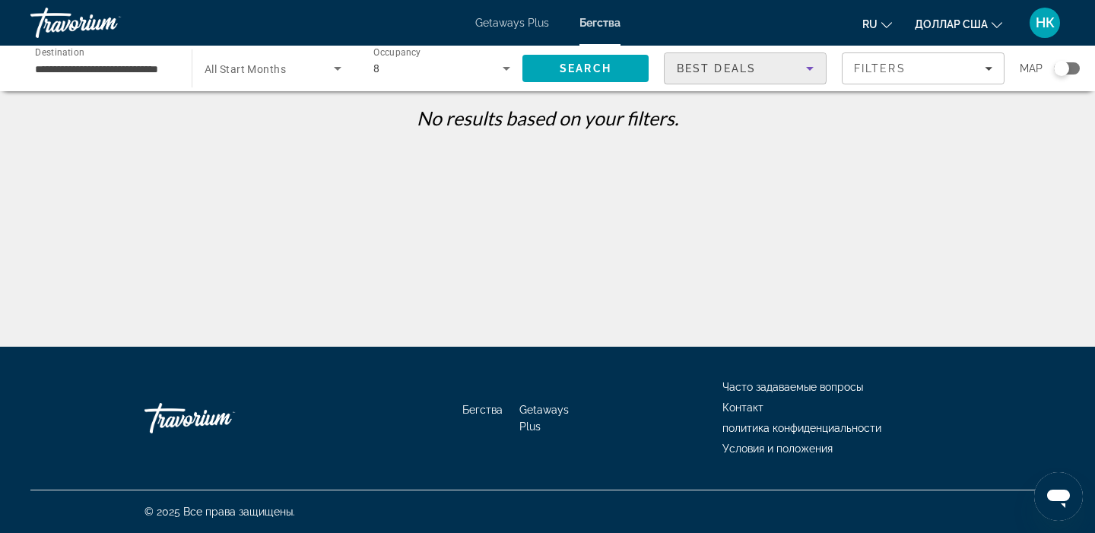
click at [808, 70] on icon "Sort by" at bounding box center [810, 68] width 18 height 18
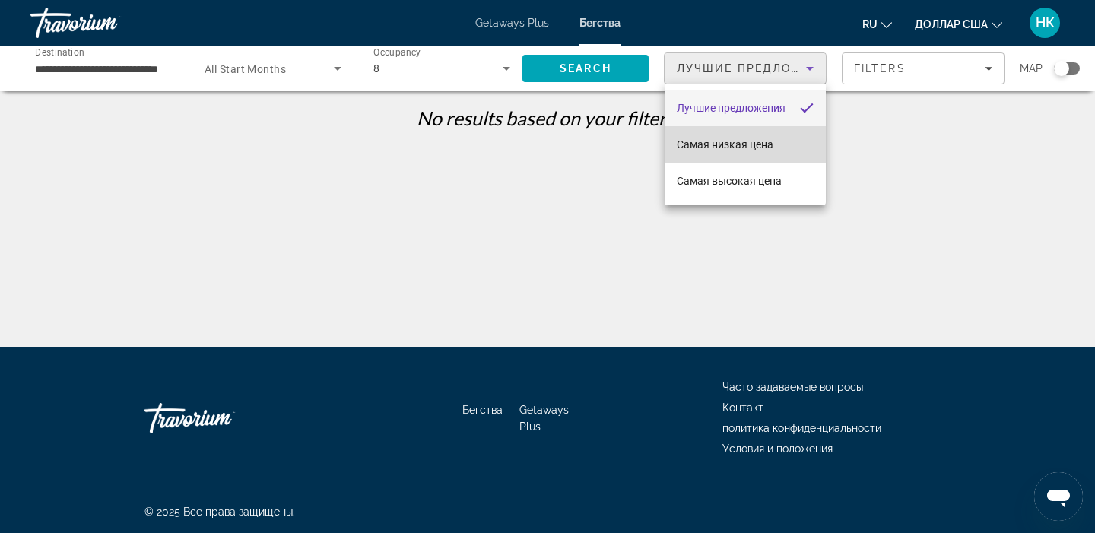
click at [760, 144] on font "Самая низкая цена" at bounding box center [725, 144] width 97 height 12
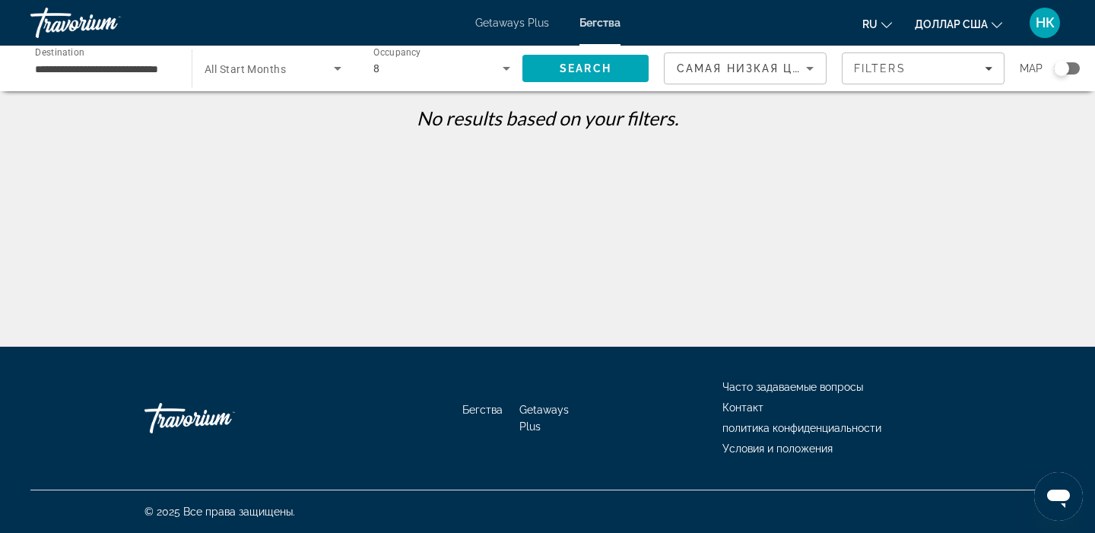
click at [809, 78] on div "Самая низкая цена" at bounding box center [745, 74] width 137 height 43
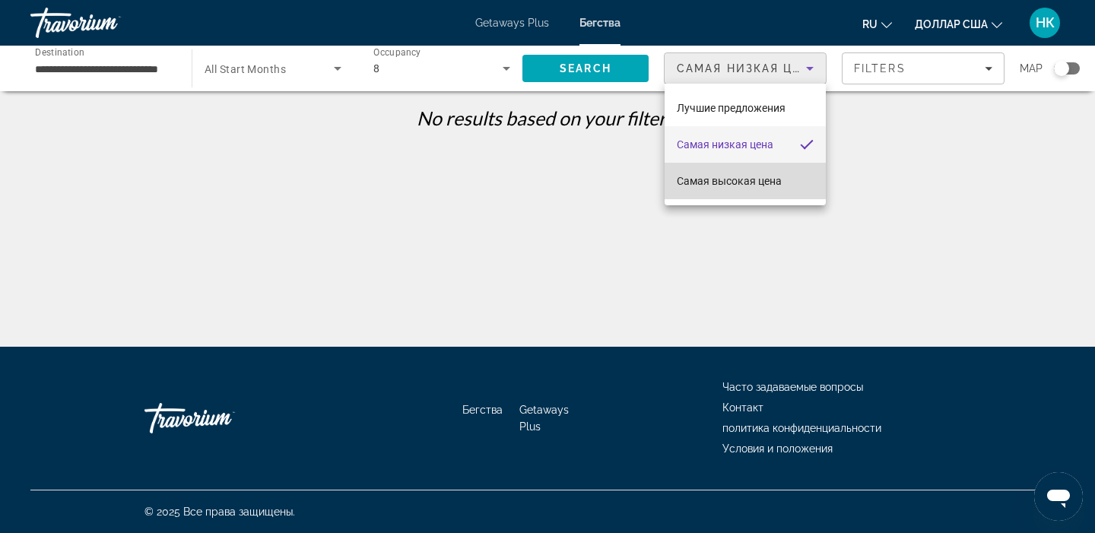
click at [770, 190] on mat-option "Самая высокая цена" at bounding box center [745, 181] width 161 height 37
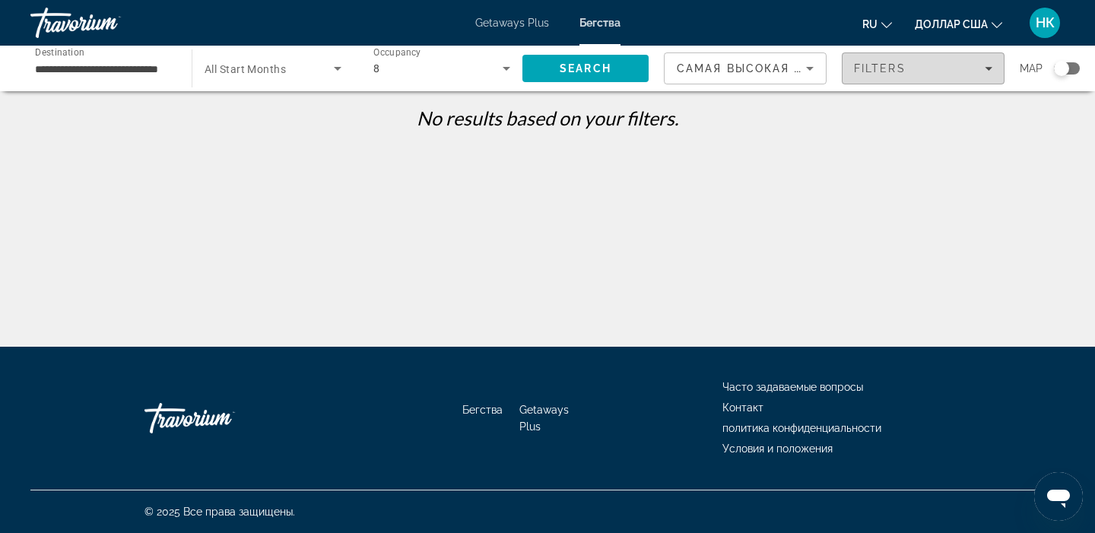
click at [989, 70] on icon "Filters" at bounding box center [989, 69] width 8 height 8
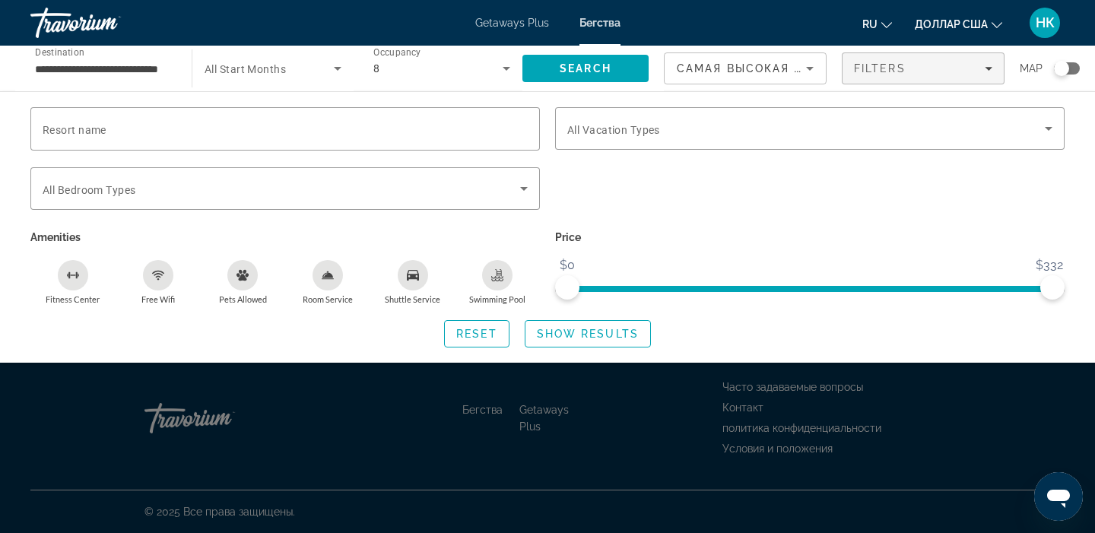
click at [492, 276] on icon "Swimming Pool" at bounding box center [497, 277] width 12 height 3
click at [339, 276] on div "Room Service" at bounding box center [328, 275] width 30 height 30
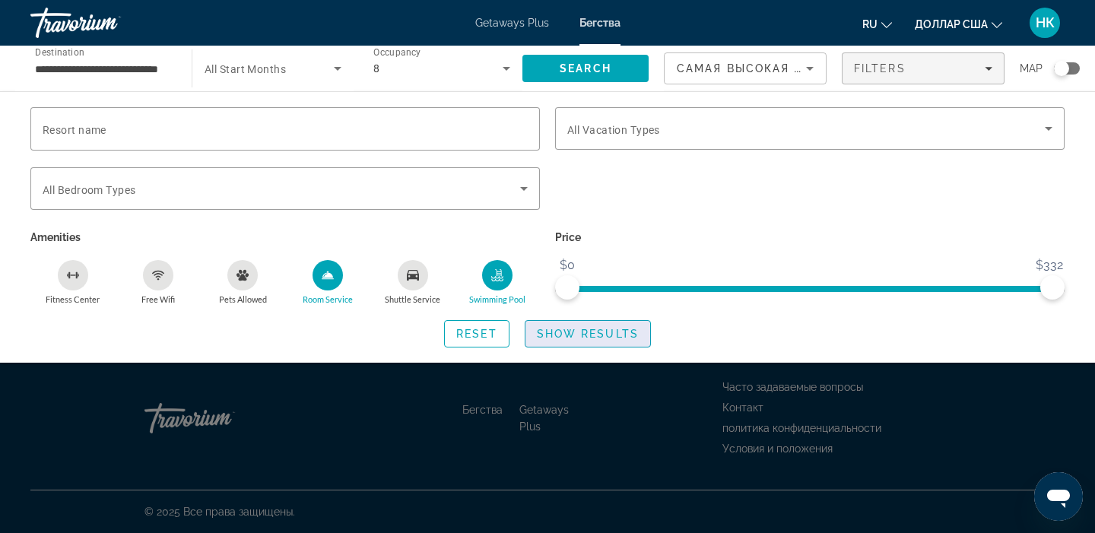
click at [560, 339] on span "Search widget" at bounding box center [588, 334] width 125 height 37
click at [560, 338] on span "Show Results" at bounding box center [588, 334] width 102 height 12
click at [134, 80] on div "**********" at bounding box center [103, 68] width 137 height 43
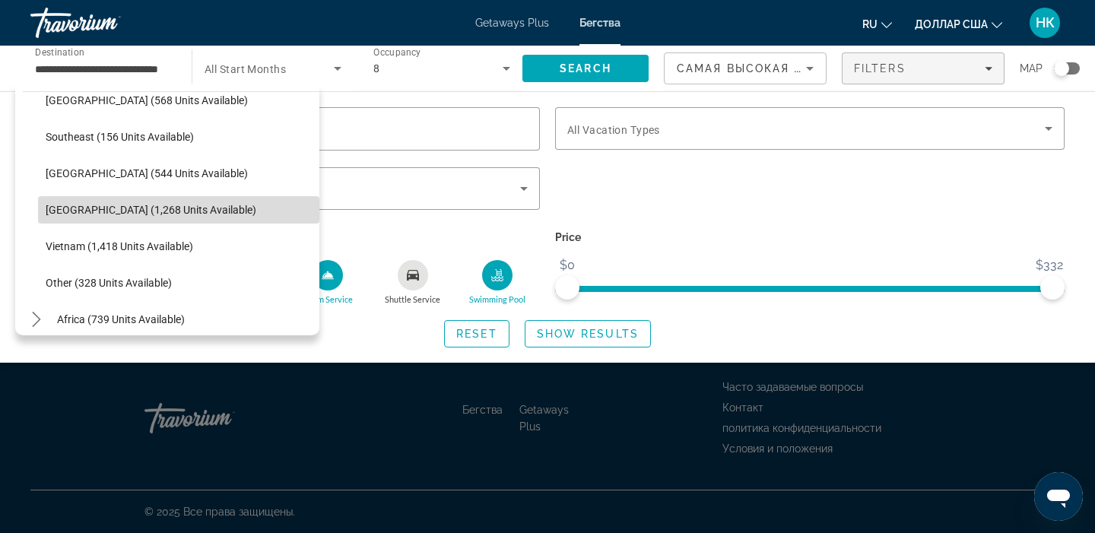
click at [157, 217] on span "Select destination: Thailand (1,268 units available)" at bounding box center [178, 210] width 281 height 37
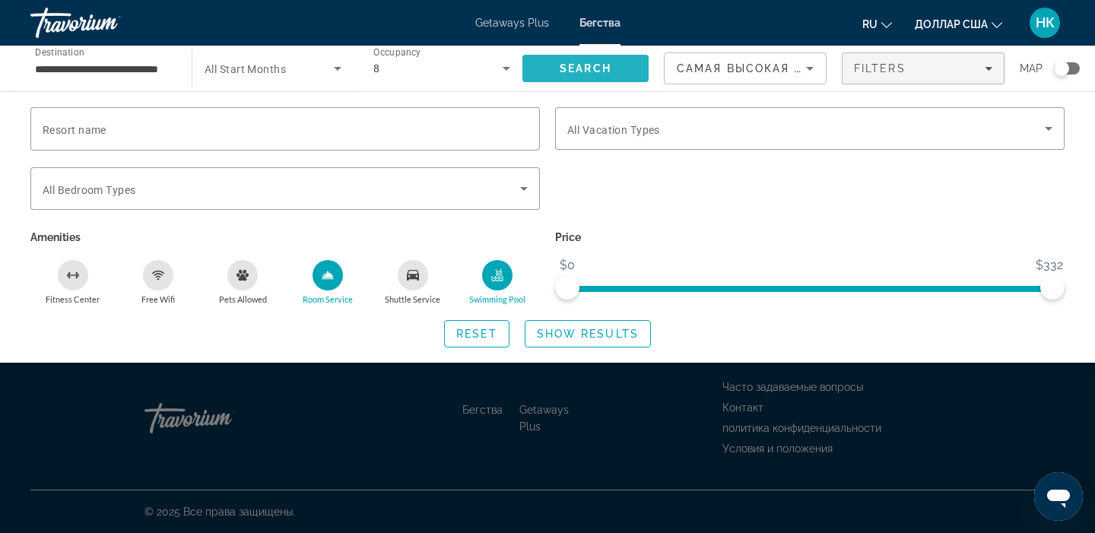
click at [559, 75] on span "Search" at bounding box center [586, 68] width 126 height 37
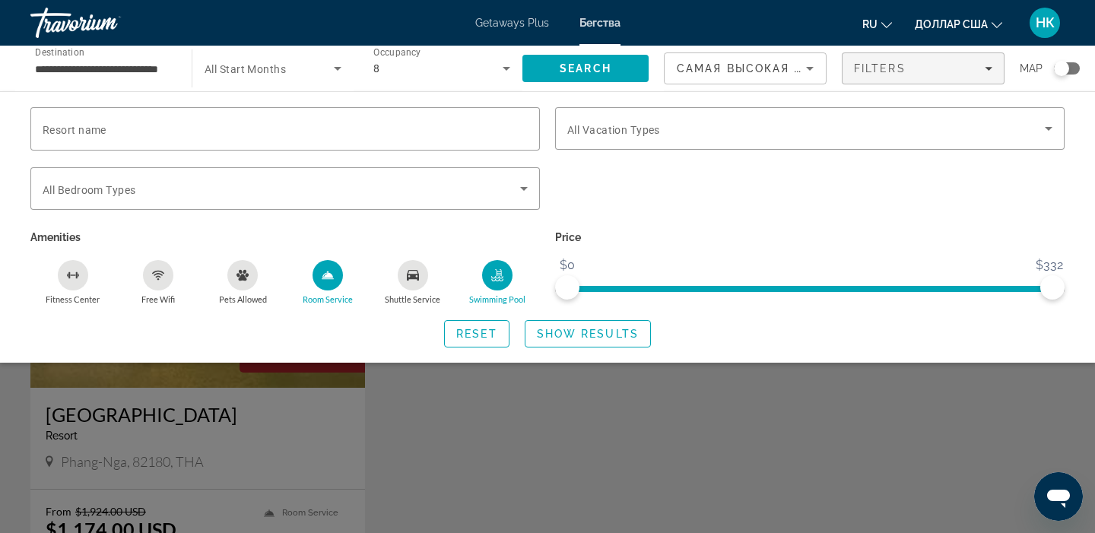
click at [208, 409] on div "Search widget" at bounding box center [547, 380] width 1095 height 305
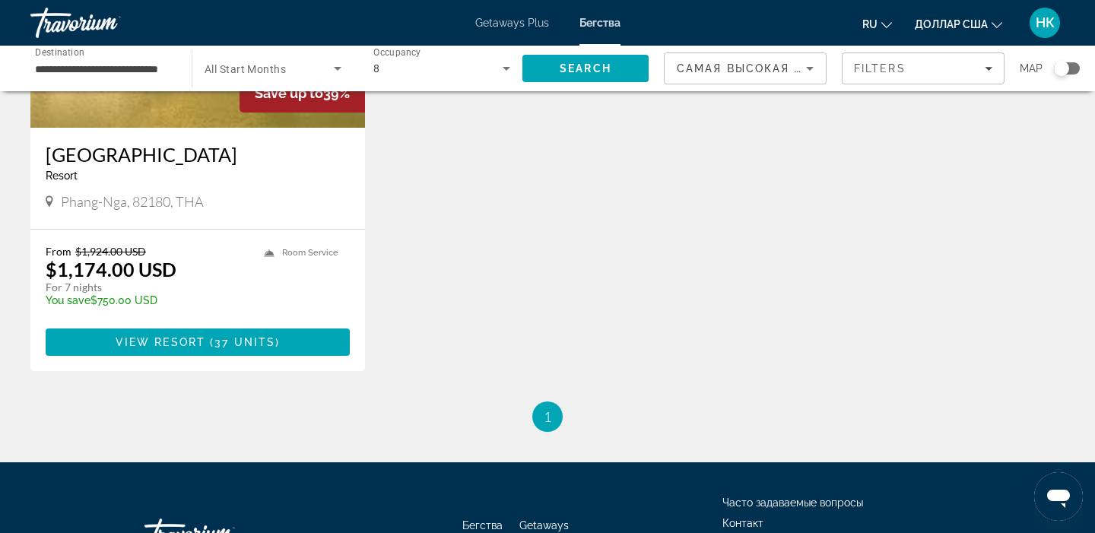
scroll to position [267, 0]
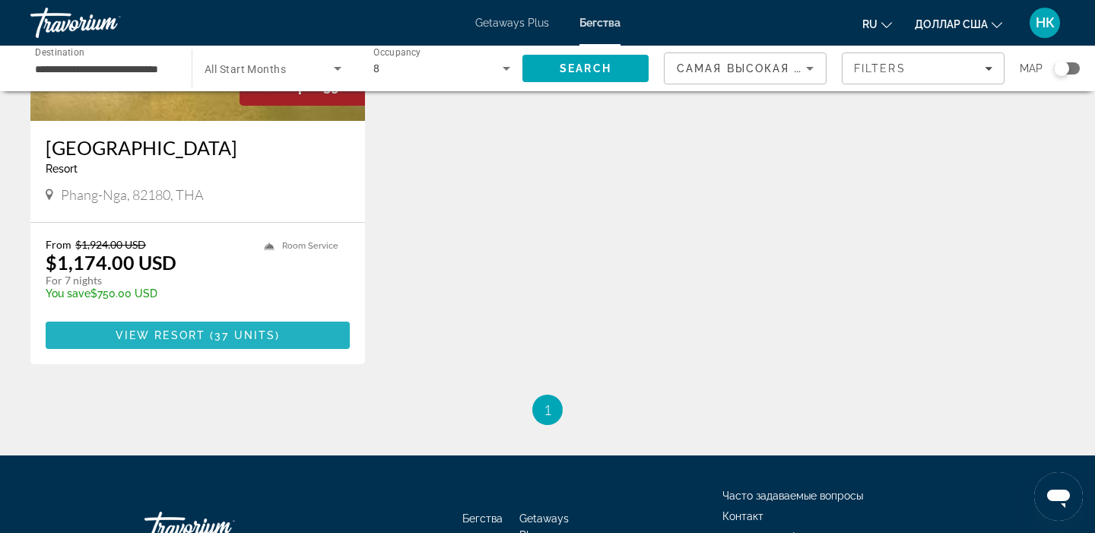
click at [262, 341] on span "Основное содержание" at bounding box center [198, 335] width 304 height 37
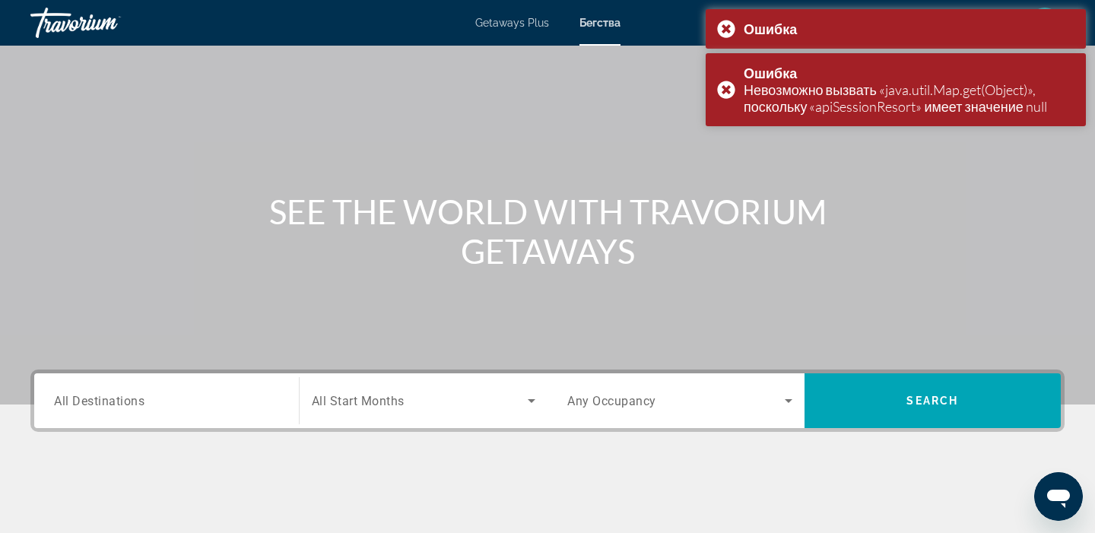
scroll to position [45, 0]
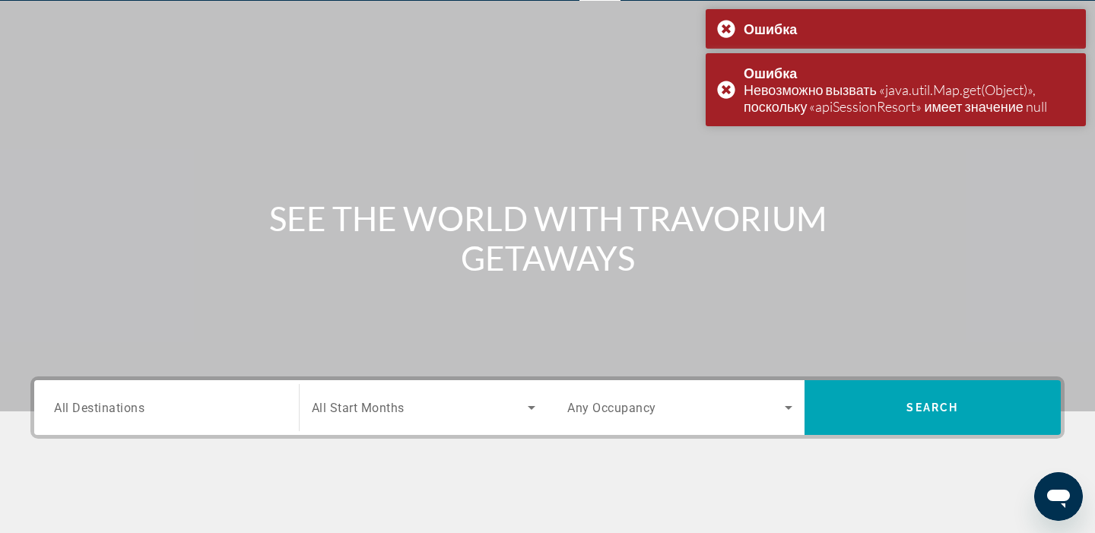
click at [531, 407] on icon "Search widget" at bounding box center [532, 408] width 8 height 4
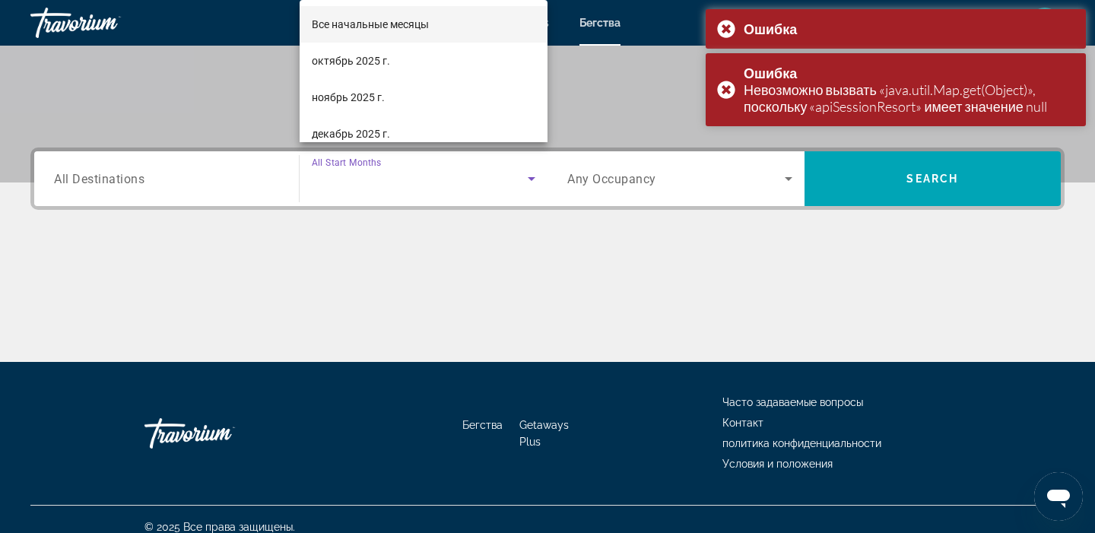
scroll to position [289, 0]
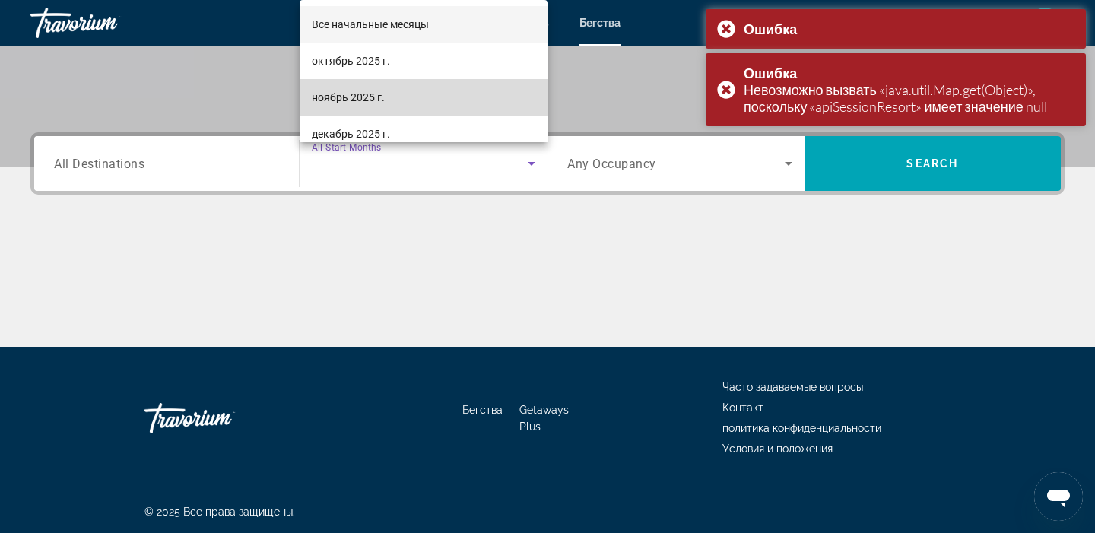
click at [338, 91] on font "ноябрь 2025 г." at bounding box center [348, 97] width 73 height 12
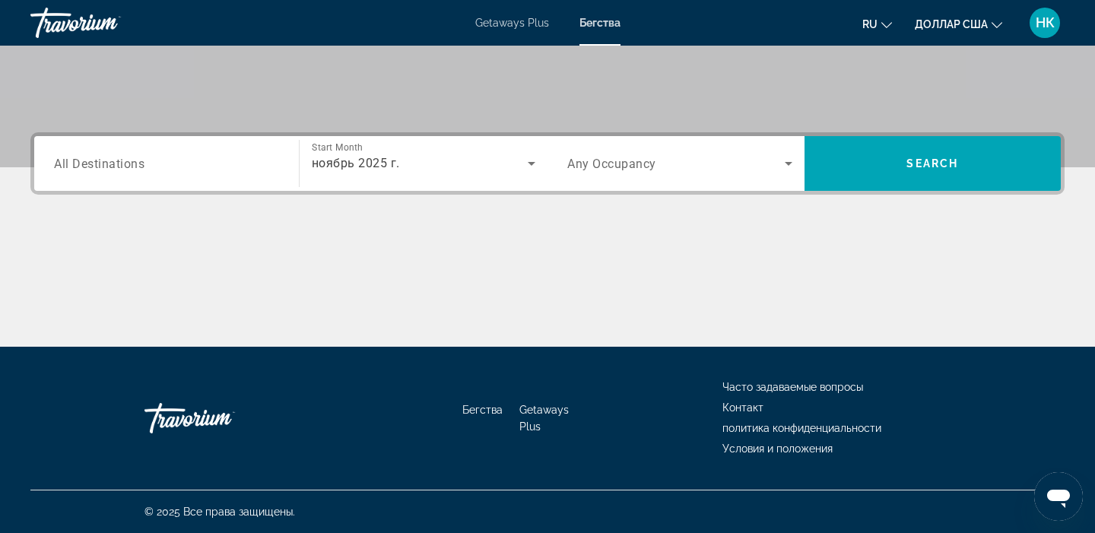
click at [97, 165] on span "All Destinations" at bounding box center [99, 163] width 91 height 14
click at [97, 165] on input "Destination All Destinations" at bounding box center [166, 164] width 225 height 18
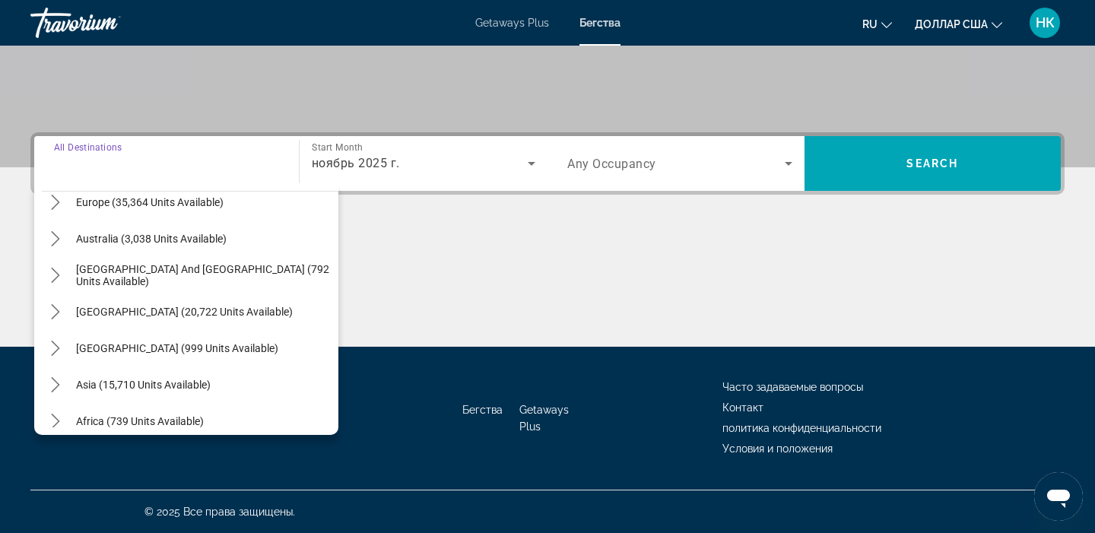
scroll to position [246, 0]
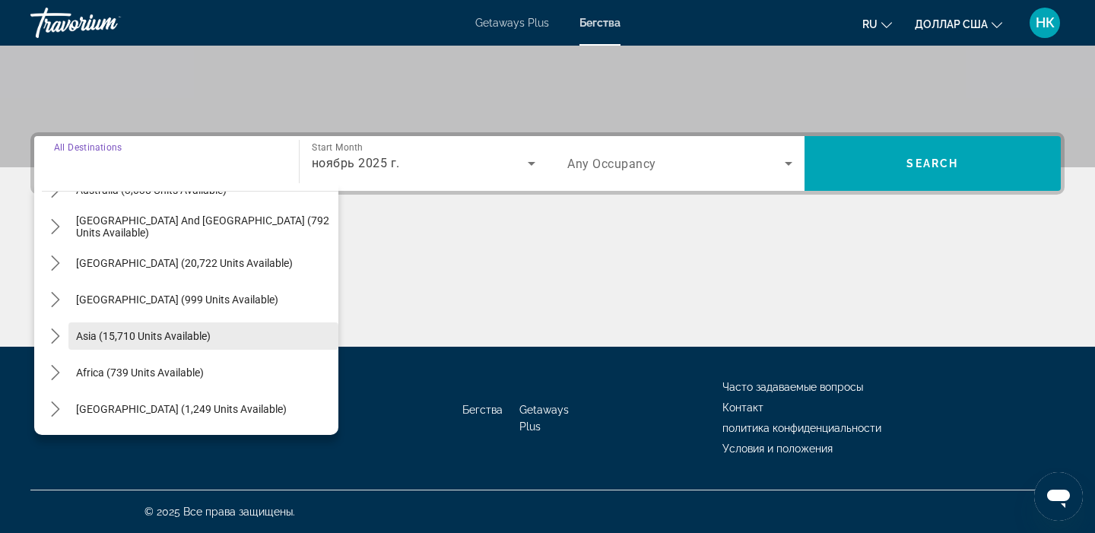
click at [196, 345] on span "Select destination: Asia (15,710 units available)" at bounding box center [203, 336] width 270 height 37
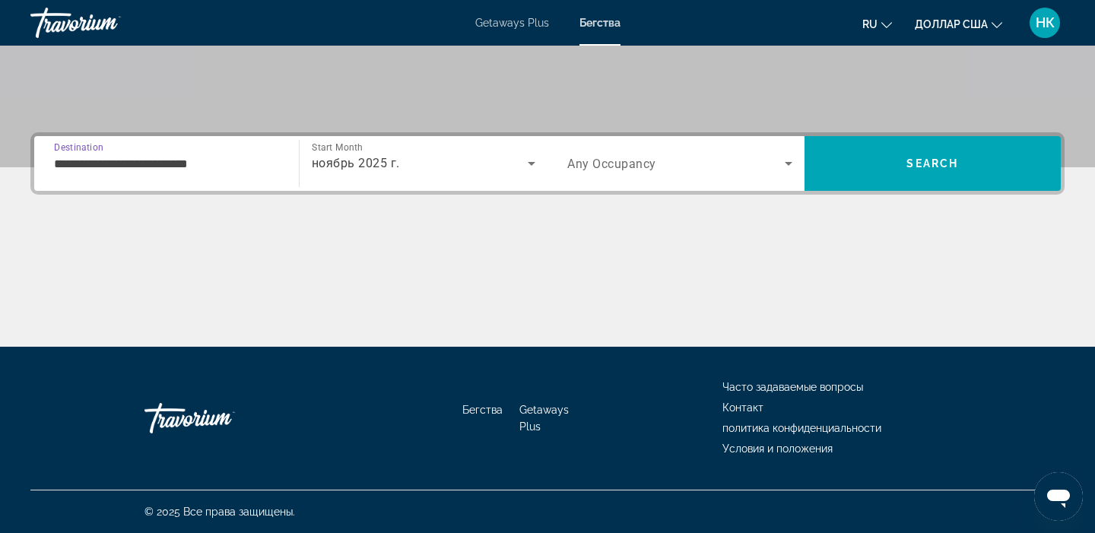
click at [139, 168] on input "**********" at bounding box center [166, 164] width 225 height 18
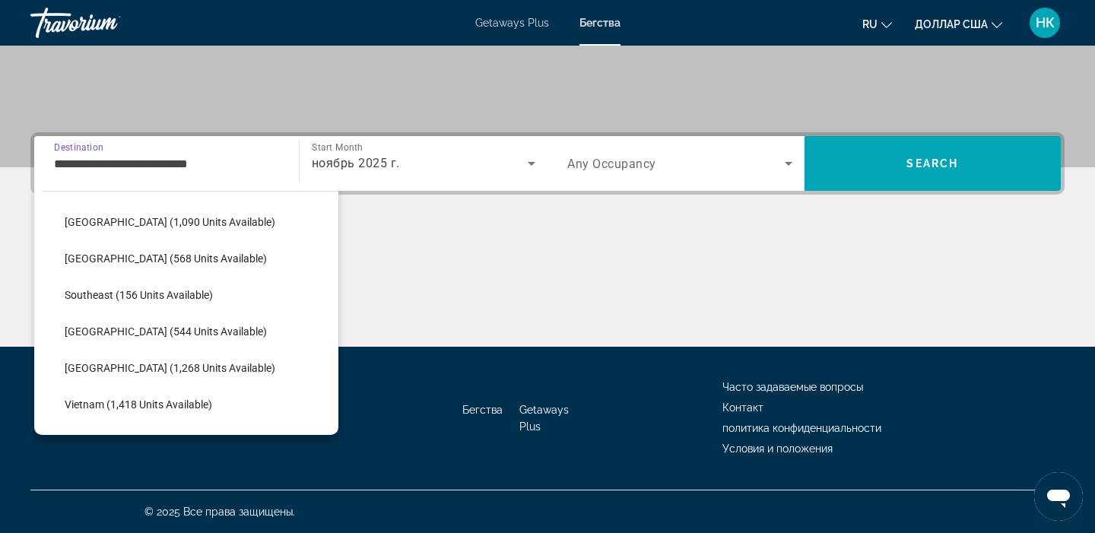
scroll to position [690, 0]
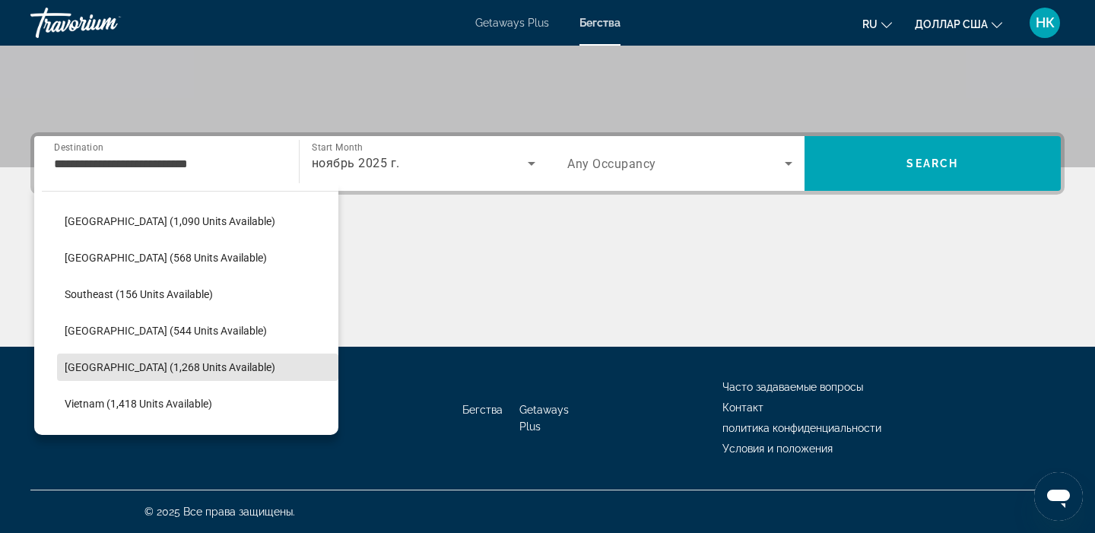
click at [119, 370] on span "[GEOGRAPHIC_DATA] (1,268 units available)" at bounding box center [170, 367] width 211 height 12
type input "**********"
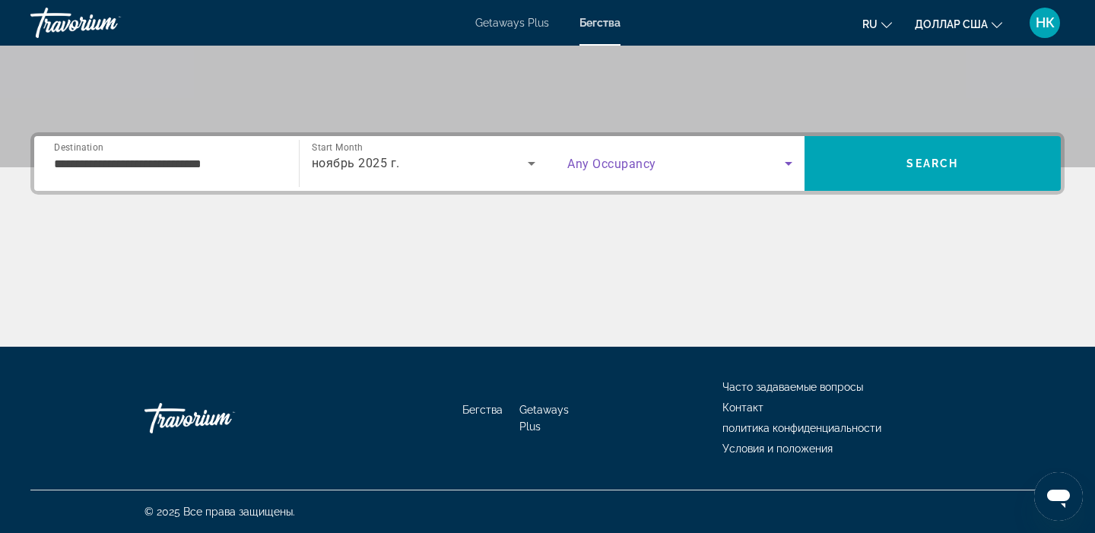
click at [792, 167] on icon "Search widget" at bounding box center [789, 163] width 18 height 18
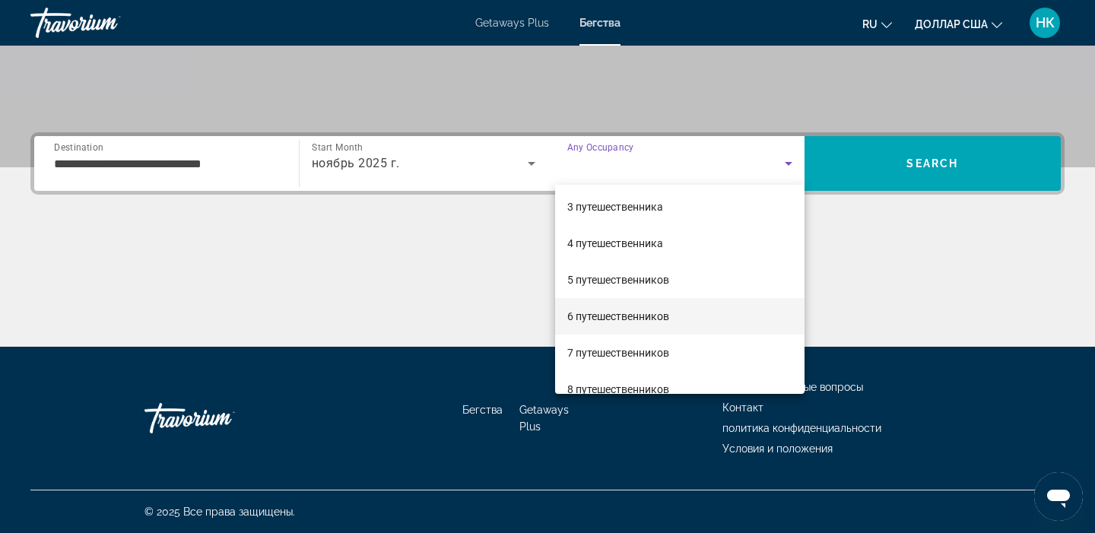
scroll to position [80, 0]
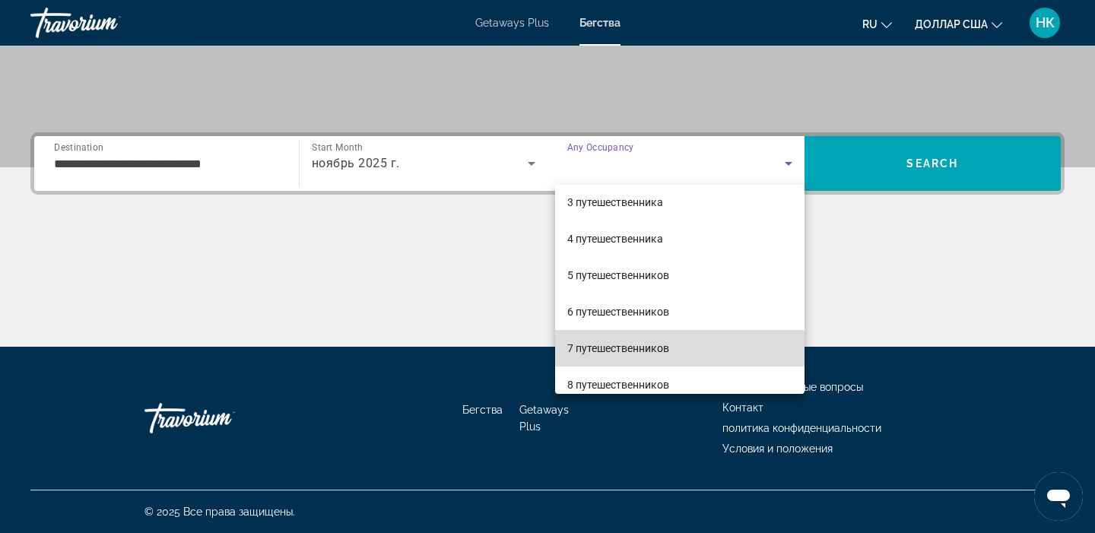
click at [599, 356] on span "7 путешественников" at bounding box center [618, 348] width 102 height 18
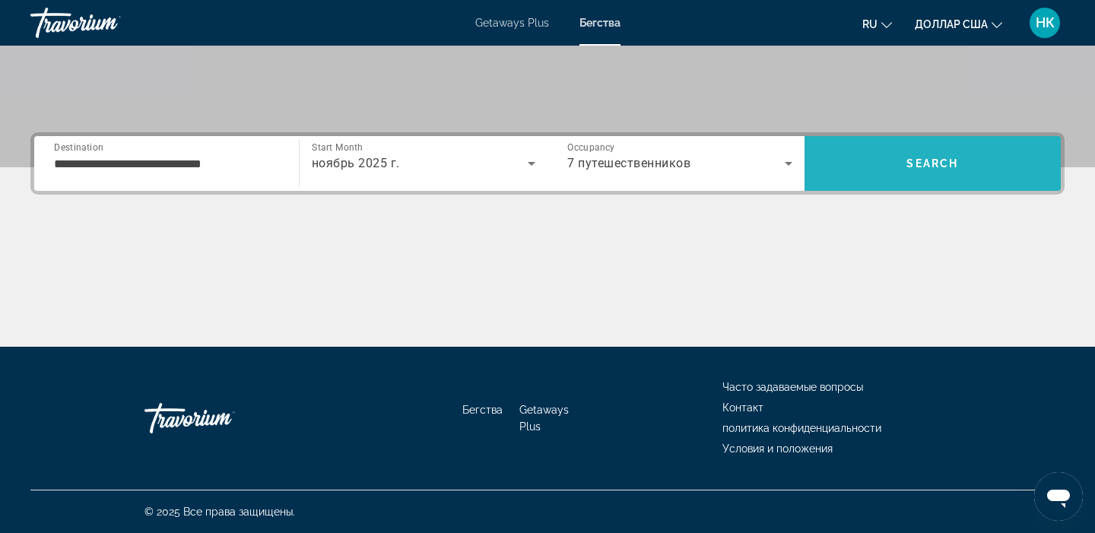
click at [940, 160] on span "Search" at bounding box center [933, 163] width 52 height 12
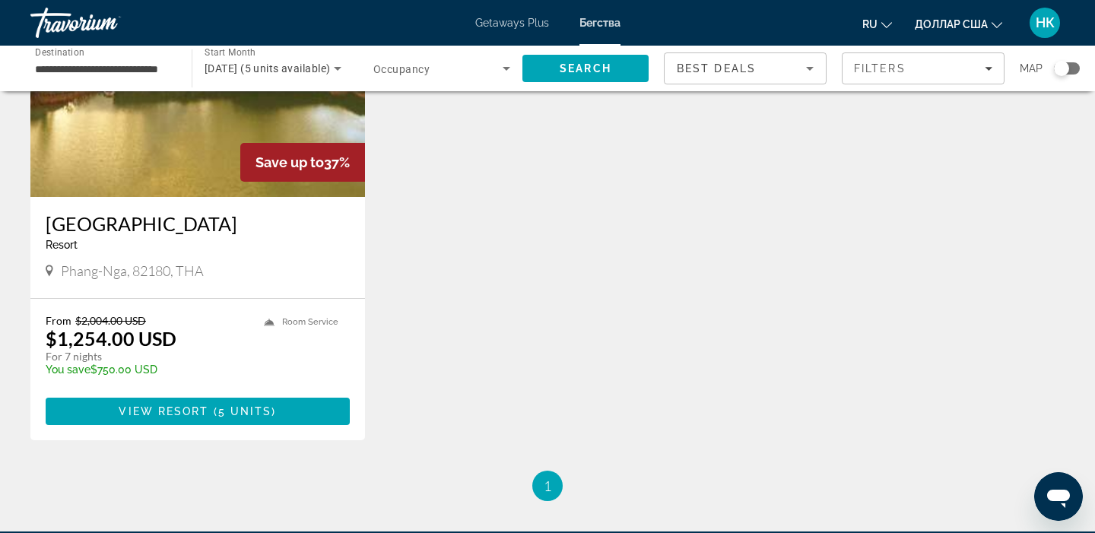
scroll to position [192, 0]
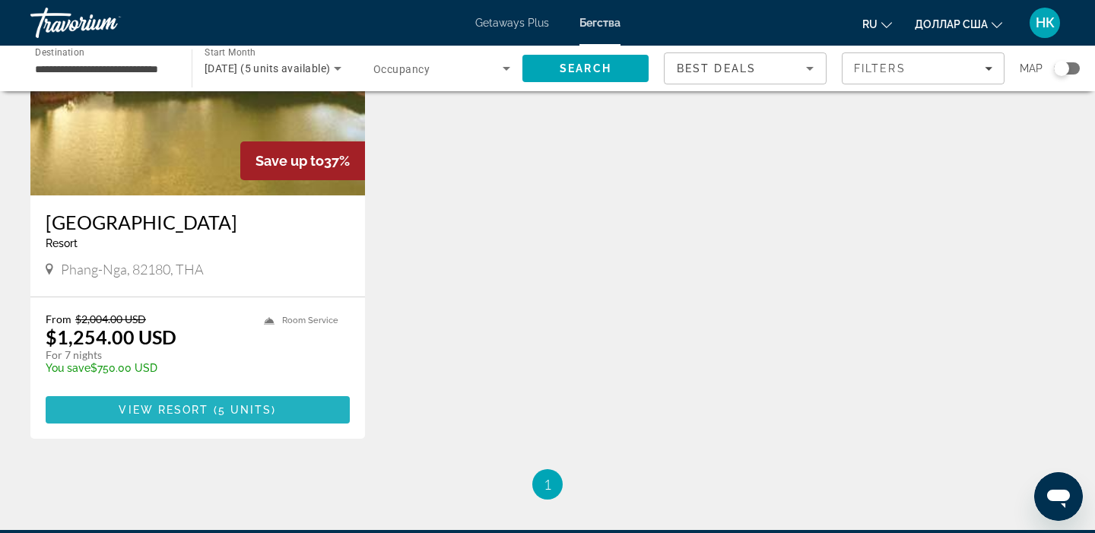
click at [240, 408] on span "5 units" at bounding box center [245, 410] width 54 height 12
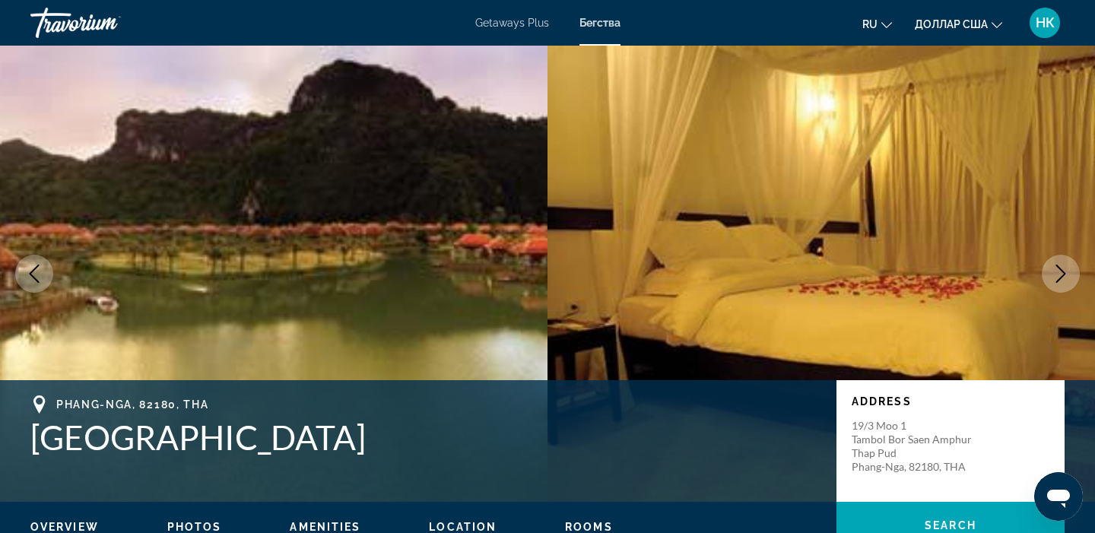
click at [1054, 286] on button "Next image" at bounding box center [1061, 274] width 38 height 38
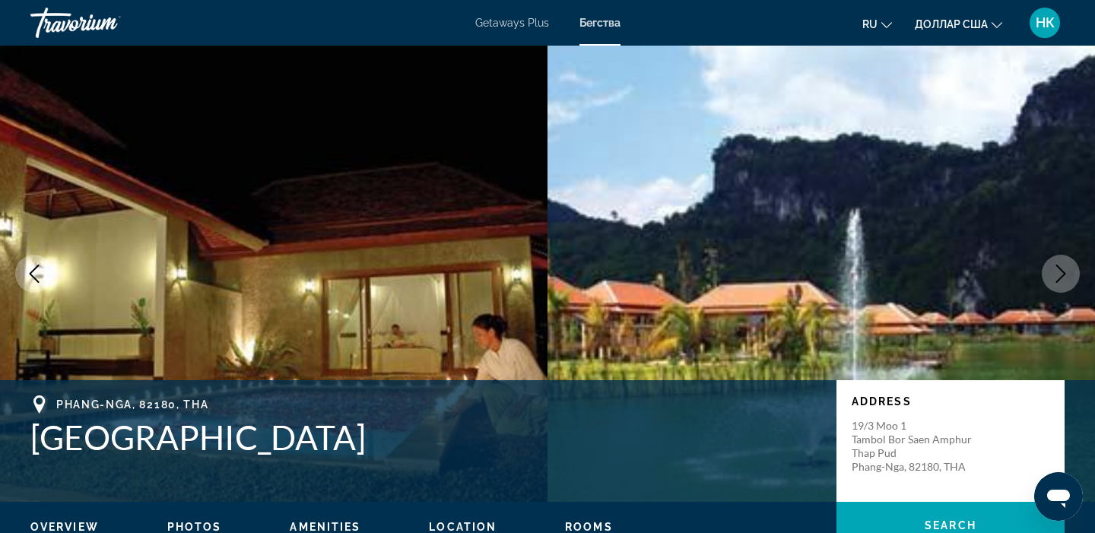
click at [1054, 284] on button "Next image" at bounding box center [1061, 274] width 38 height 38
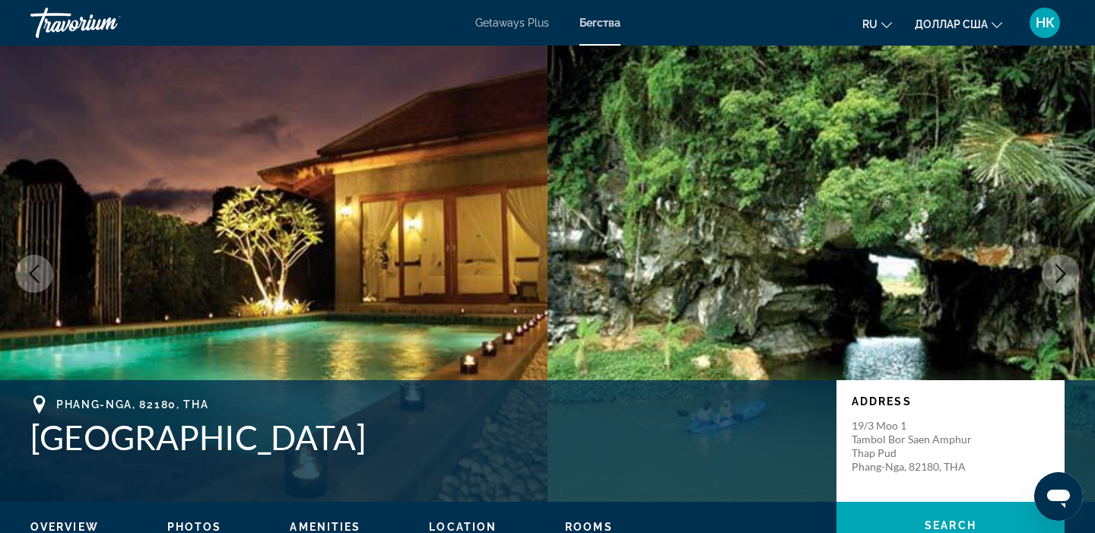
click at [1054, 284] on button "Next image" at bounding box center [1061, 274] width 38 height 38
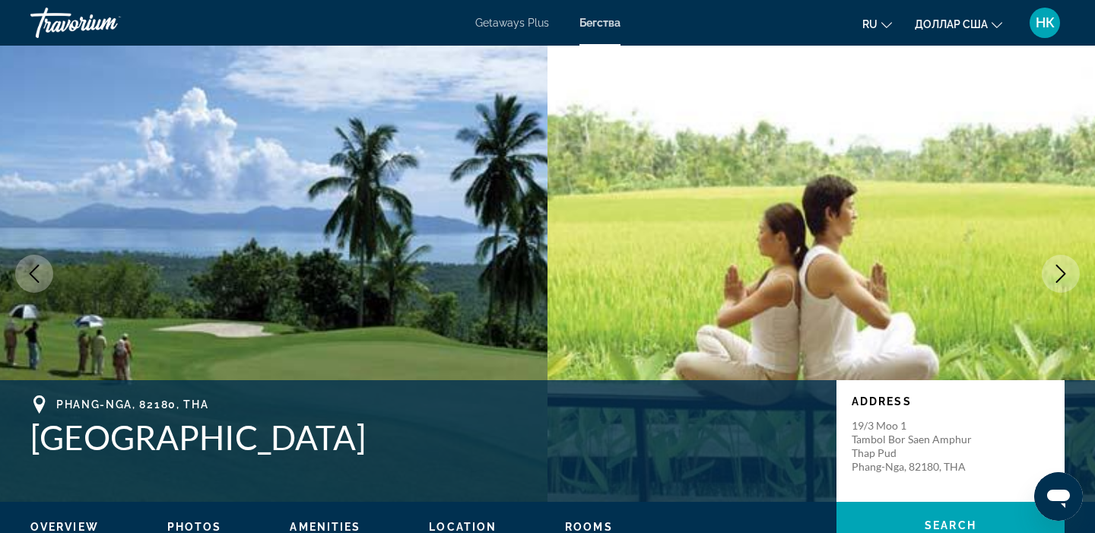
click at [1054, 284] on button "Next image" at bounding box center [1061, 274] width 38 height 38
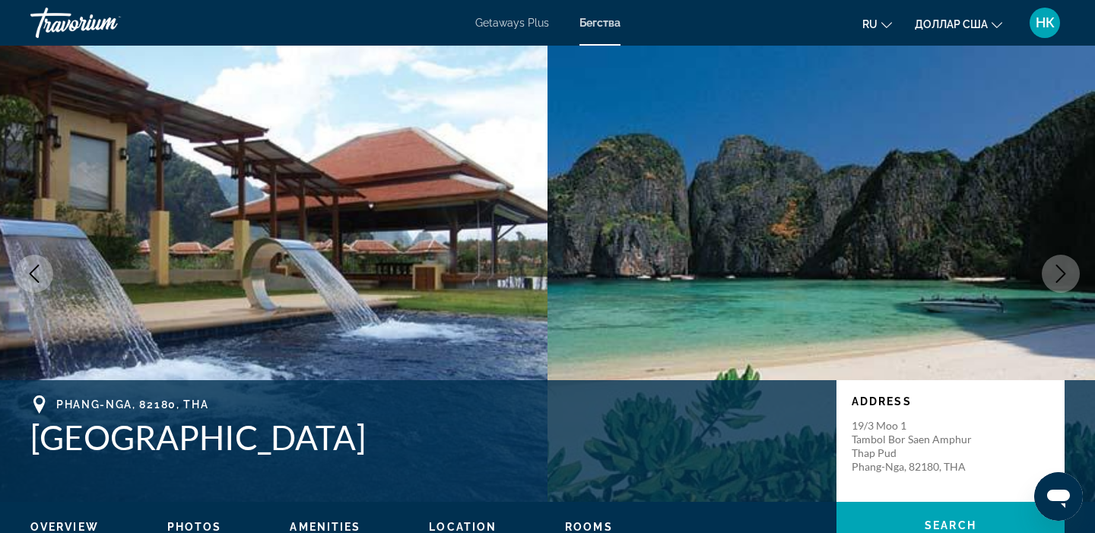
click at [1054, 284] on button "Next image" at bounding box center [1061, 274] width 38 height 38
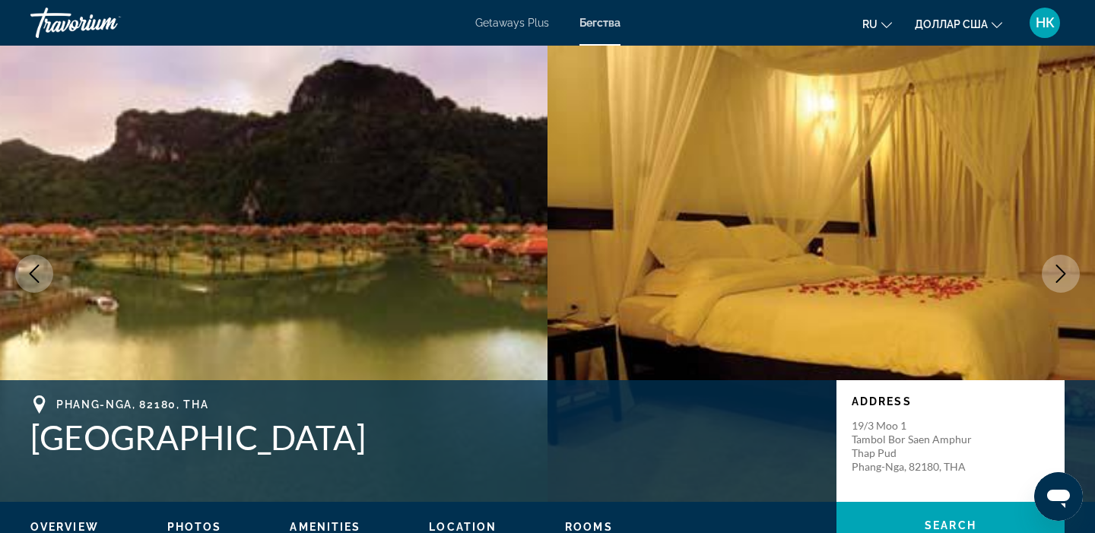
click at [1054, 284] on button "Next image" at bounding box center [1061, 274] width 38 height 38
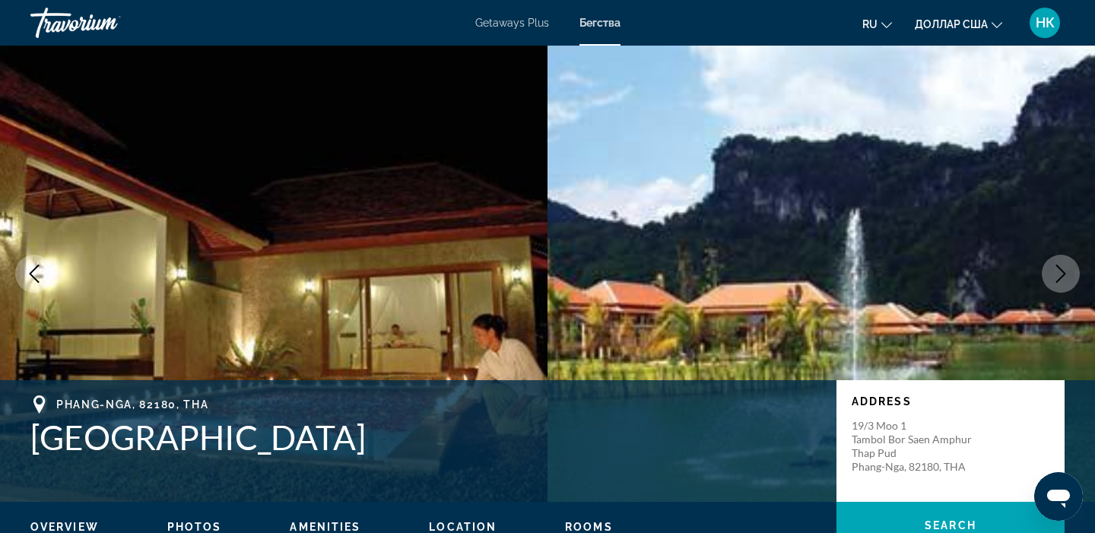
click at [1054, 284] on button "Next image" at bounding box center [1061, 274] width 38 height 38
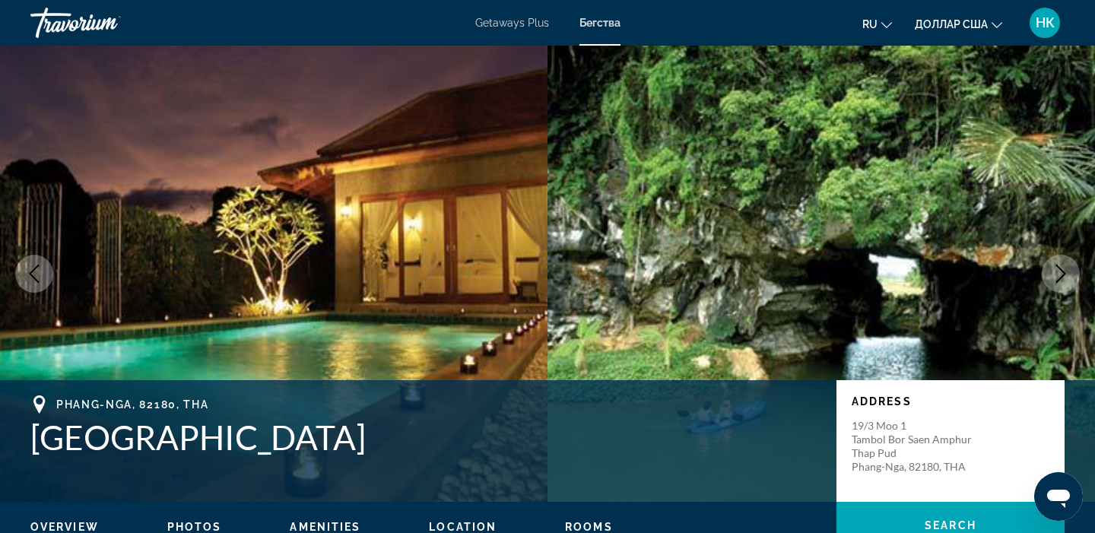
click at [1054, 284] on button "Next image" at bounding box center [1061, 274] width 38 height 38
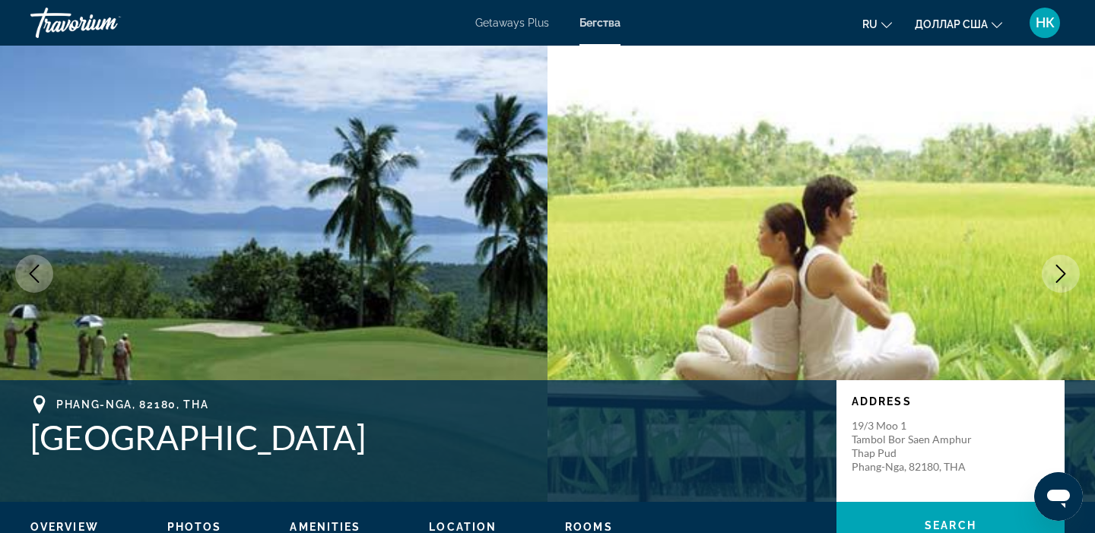
click at [1054, 284] on button "Next image" at bounding box center [1061, 274] width 38 height 38
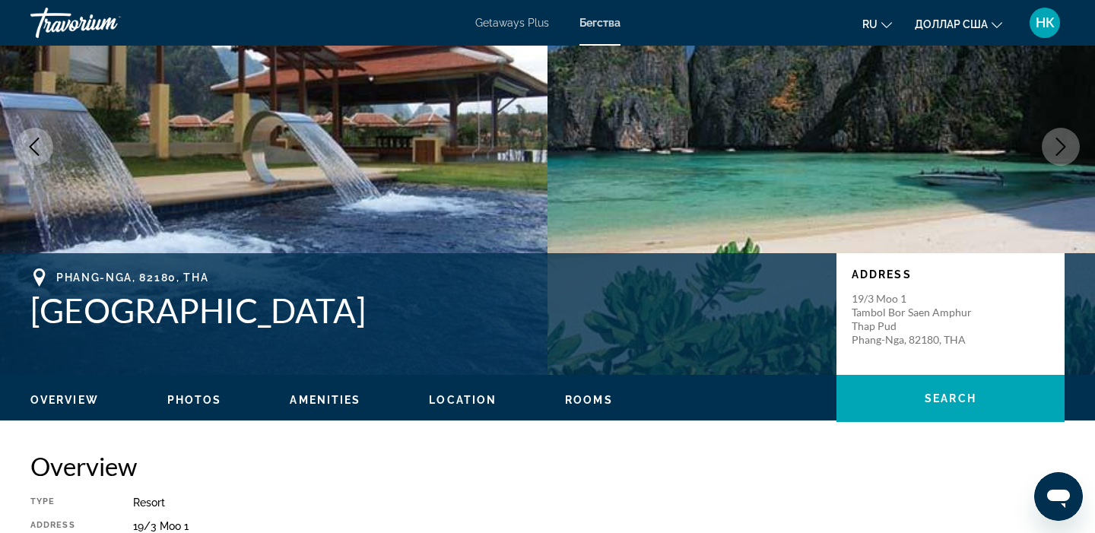
scroll to position [126, 0]
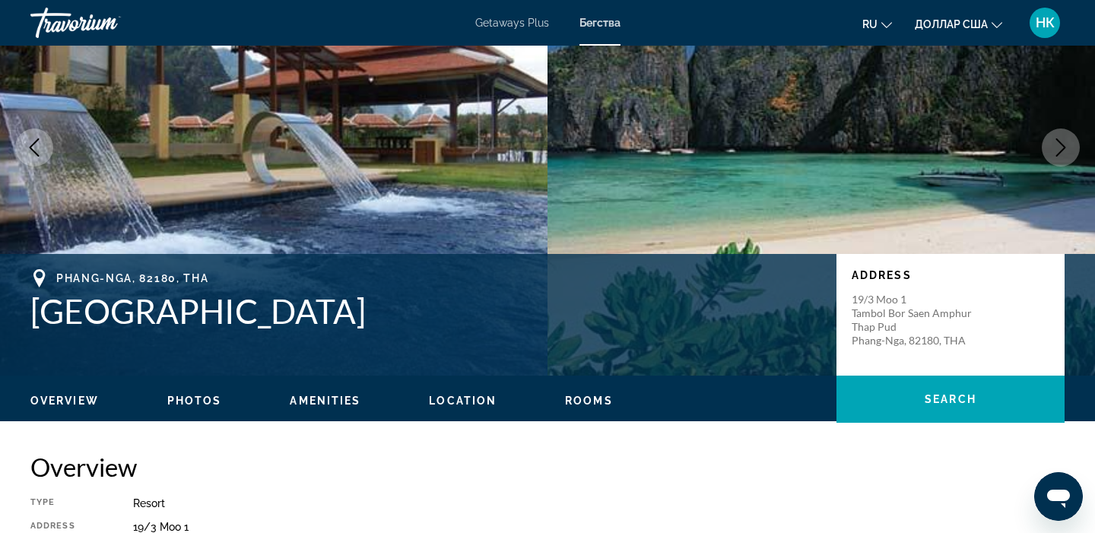
click at [439, 405] on span "Location" at bounding box center [463, 401] width 68 height 12
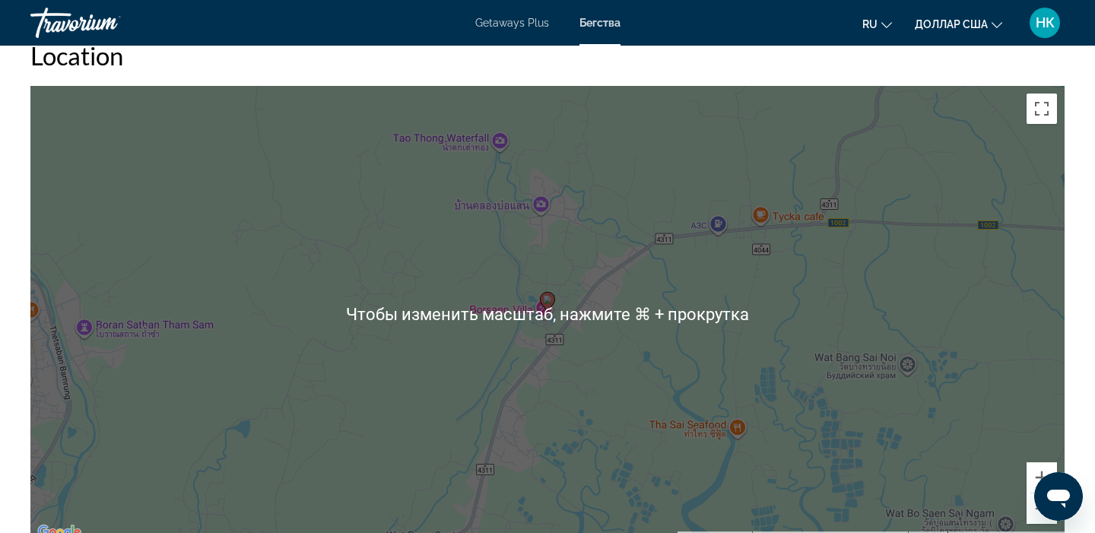
scroll to position [1850, 0]
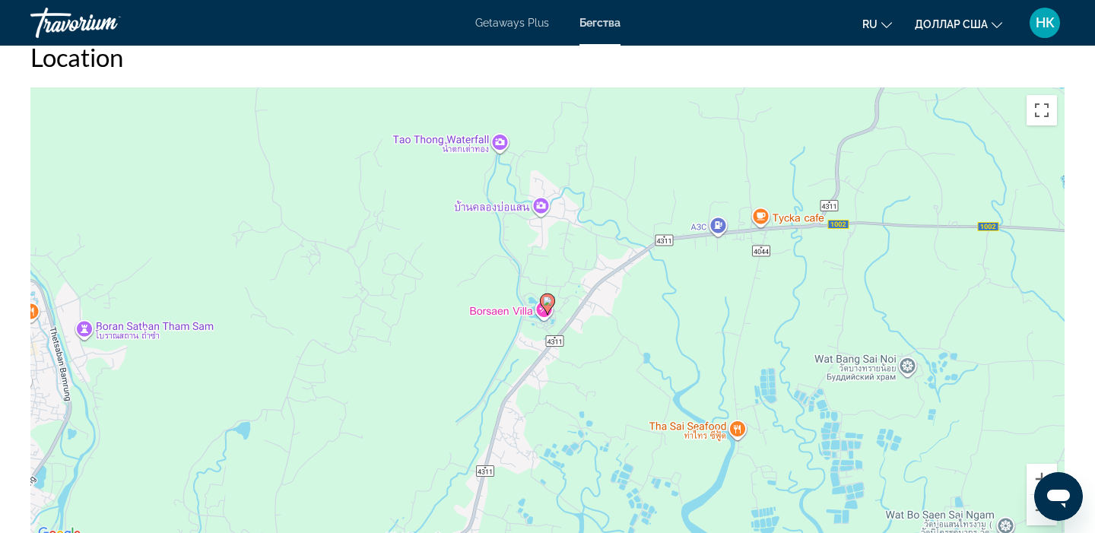
click at [709, 324] on div "Чтобы активировать перетаскивание с помощью клавиатуры, нажмите Alt + Ввод. Пос…" at bounding box center [547, 315] width 1034 height 456
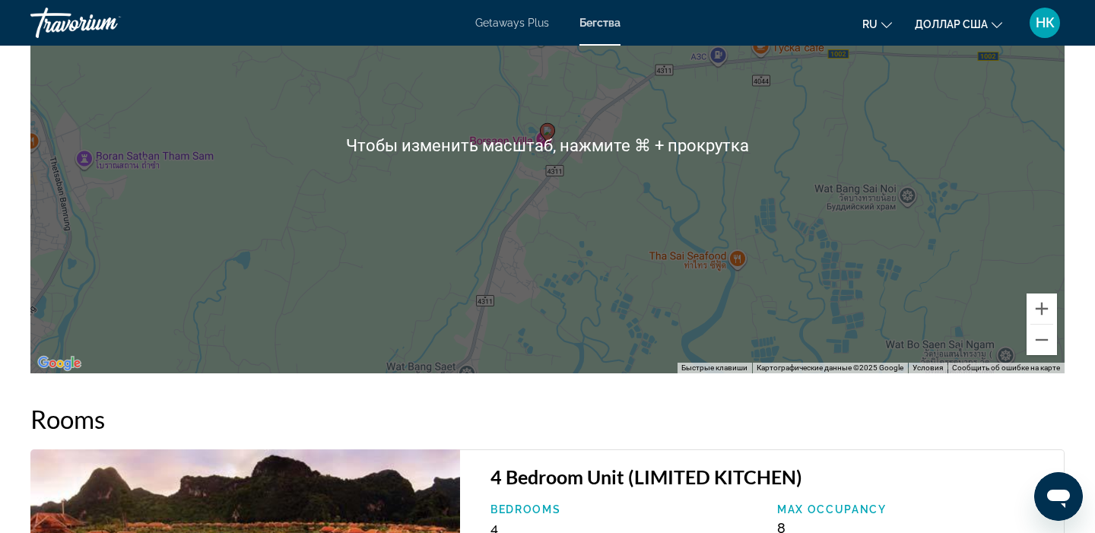
scroll to position [2024, 0]
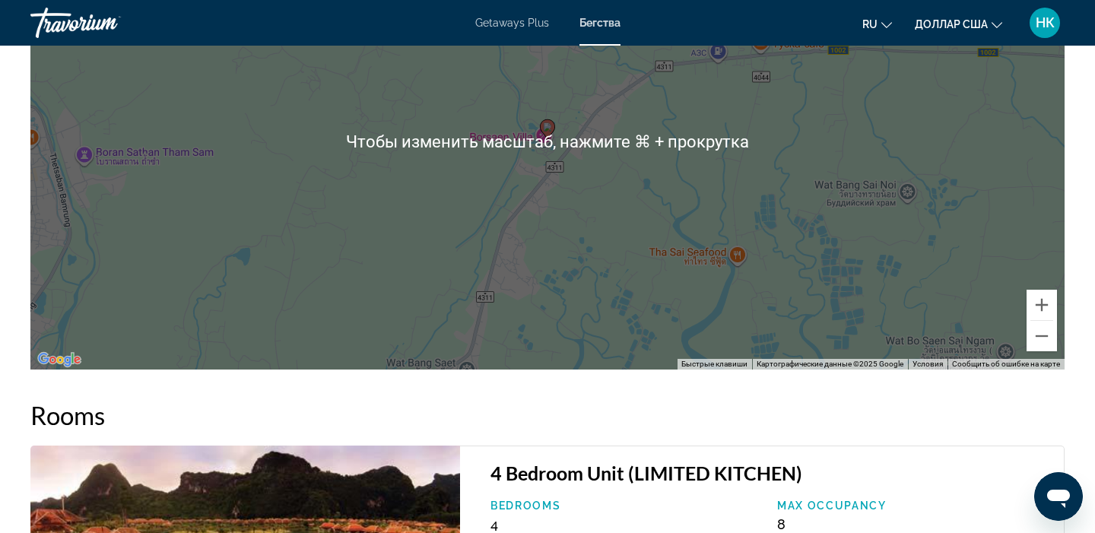
click at [709, 322] on div "Чтобы активировать перетаскивание с помощью клавиатуры, нажмите Alt + Ввод. Пос…" at bounding box center [547, 141] width 1034 height 456
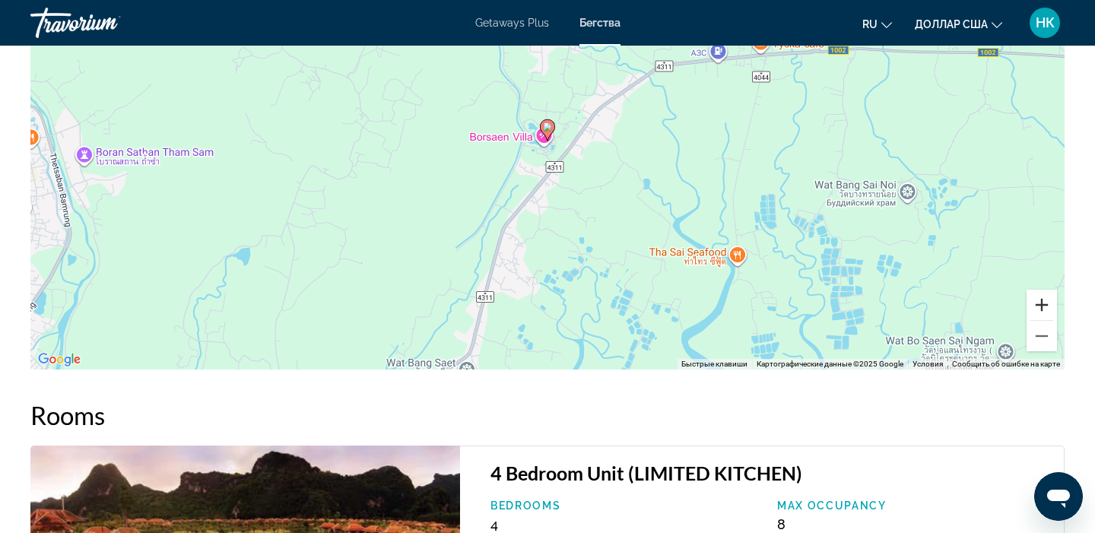
click at [1047, 309] on button "Увеличить" at bounding box center [1042, 305] width 30 height 30
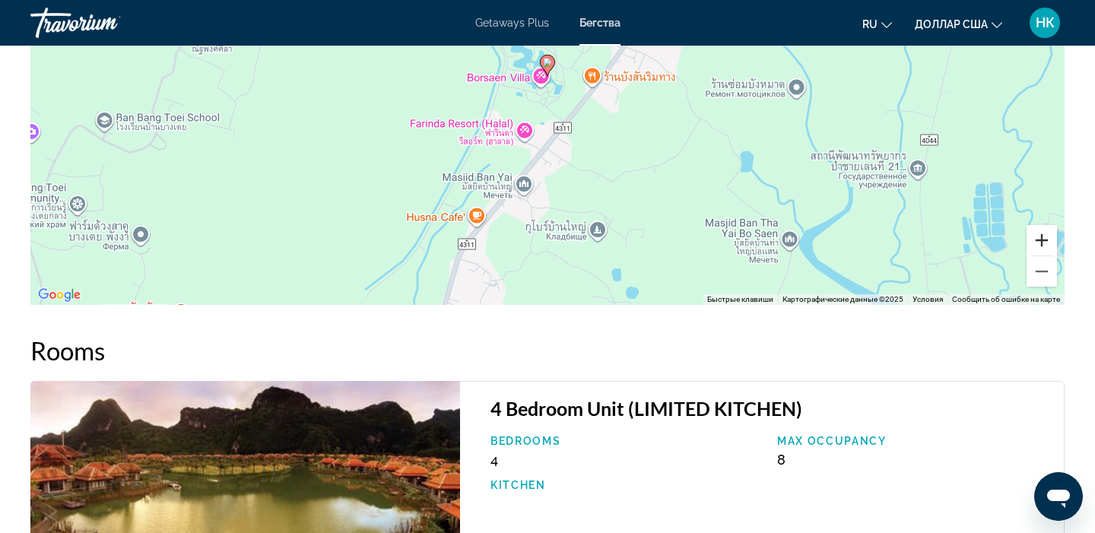
scroll to position [2082, 0]
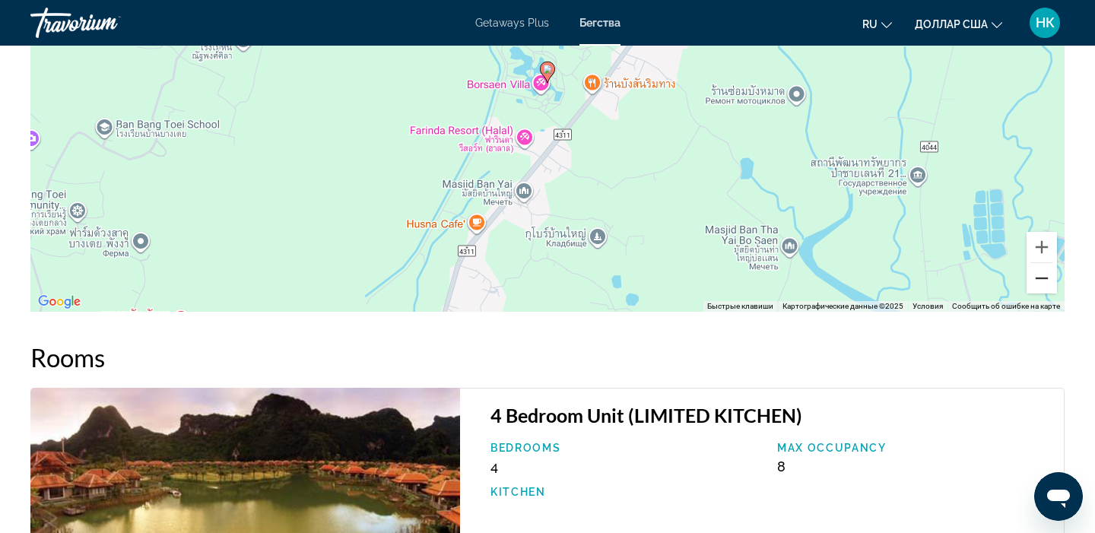
click at [1037, 282] on button "Уменьшить" at bounding box center [1042, 278] width 30 height 30
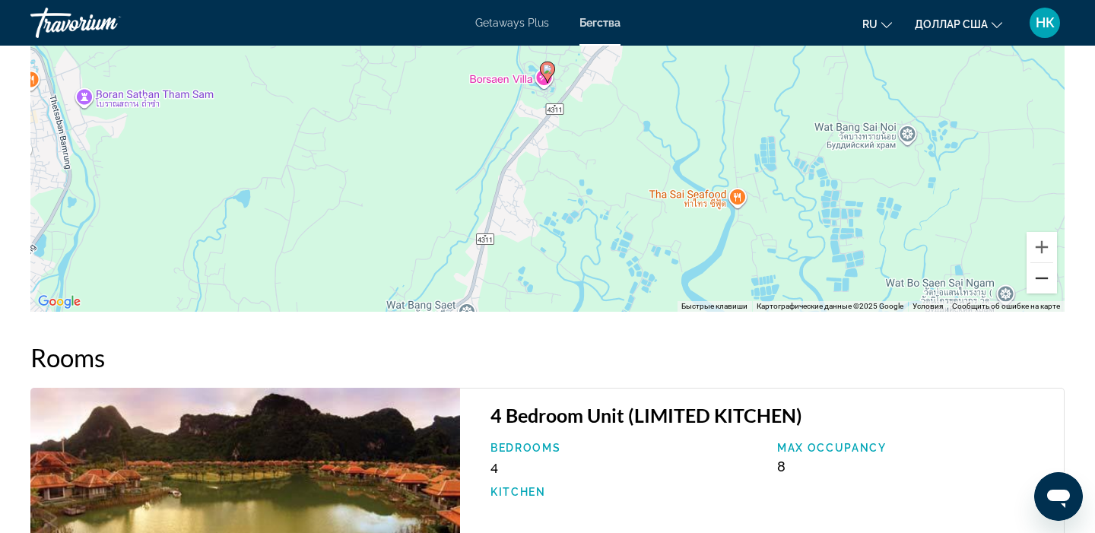
click at [1037, 282] on button "Уменьшить" at bounding box center [1042, 278] width 30 height 30
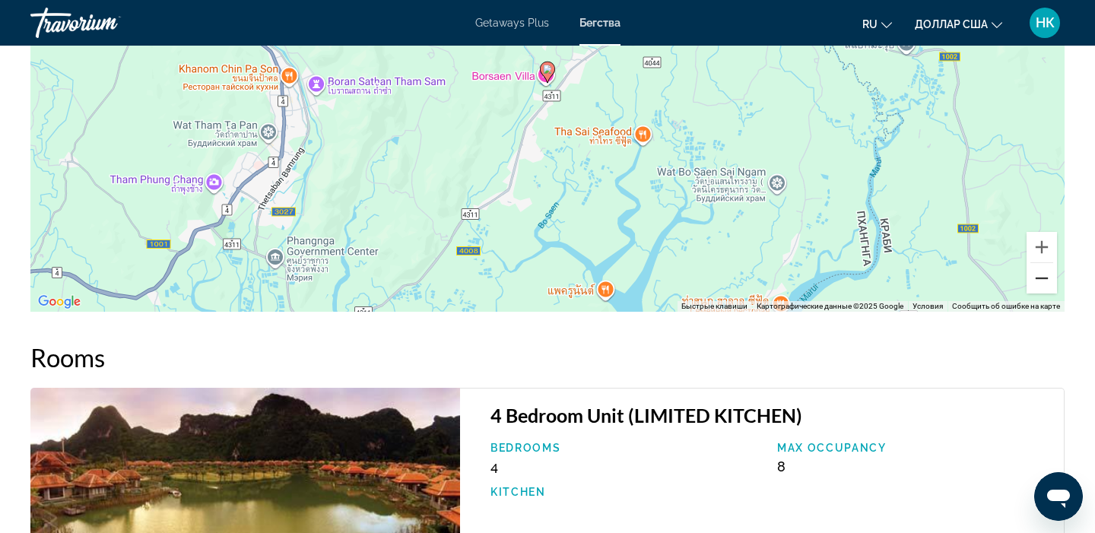
click at [1037, 282] on button "Уменьшить" at bounding box center [1042, 278] width 30 height 30
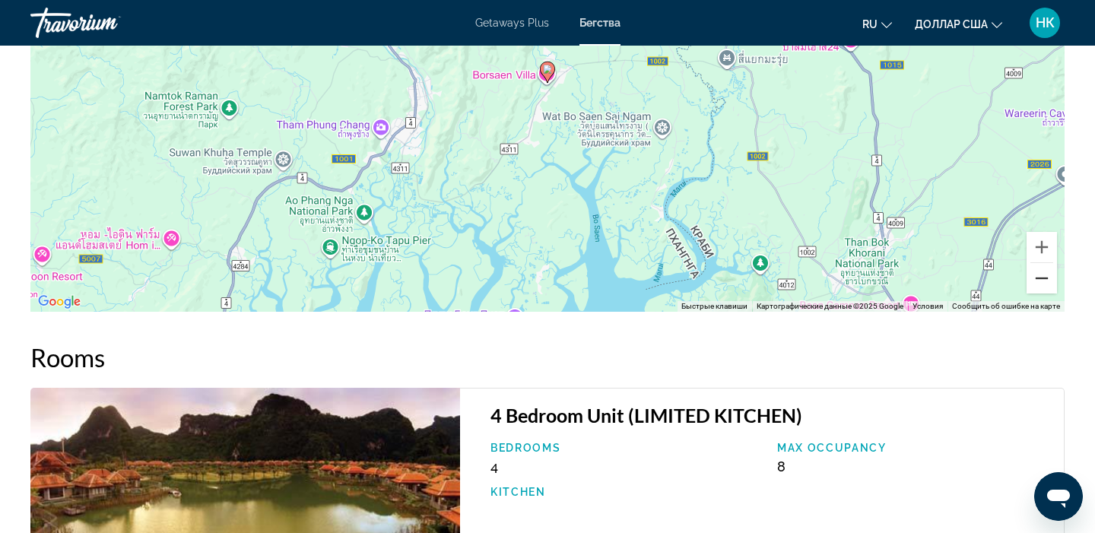
click at [1037, 282] on button "Уменьшить" at bounding box center [1042, 278] width 30 height 30
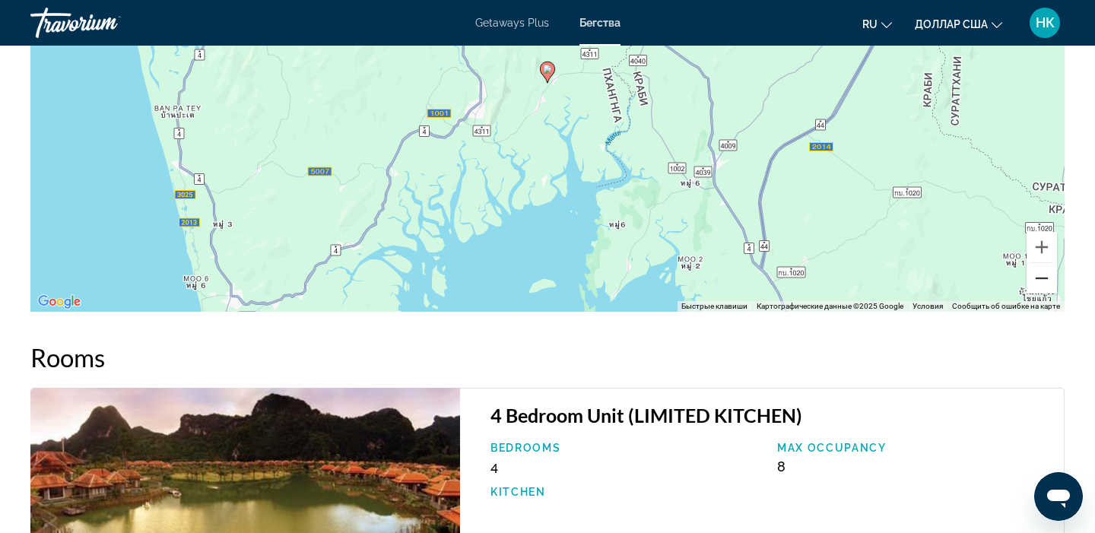
click at [1037, 282] on button "Уменьшить" at bounding box center [1042, 278] width 30 height 30
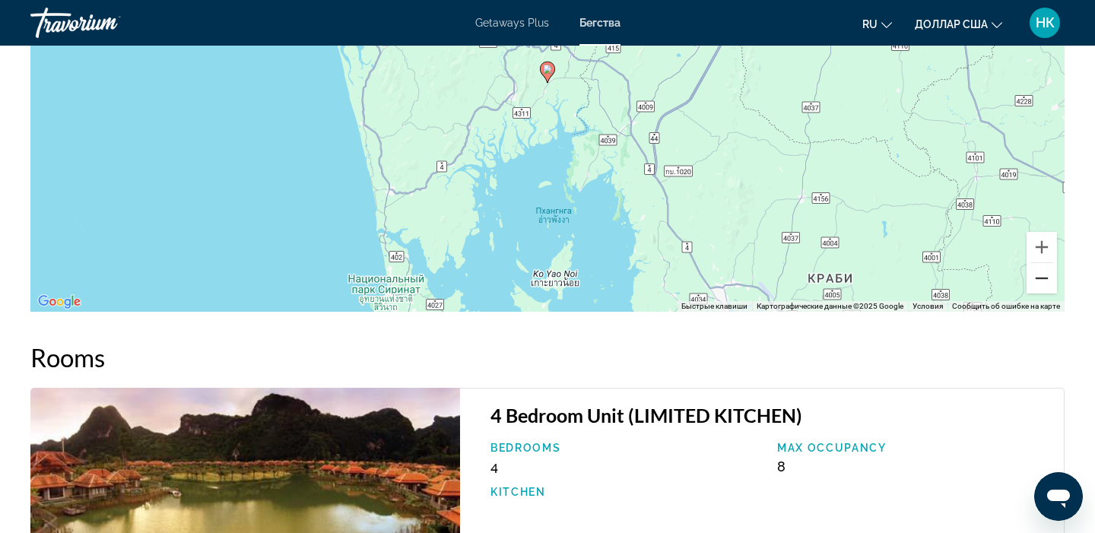
click at [1040, 277] on button "Уменьшить" at bounding box center [1042, 278] width 30 height 30
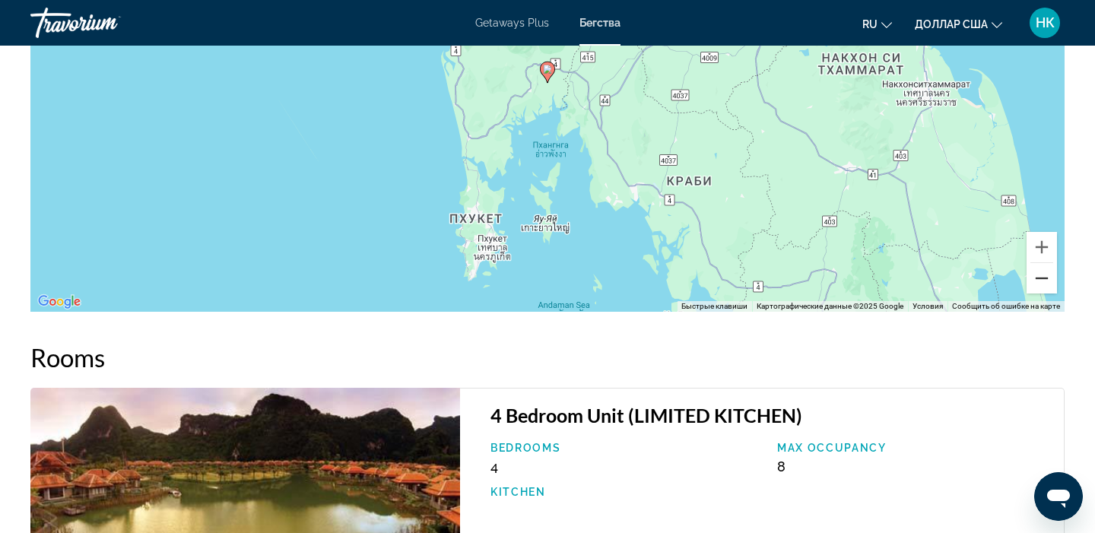
click at [1040, 277] on button "Уменьшить" at bounding box center [1042, 278] width 30 height 30
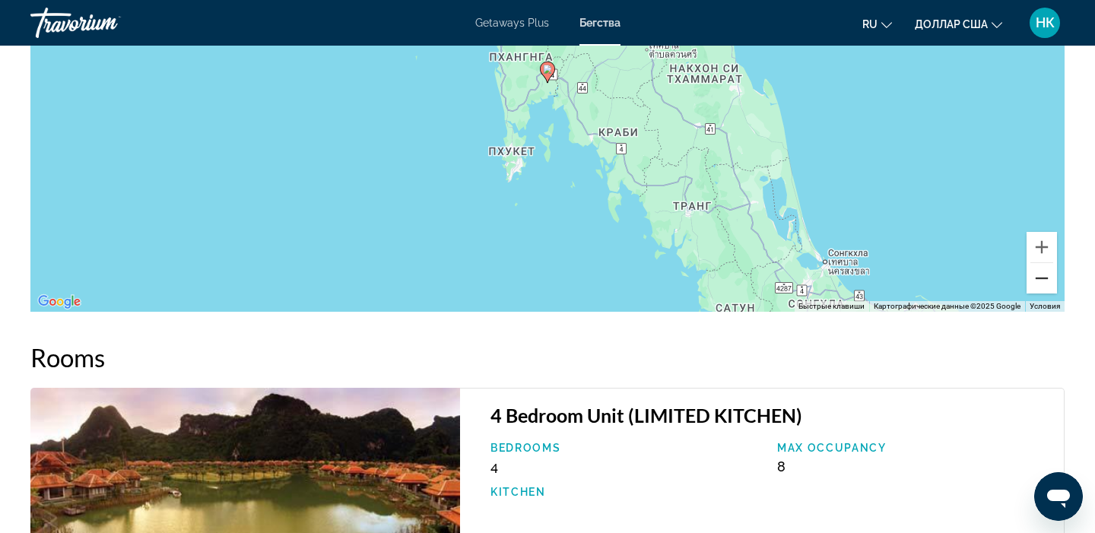
click at [1040, 277] on button "Уменьшить" at bounding box center [1042, 278] width 30 height 30
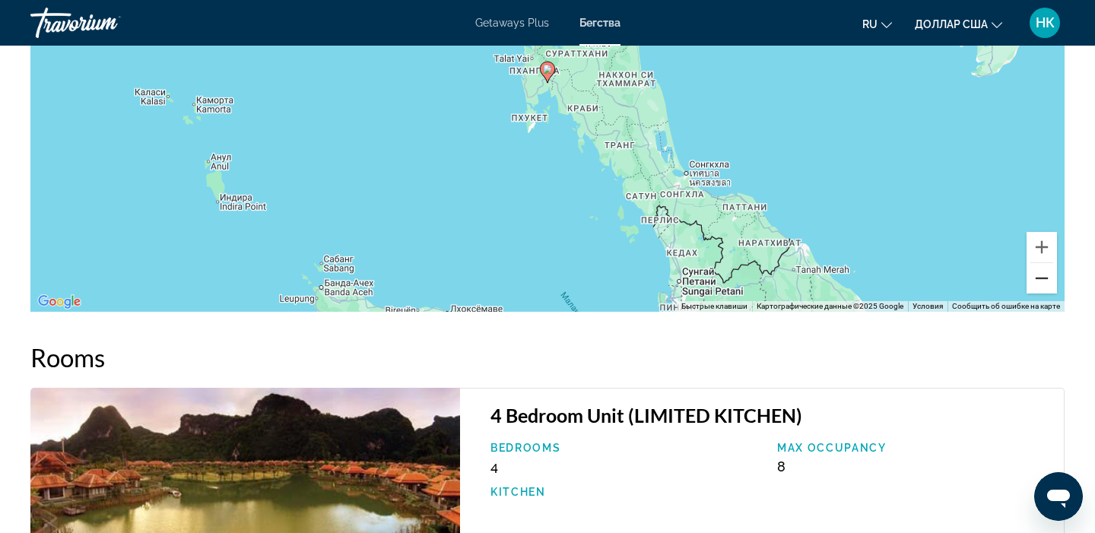
click at [1040, 275] on button "Уменьшить" at bounding box center [1042, 278] width 30 height 30
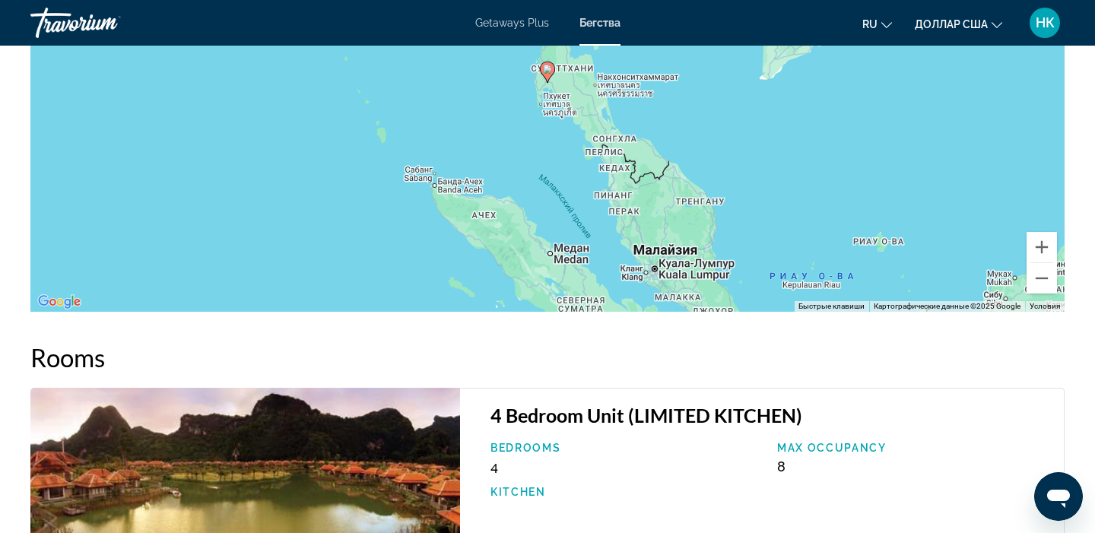
click at [555, 107] on div "Чтобы активировать перетаскивание с помощью клавиатуры, нажмите Alt + Ввод. Пос…" at bounding box center [547, 83] width 1034 height 456
click at [550, 106] on div "Чтобы активировать перетаскивание с помощью клавиатуры, нажмите Alt + Ввод. Пос…" at bounding box center [547, 83] width 1034 height 456
click at [555, 116] on div "Чтобы активировать перетаскивание с помощью клавиатуры, нажмите Alt + Ввод. Пос…" at bounding box center [547, 83] width 1034 height 456
click at [554, 119] on div "Чтобы активировать перетаскивание с помощью клавиатуры, нажмите Alt + Ввод. Пос…" at bounding box center [547, 83] width 1034 height 456
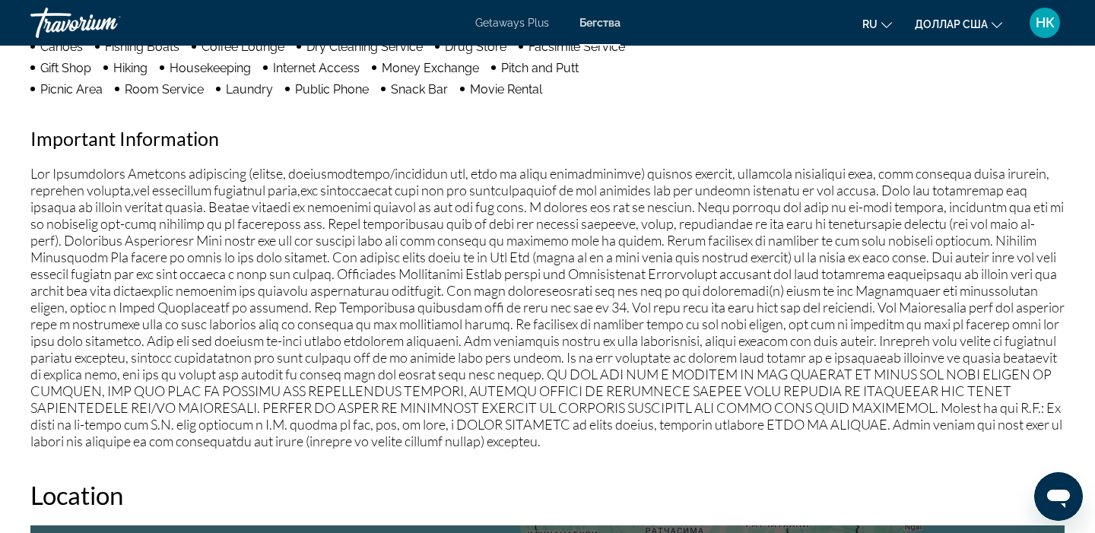
scroll to position [0, 0]
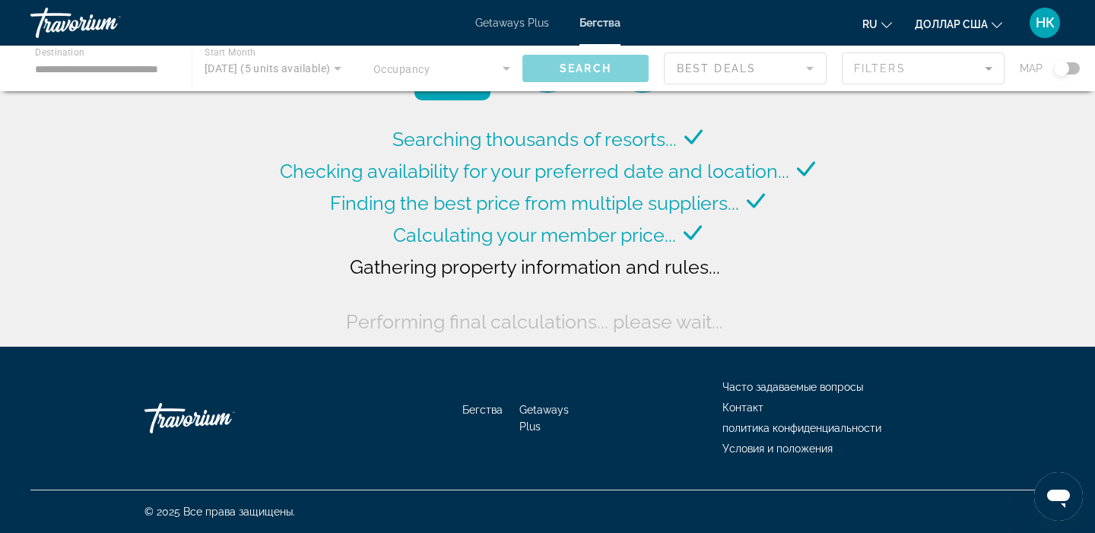
click at [505, 27] on font "Getaways Plus" at bounding box center [512, 23] width 74 height 12
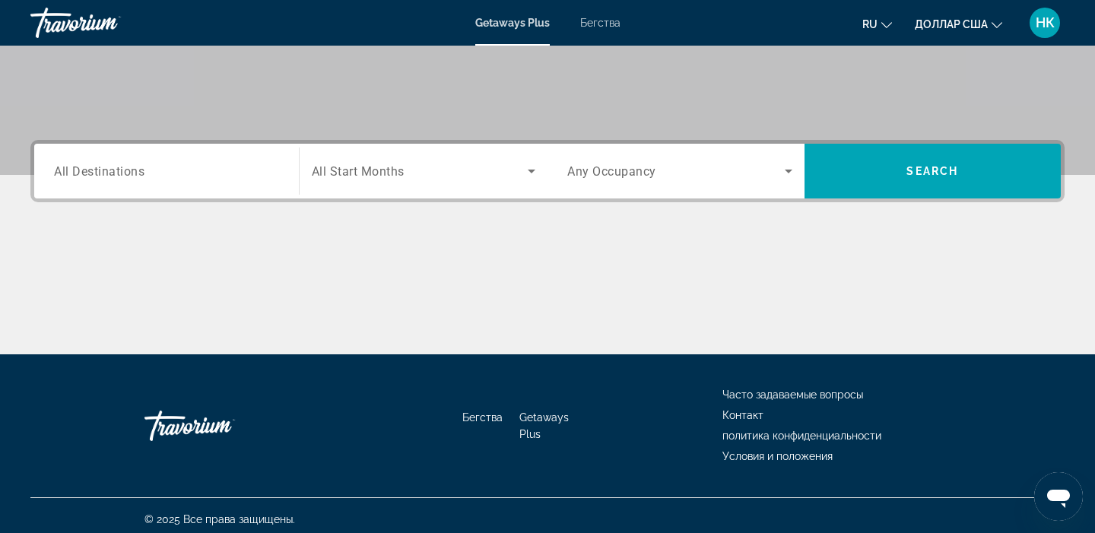
scroll to position [282, 0]
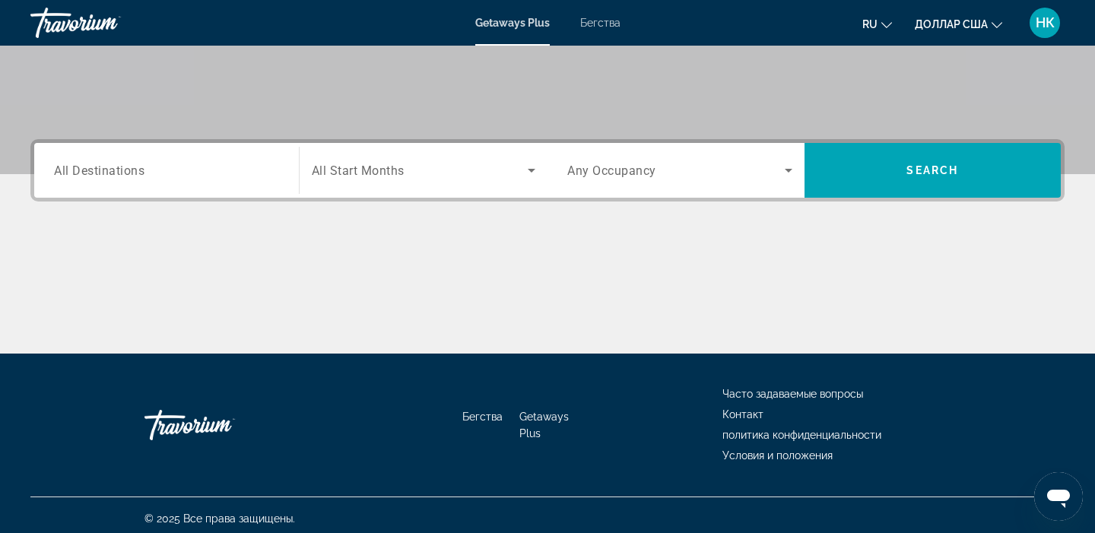
click at [112, 175] on span "All Destinations" at bounding box center [99, 170] width 91 height 14
click at [112, 175] on input "Destination All Destinations" at bounding box center [166, 171] width 225 height 18
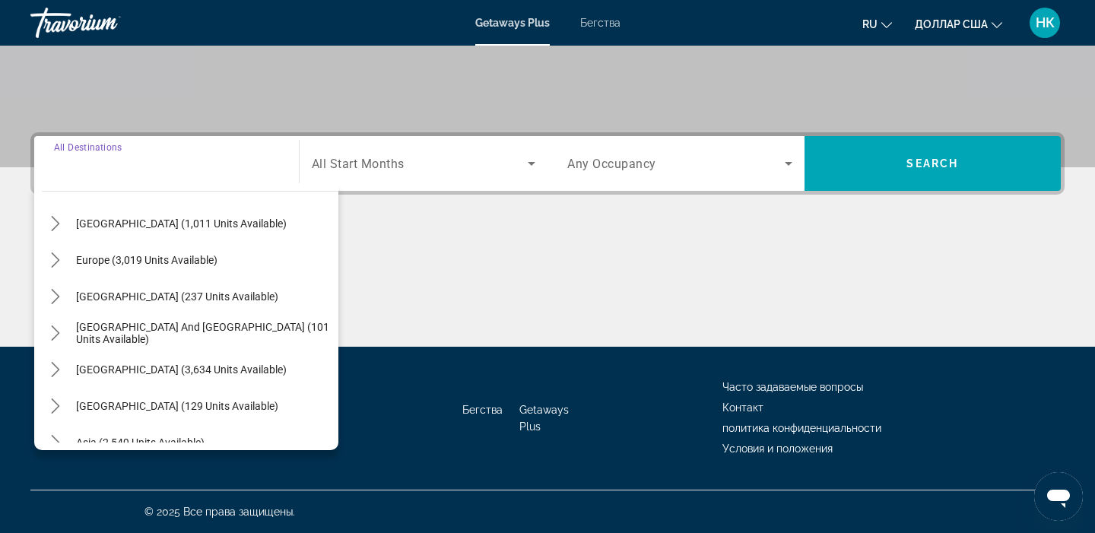
scroll to position [246, 0]
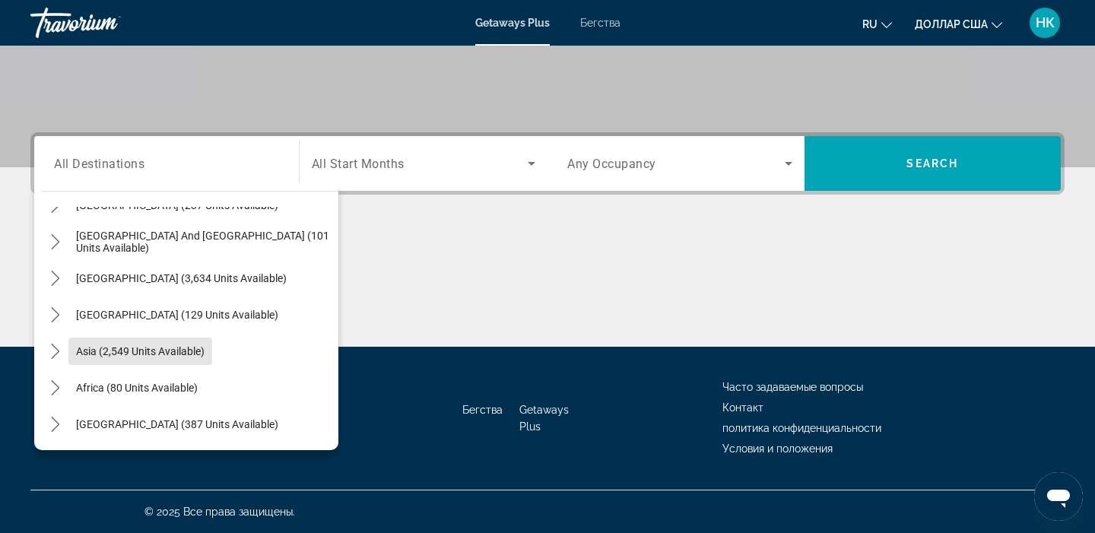
click at [172, 352] on span "Asia (2,549 units available)" at bounding box center [140, 351] width 129 height 12
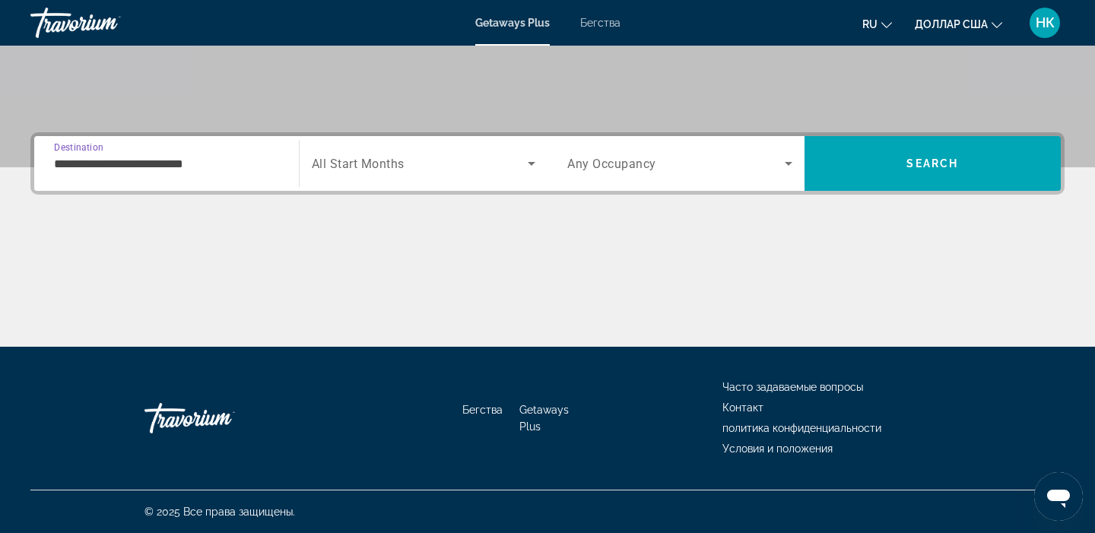
click at [163, 166] on input "**********" at bounding box center [166, 164] width 225 height 18
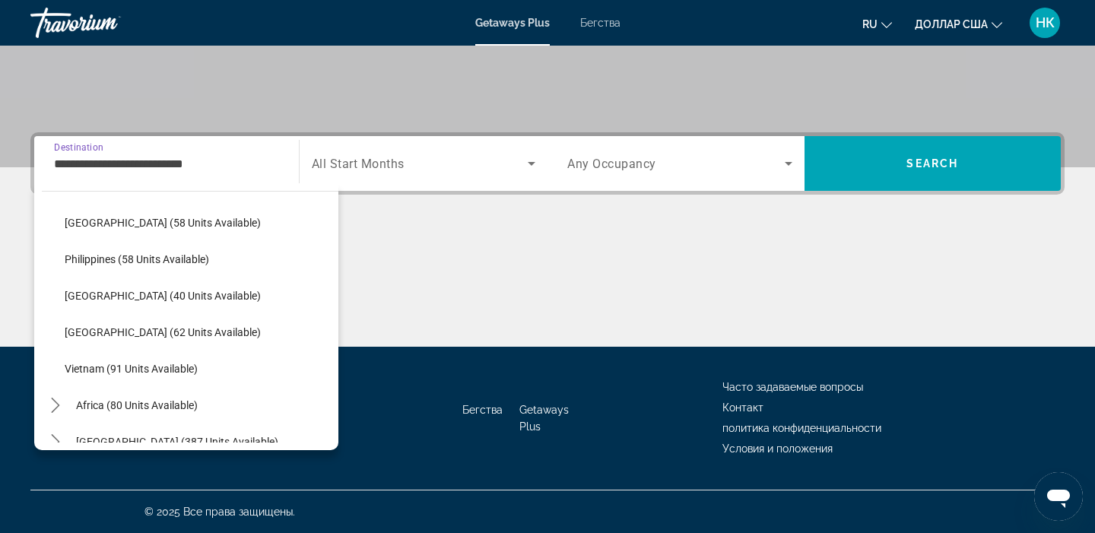
scroll to position [611, 0]
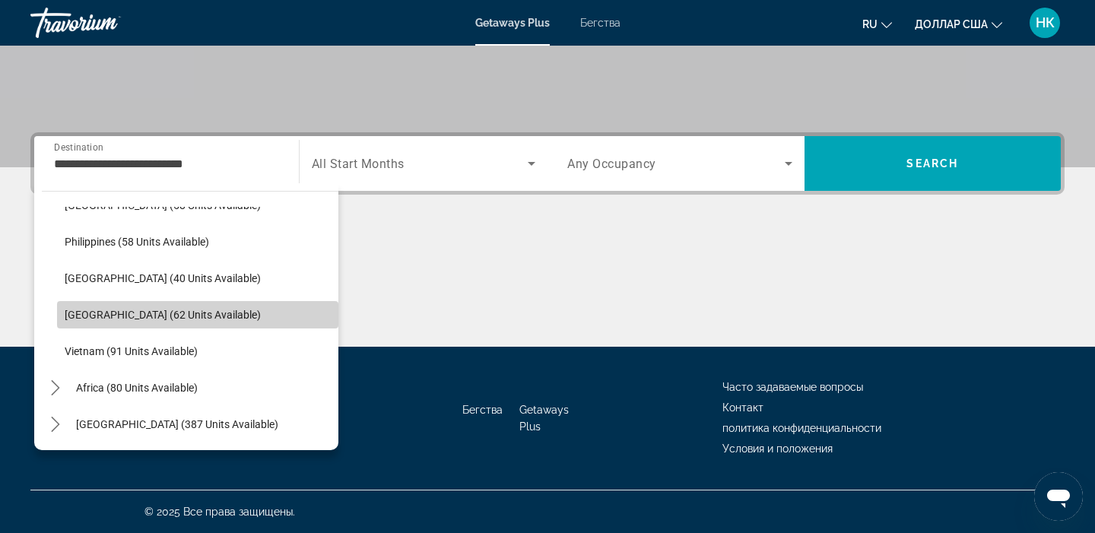
click at [97, 310] on span "[GEOGRAPHIC_DATA] (62 units available)" at bounding box center [163, 315] width 196 height 12
type input "**********"
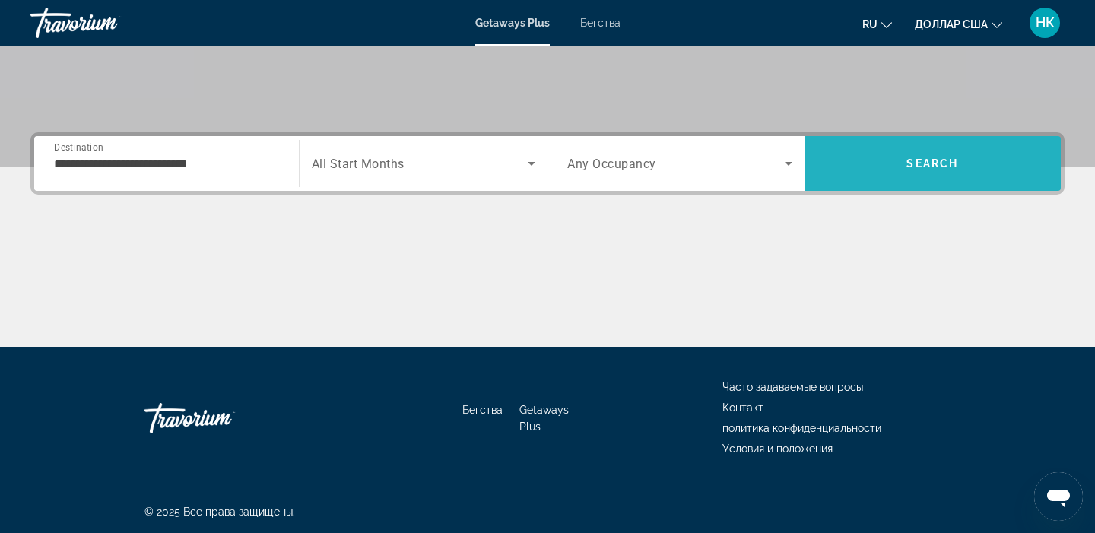
click at [886, 181] on span "Search" at bounding box center [933, 163] width 257 height 37
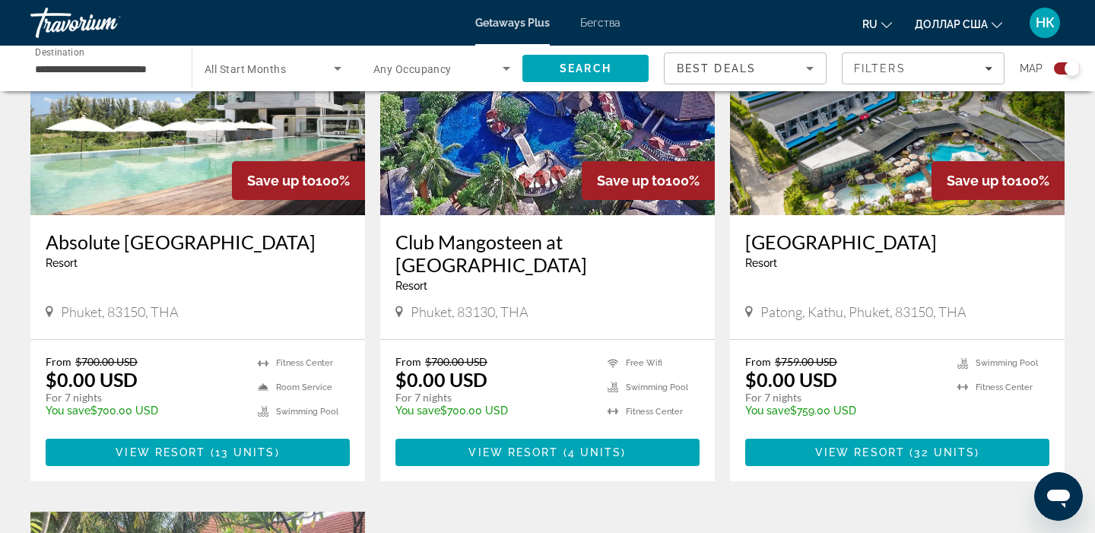
scroll to position [651, 0]
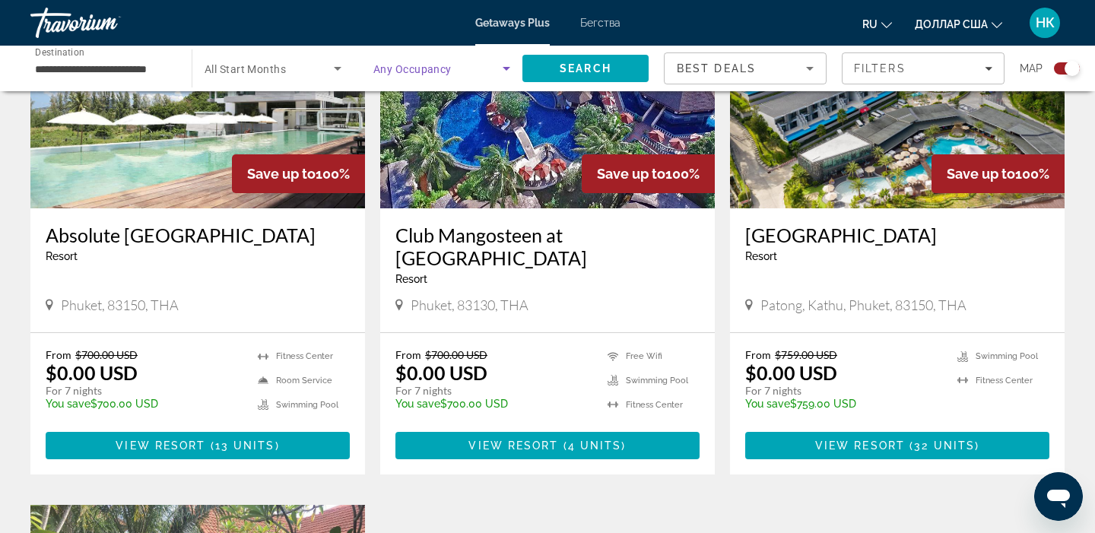
click at [503, 71] on icon "Search widget" at bounding box center [506, 68] width 18 height 18
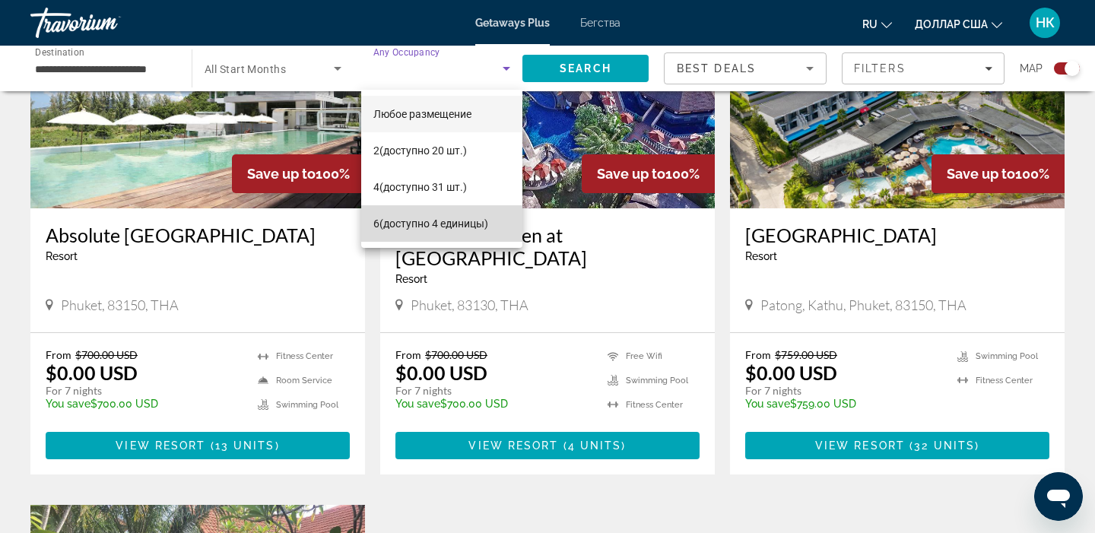
click at [432, 227] on font "(доступно 4 единицы)" at bounding box center [434, 224] width 109 height 12
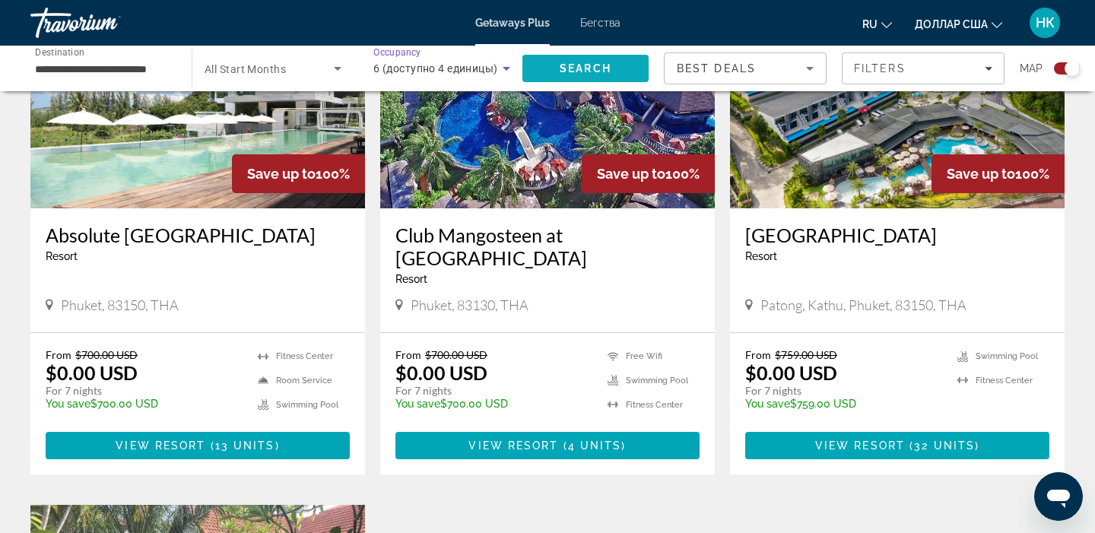
click at [545, 68] on span "Search" at bounding box center [586, 68] width 126 height 37
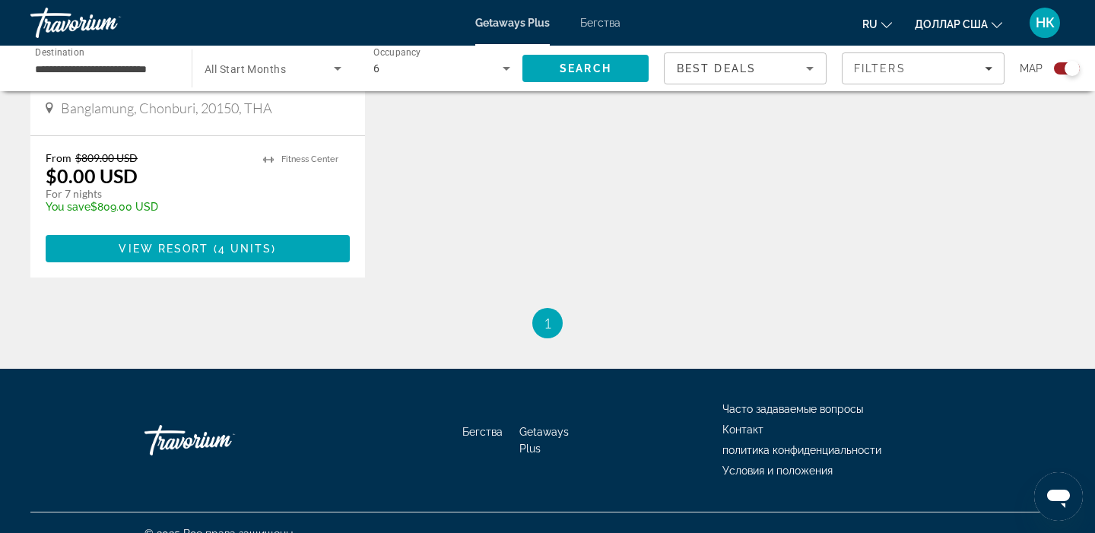
scroll to position [847, 0]
